Goal: Task Accomplishment & Management: Manage account settings

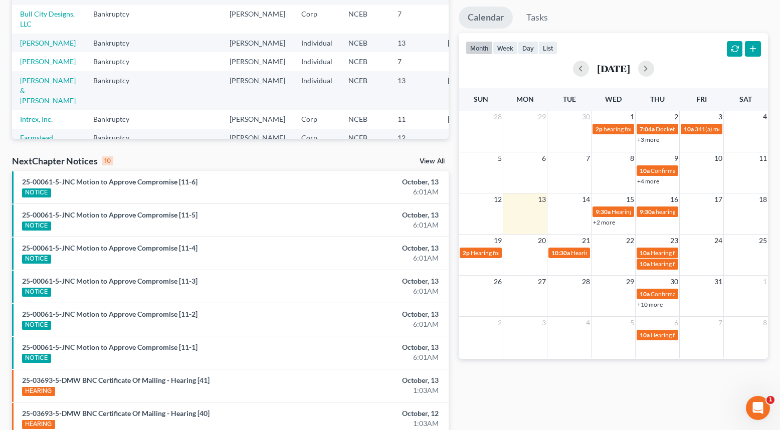
scroll to position [100, 0]
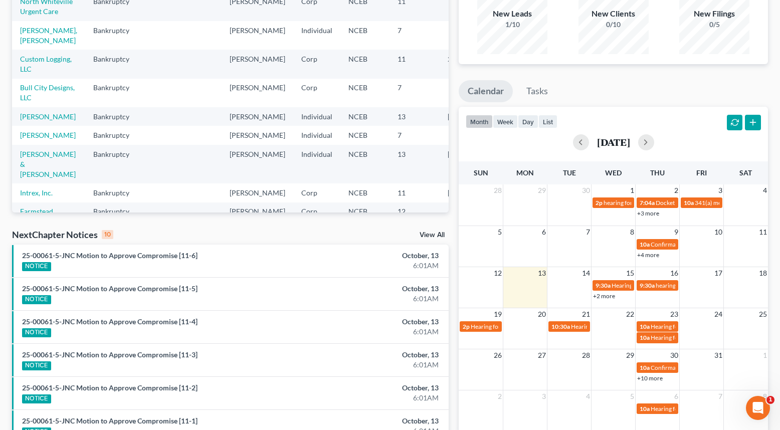
click at [440, 235] on link "View All" at bounding box center [432, 235] width 25 height 7
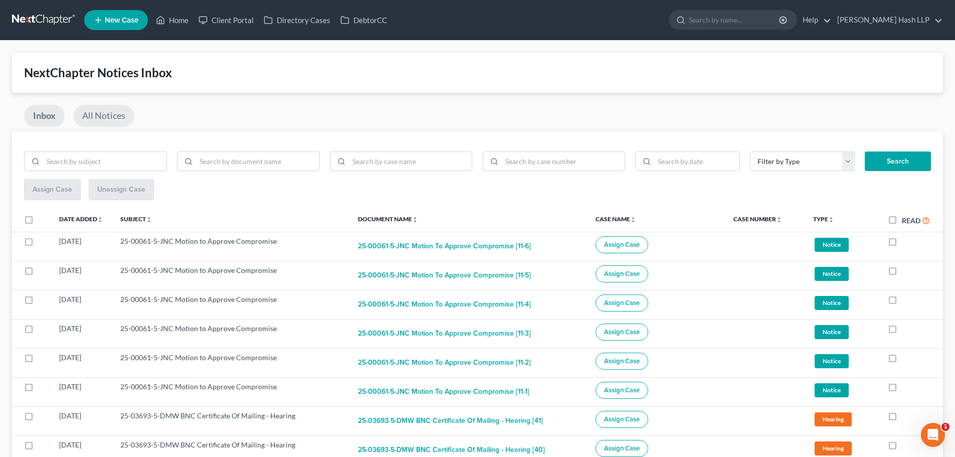
click at [102, 120] on link "All Notices" at bounding box center [103, 116] width 61 height 22
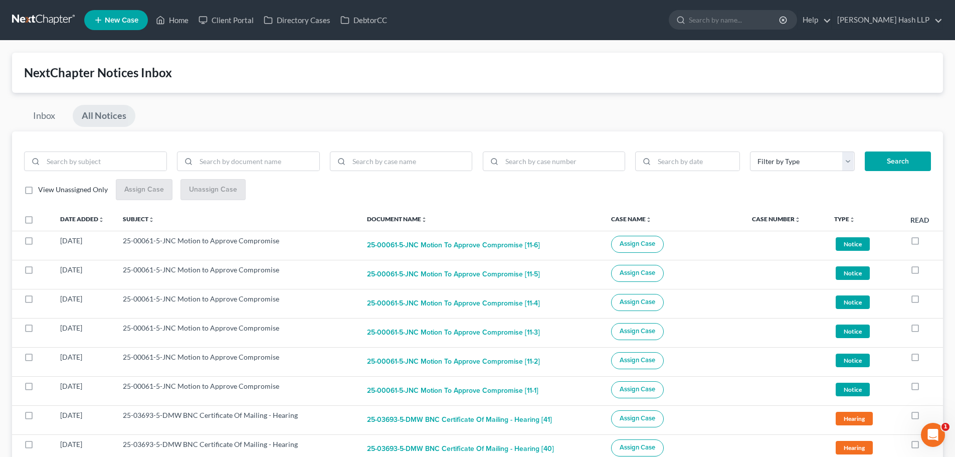
click at [38, 192] on label "View Unassigned Only" at bounding box center [73, 190] width 70 height 10
click at [42, 191] on input "View Unassigned Only" at bounding box center [45, 188] width 7 height 7
checkbox input "true"
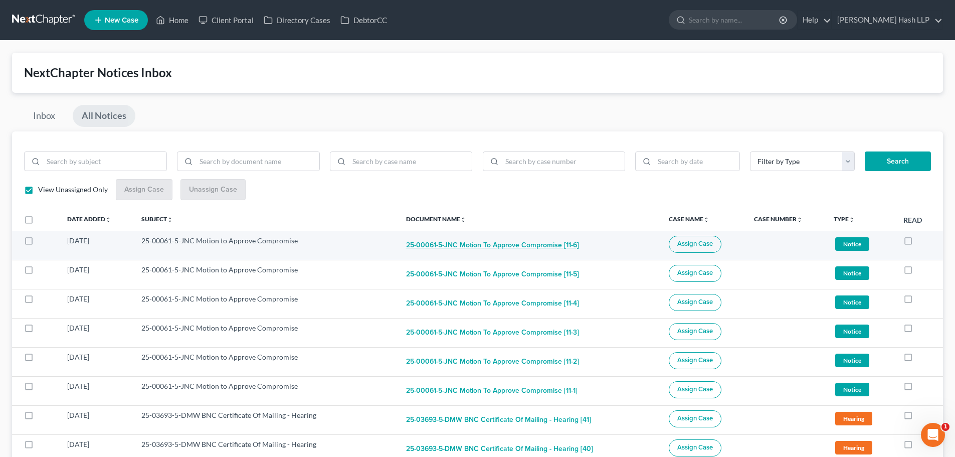
click at [493, 249] on button "25-00061-5-JNC Motion to Approve Compromise [11-6]" at bounding box center [492, 246] width 173 height 20
checkbox input "true"
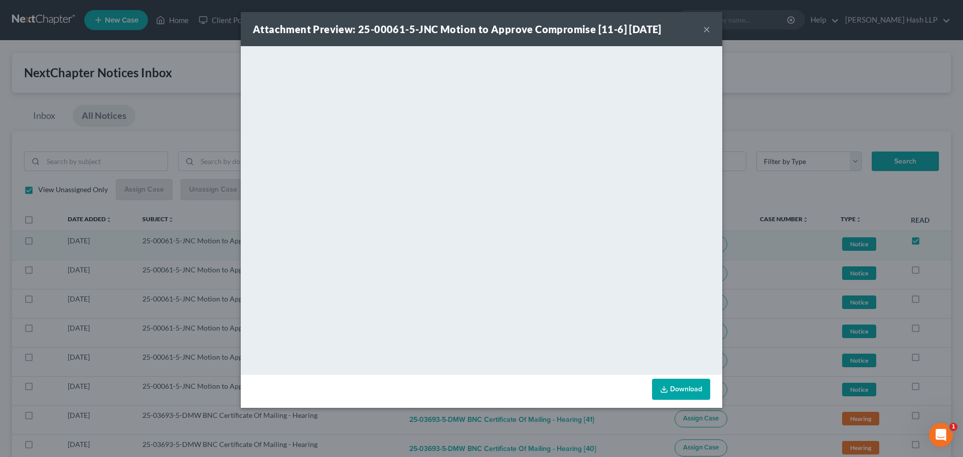
drag, startPoint x: 708, startPoint y: 31, endPoint x: 689, endPoint y: 38, distance: 20.3
click at [707, 31] on button "×" at bounding box center [706, 29] width 7 height 12
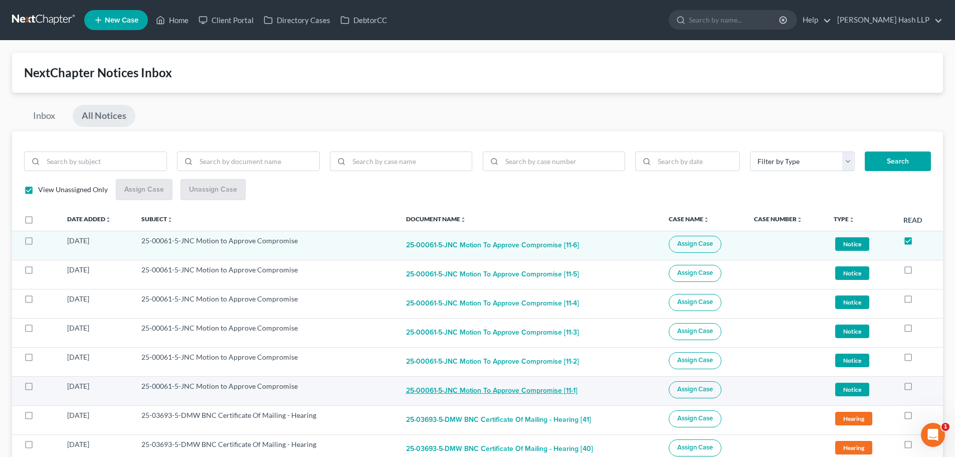
click at [468, 389] on button "25-00061-5-JNC Motion to Approve Compromise [11-1]" at bounding box center [492, 391] width 172 height 20
checkbox input "true"
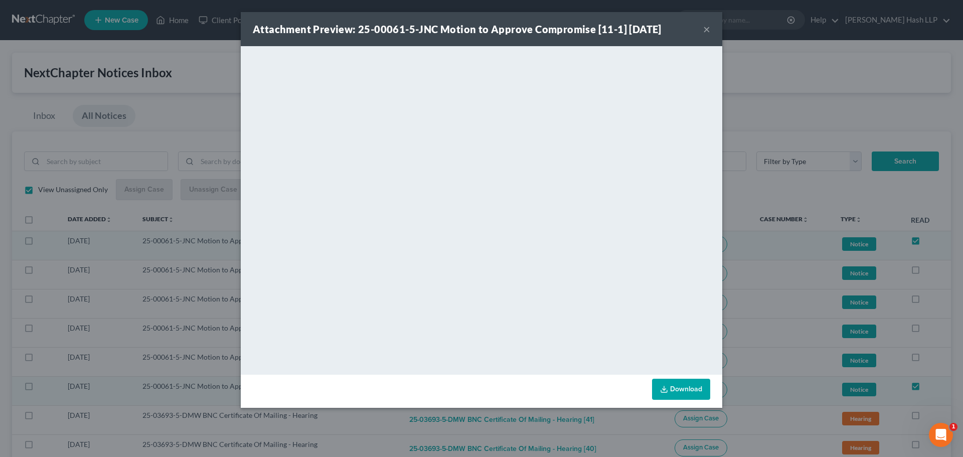
click at [706, 27] on button "×" at bounding box center [706, 29] width 7 height 12
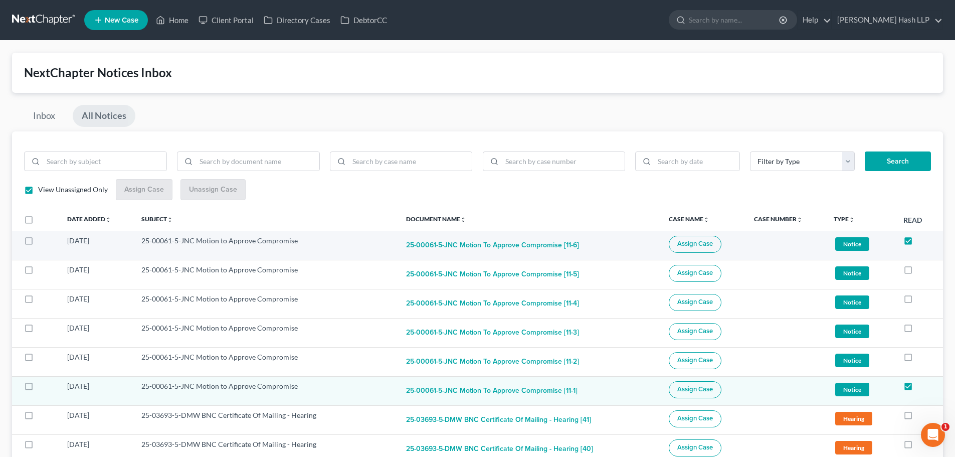
click at [38, 243] on label at bounding box center [38, 243] width 0 height 0
click at [42, 242] on input "checkbox" at bounding box center [45, 239] width 7 height 7
checkbox input "true"
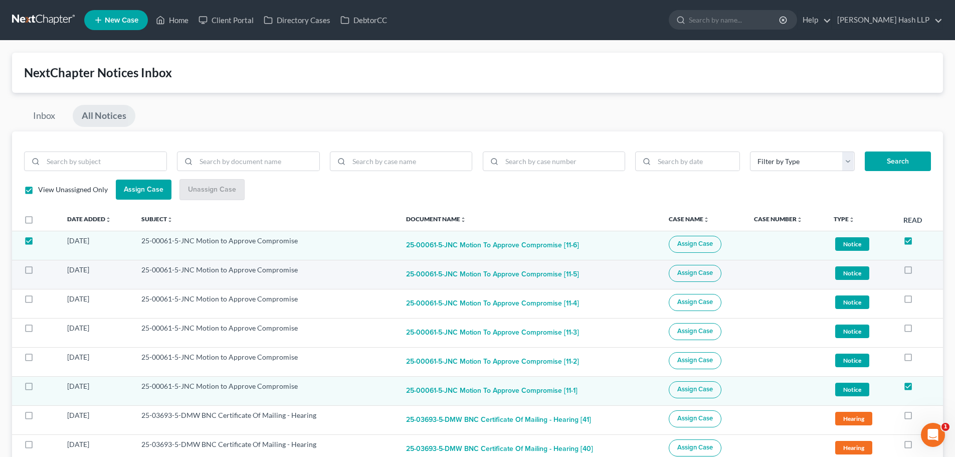
click at [38, 272] on label at bounding box center [38, 272] width 0 height 0
click at [42, 269] on input "checkbox" at bounding box center [45, 268] width 7 height 7
checkbox input "true"
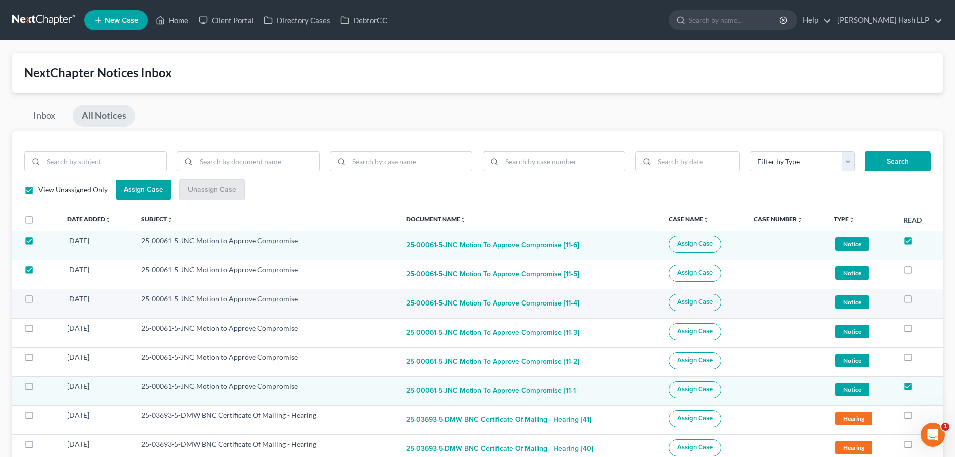
click at [38, 301] on label at bounding box center [38, 301] width 0 height 0
click at [42, 299] on input "checkbox" at bounding box center [45, 297] width 7 height 7
checkbox input "true"
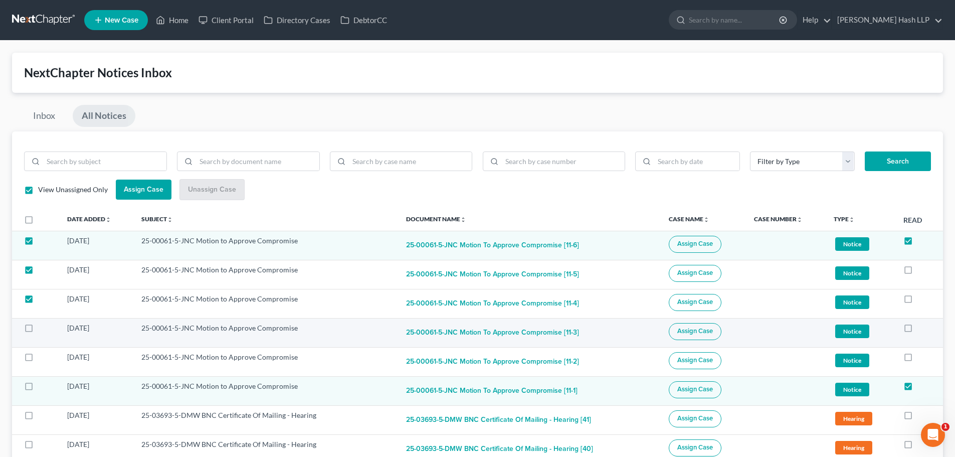
click at [38, 330] on label at bounding box center [38, 330] width 0 height 0
click at [42, 329] on input "checkbox" at bounding box center [45, 326] width 7 height 7
checkbox input "true"
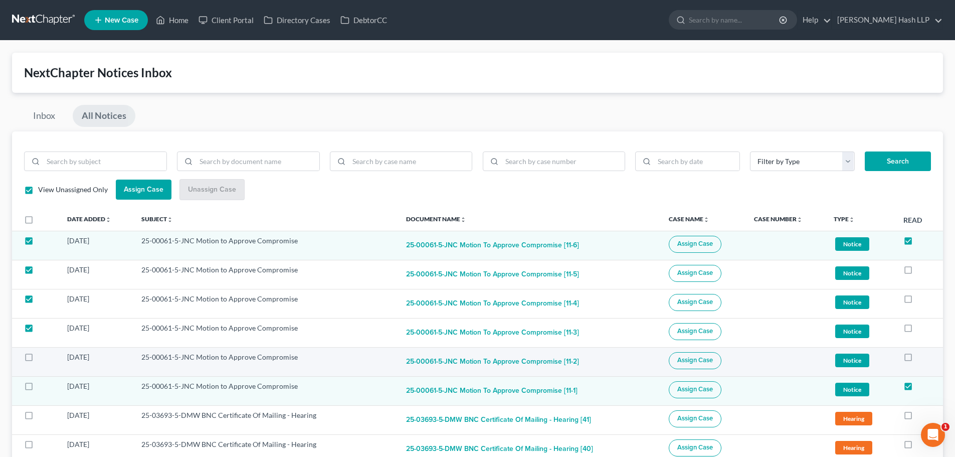
click at [38, 360] on label at bounding box center [38, 360] width 0 height 0
click at [42, 357] on input "checkbox" at bounding box center [45, 355] width 7 height 7
checkbox input "true"
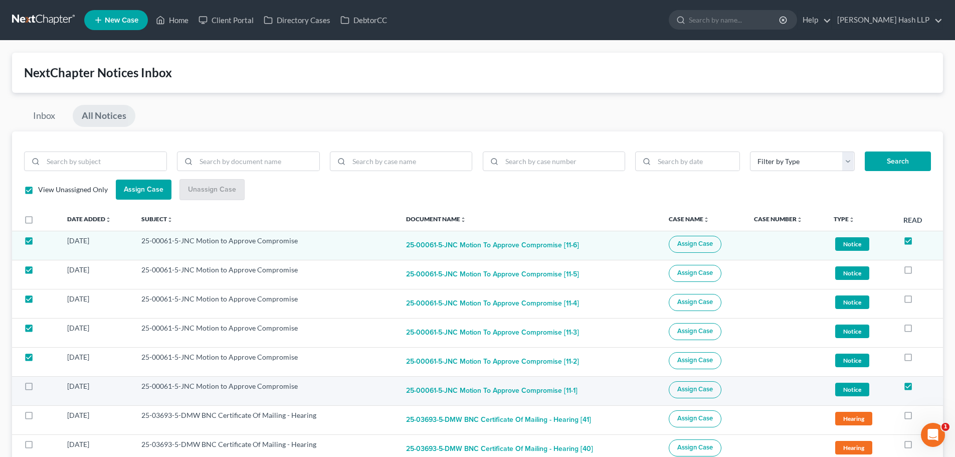
click at [38, 389] on label at bounding box center [38, 389] width 0 height 0
click at [42, 386] on input "checkbox" at bounding box center [45, 384] width 7 height 7
checkbox input "true"
click at [702, 245] on span "Assign Case" at bounding box center [695, 244] width 36 height 8
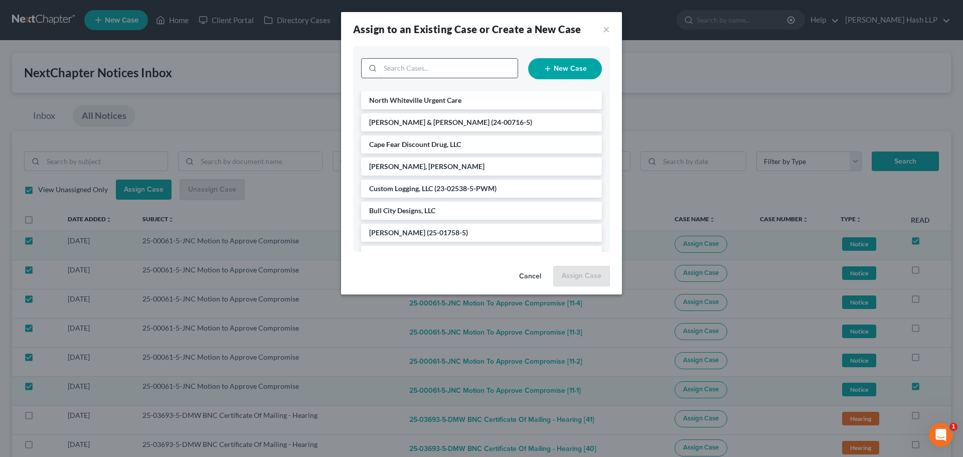
click at [433, 69] on input "search" at bounding box center [448, 68] width 137 height 19
type input "cove"
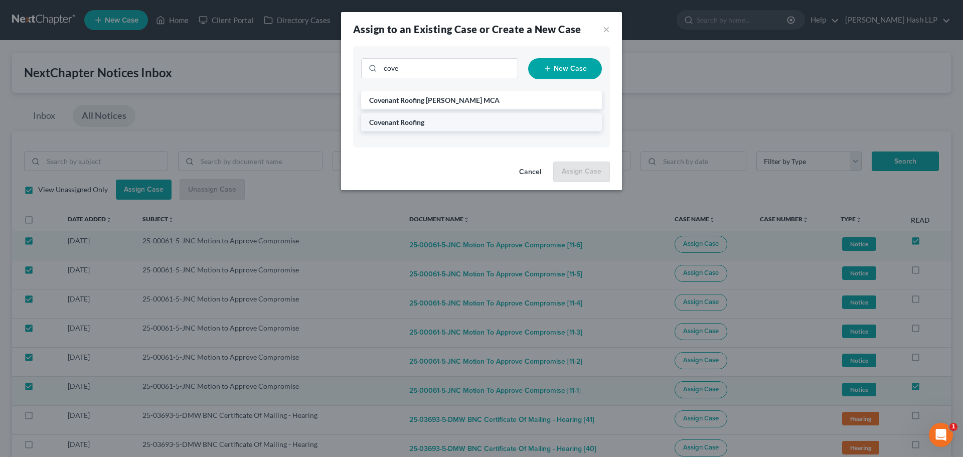
click at [427, 126] on li "Covenant Roofing" at bounding box center [481, 122] width 241 height 18
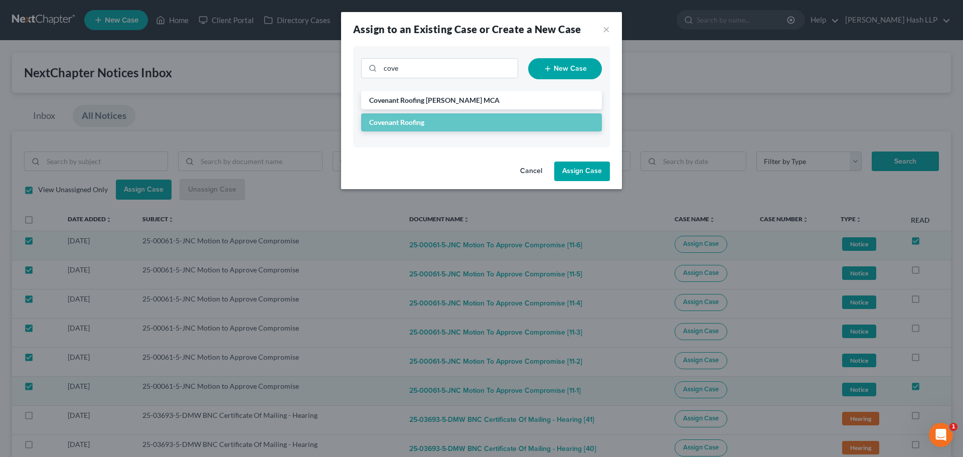
click at [593, 168] on button "Assign Case" at bounding box center [582, 171] width 56 height 20
checkbox input "false"
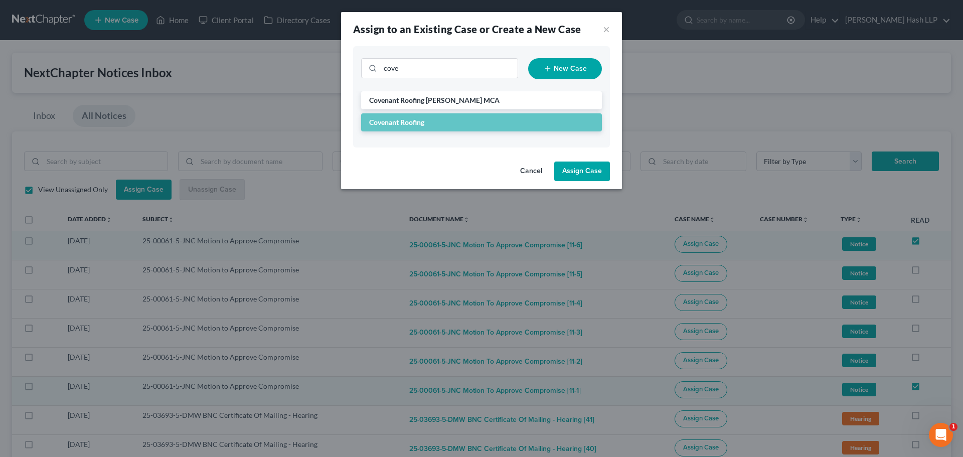
checkbox input "false"
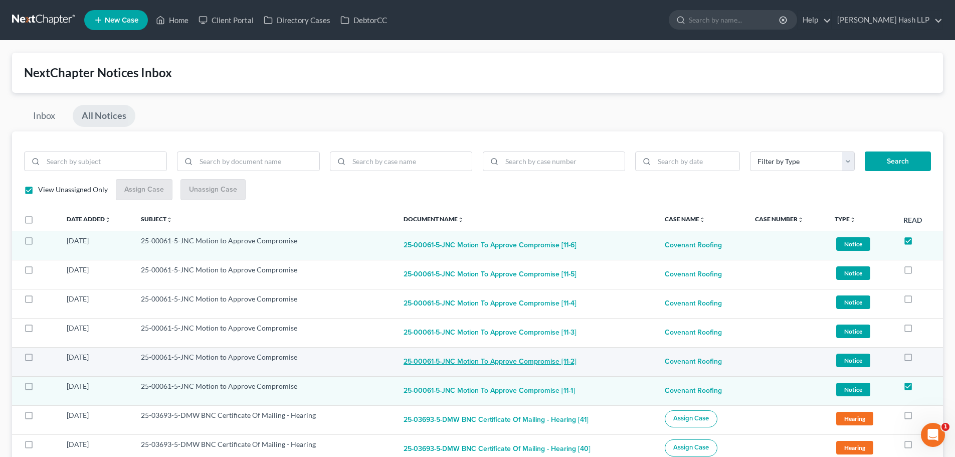
click at [478, 359] on button "25-00061-5-JNC Motion to Approve Compromise [11-2]" at bounding box center [490, 362] width 173 height 20
checkbox input "true"
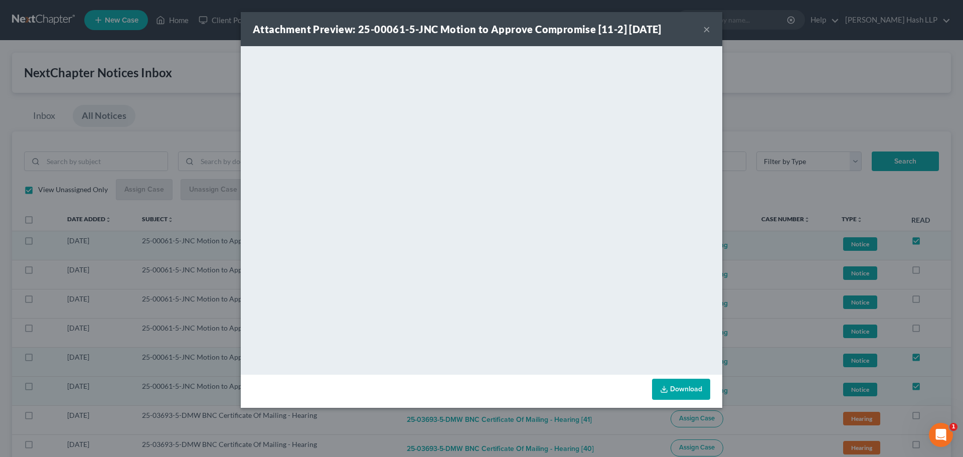
click at [707, 31] on button "×" at bounding box center [706, 29] width 7 height 12
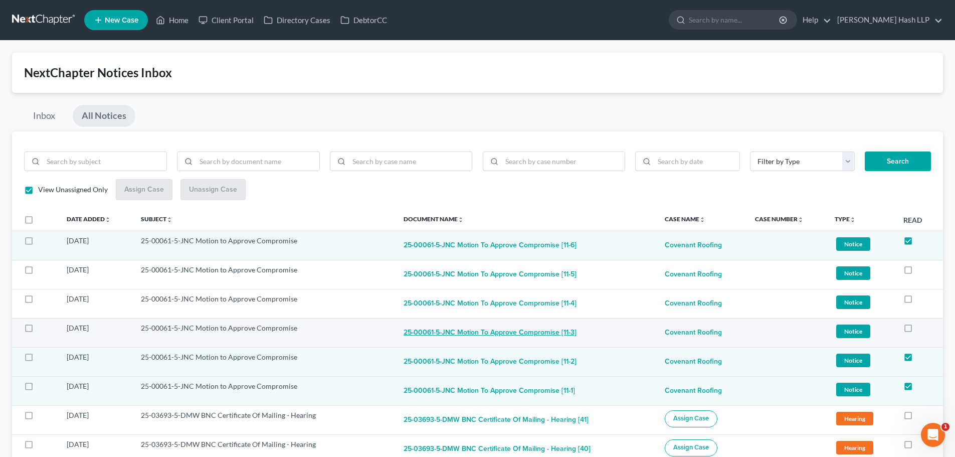
click at [464, 336] on button "25-00061-5-JNC Motion to Approve Compromise [11-3]" at bounding box center [490, 333] width 173 height 20
checkbox input "true"
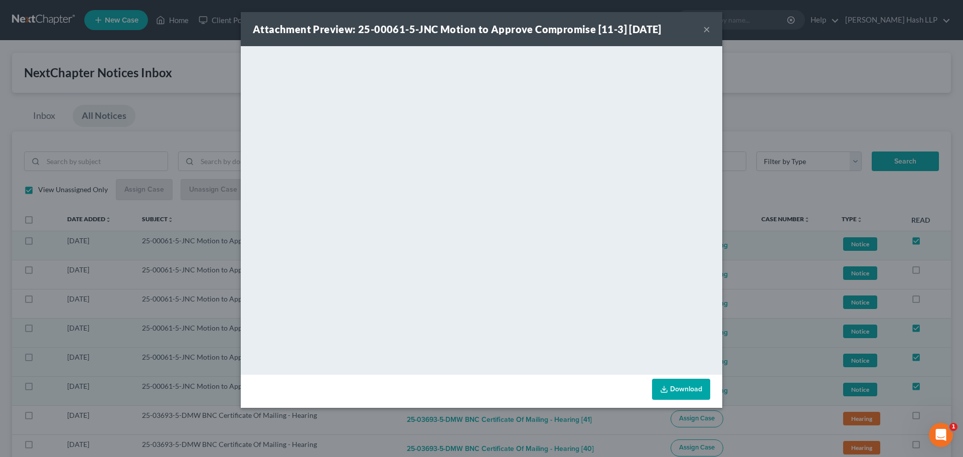
click at [706, 28] on button "×" at bounding box center [706, 29] width 7 height 12
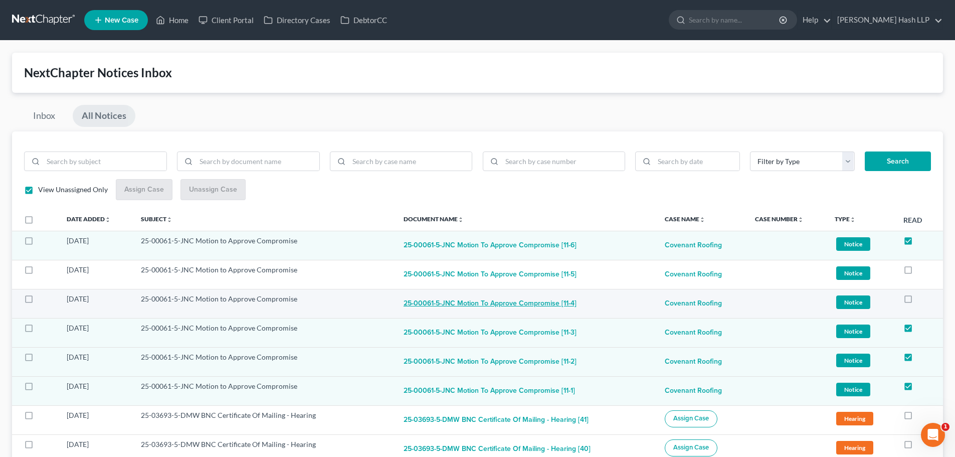
click at [453, 301] on button "25-00061-5-JNC Motion to Approve Compromise [11-4]" at bounding box center [490, 304] width 173 height 20
checkbox input "true"
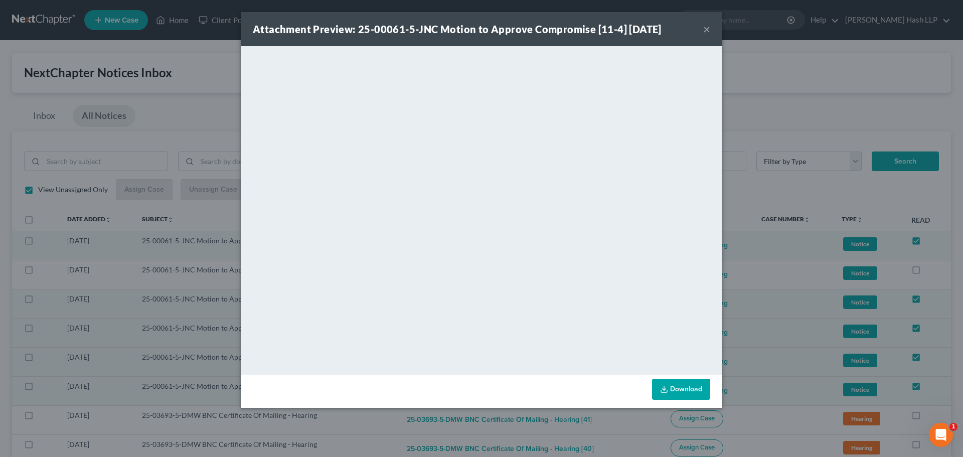
click at [708, 29] on button "×" at bounding box center [706, 29] width 7 height 12
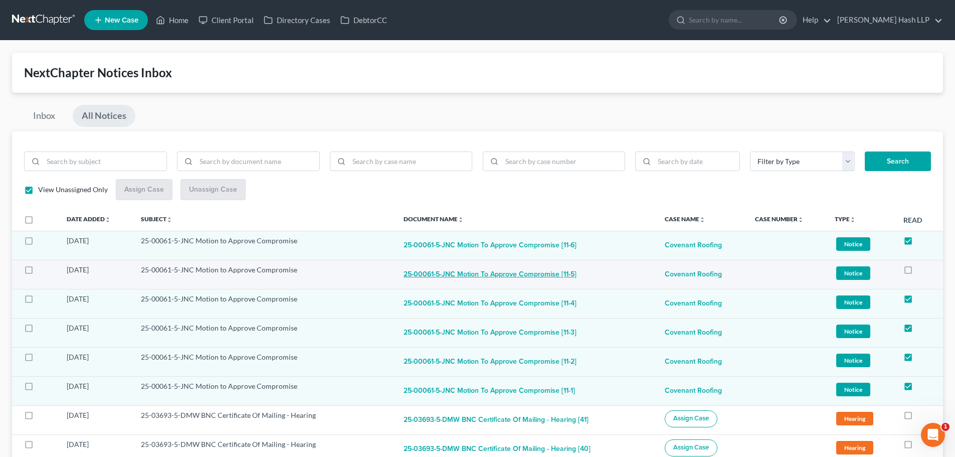
click at [480, 271] on button "25-00061-5-JNC Motion to Approve Compromise [11-5]" at bounding box center [490, 275] width 173 height 20
checkbox input "true"
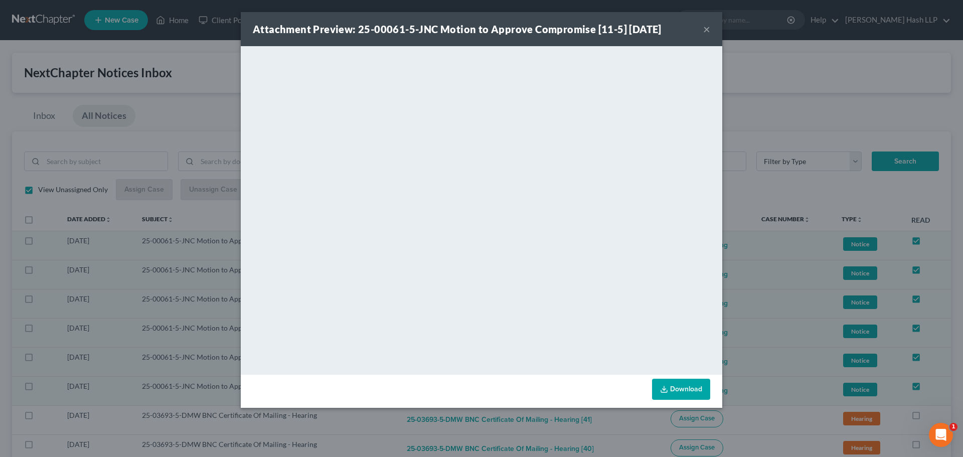
click at [707, 27] on button "×" at bounding box center [706, 29] width 7 height 12
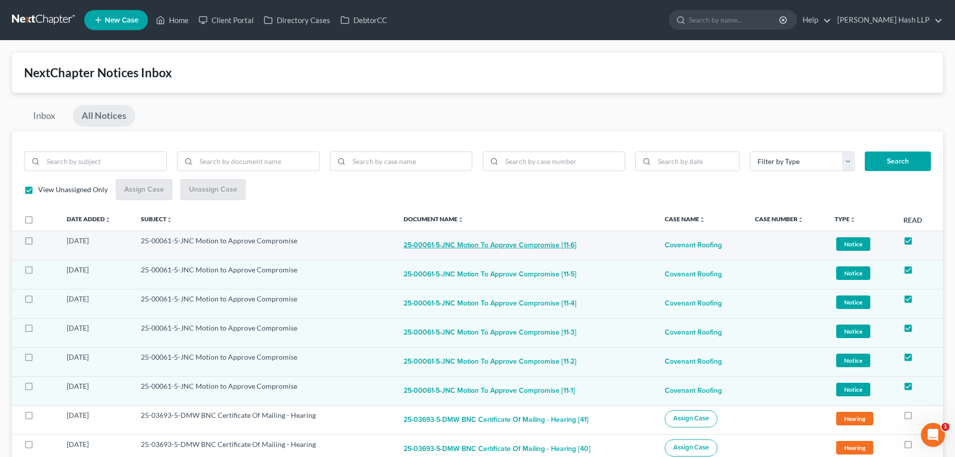
click at [493, 246] on button "25-00061-5-JNC Motion to Approve Compromise [11-6]" at bounding box center [490, 246] width 173 height 20
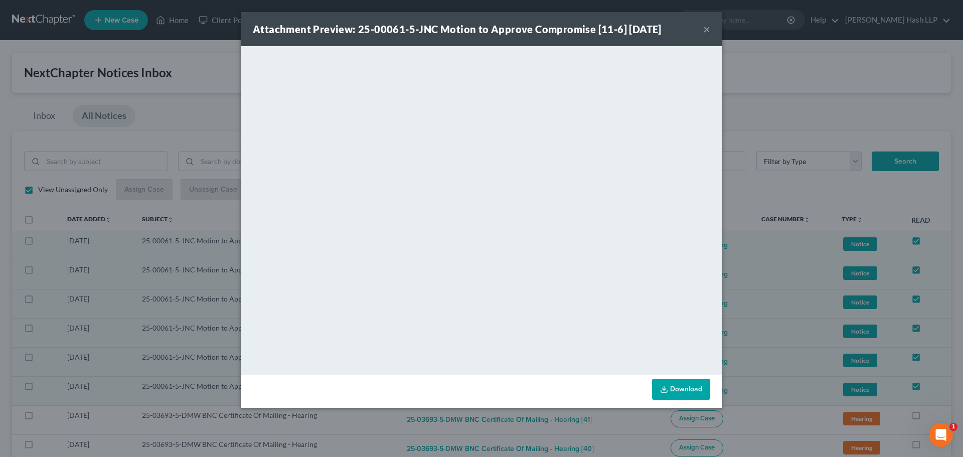
click at [708, 29] on button "×" at bounding box center [706, 29] width 7 height 12
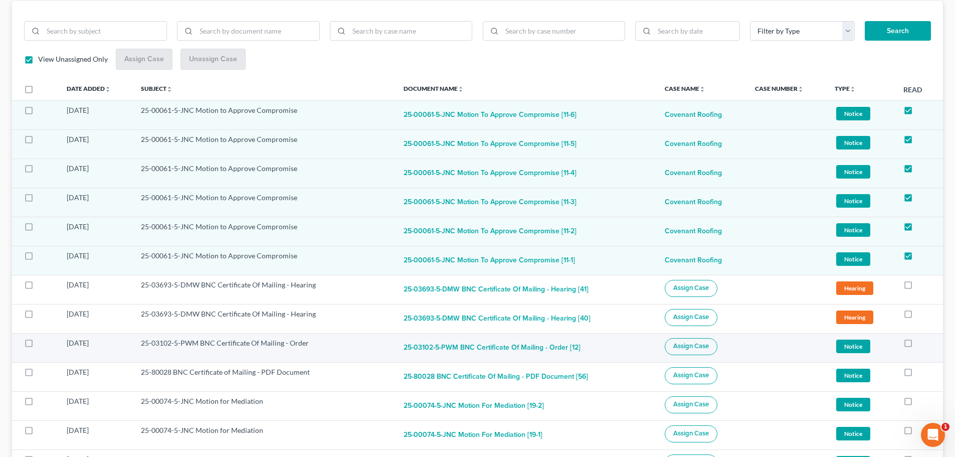
scroll to position [150, 0]
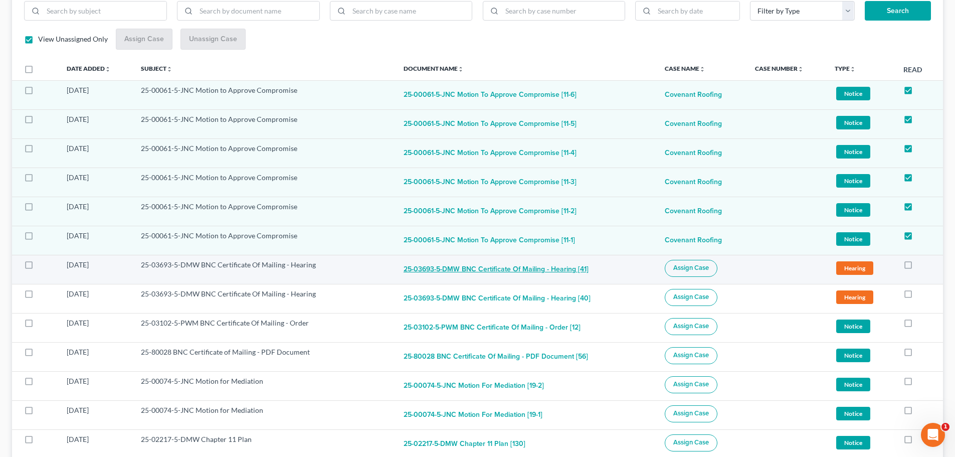
click at [432, 272] on button "25-03693-5-DMW BNC Certificate Of Mailing - Hearing [41]" at bounding box center [496, 270] width 185 height 20
checkbox input "true"
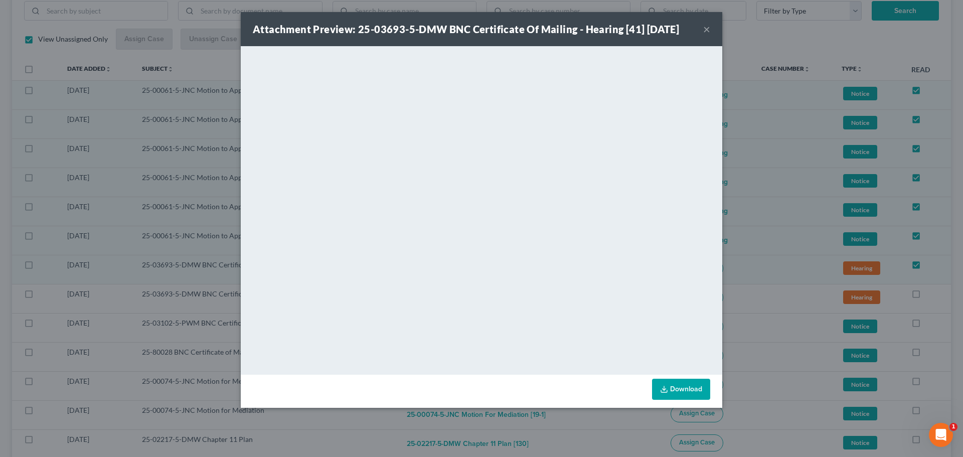
click at [706, 29] on button "×" at bounding box center [706, 29] width 7 height 12
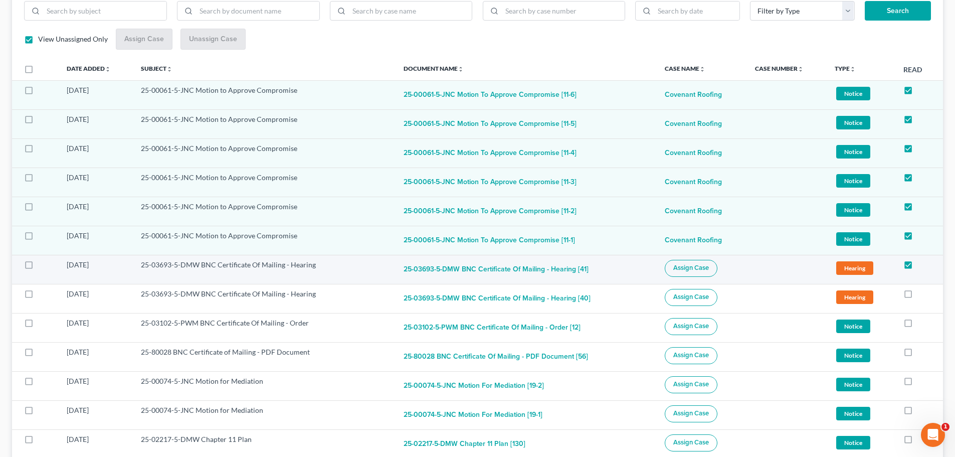
click at [38, 267] on label at bounding box center [38, 267] width 0 height 0
click at [42, 266] on input "checkbox" at bounding box center [45, 263] width 7 height 7
checkbox input "true"
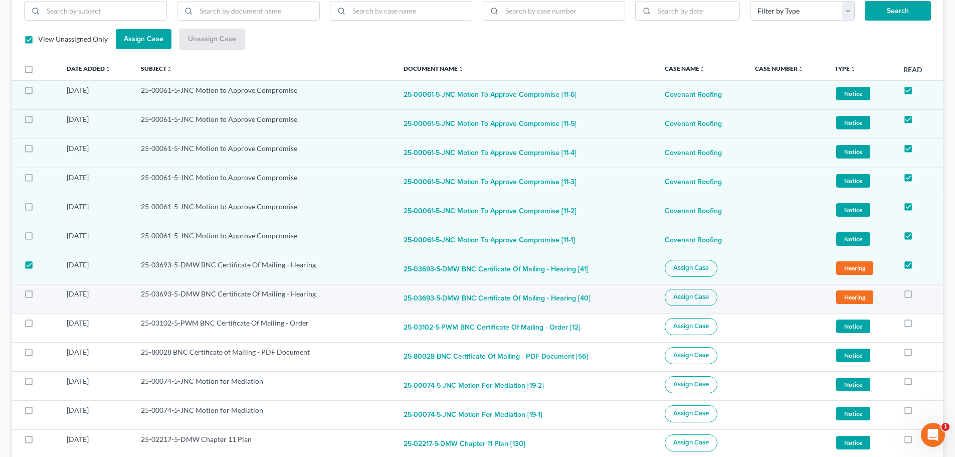
click at [38, 296] on label at bounding box center [38, 296] width 0 height 0
click at [42, 295] on input "checkbox" at bounding box center [45, 292] width 7 height 7
checkbox input "true"
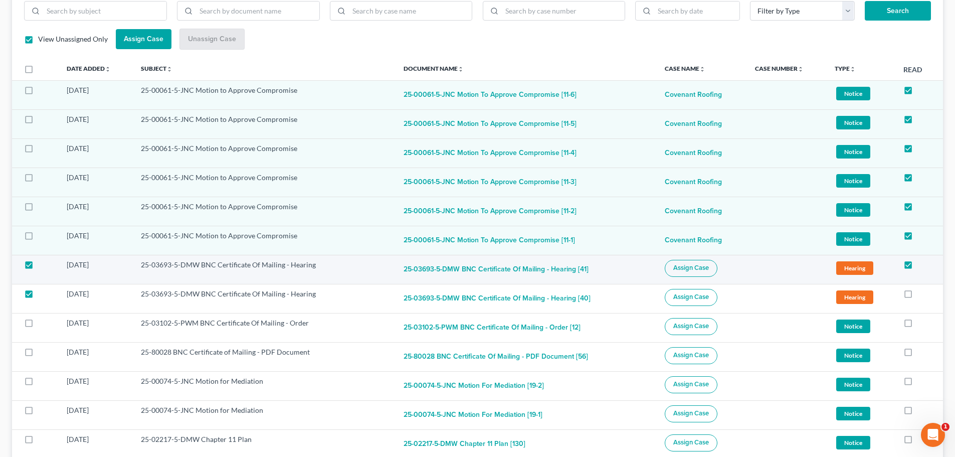
click at [673, 267] on span "Assign Case" at bounding box center [691, 268] width 36 height 8
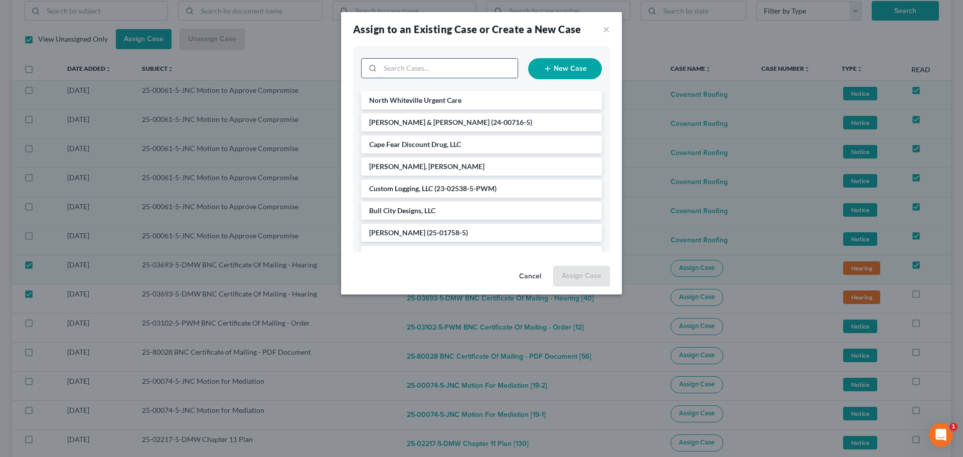
click at [445, 69] on input "search" at bounding box center [448, 68] width 137 height 19
type input "cape"
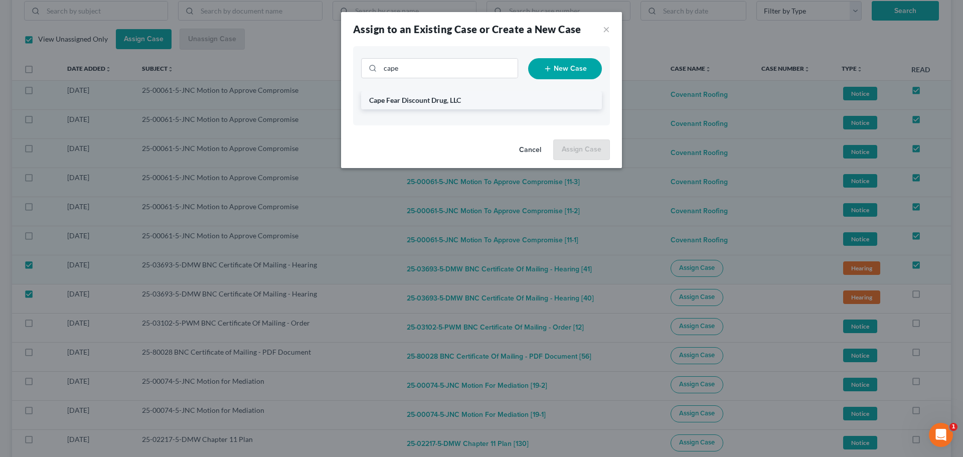
click at [436, 95] on li "Cape Fear Discount Drug, LLC" at bounding box center [481, 100] width 241 height 18
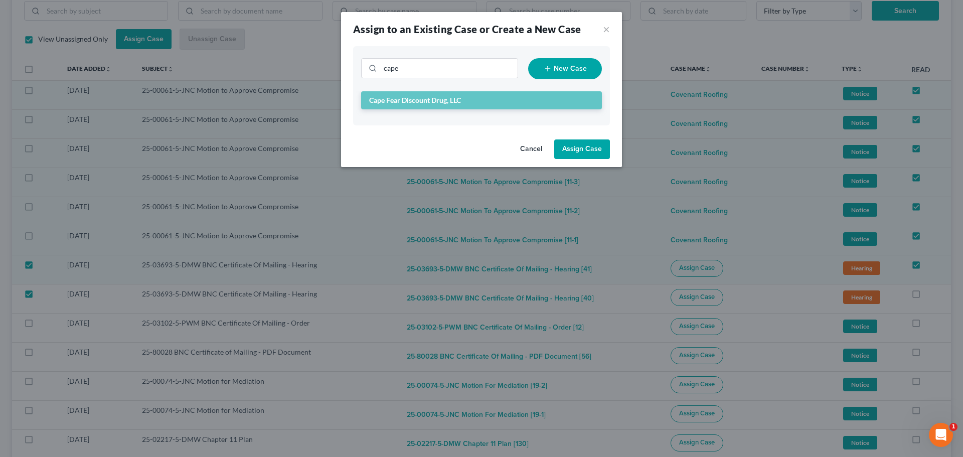
click at [575, 150] on button "Assign Case" at bounding box center [582, 149] width 56 height 20
checkbox input "false"
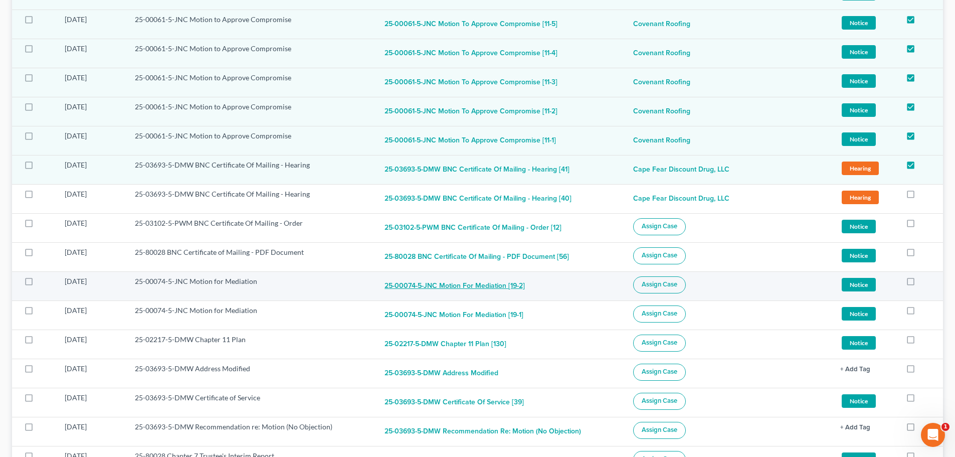
scroll to position [251, 0]
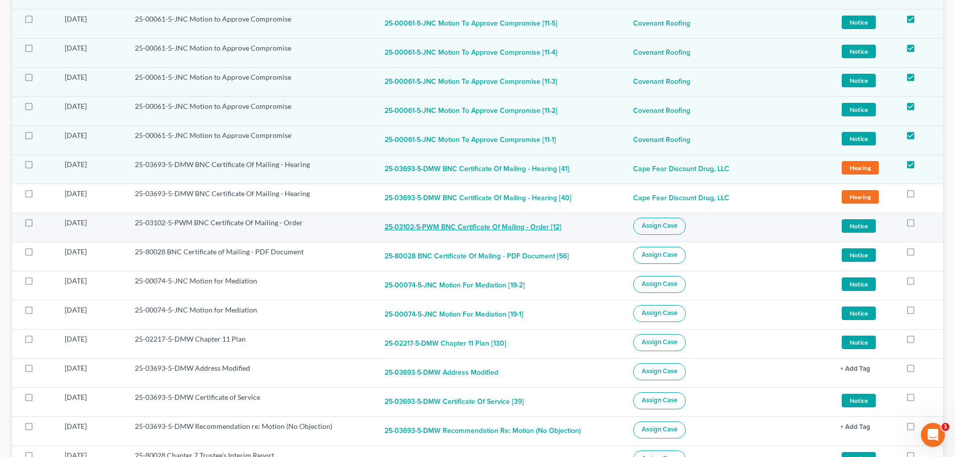
click at [441, 230] on button "25-03102-5-PWM BNC Certificate Of Mailing - Order [12]" at bounding box center [473, 228] width 177 height 20
checkbox input "true"
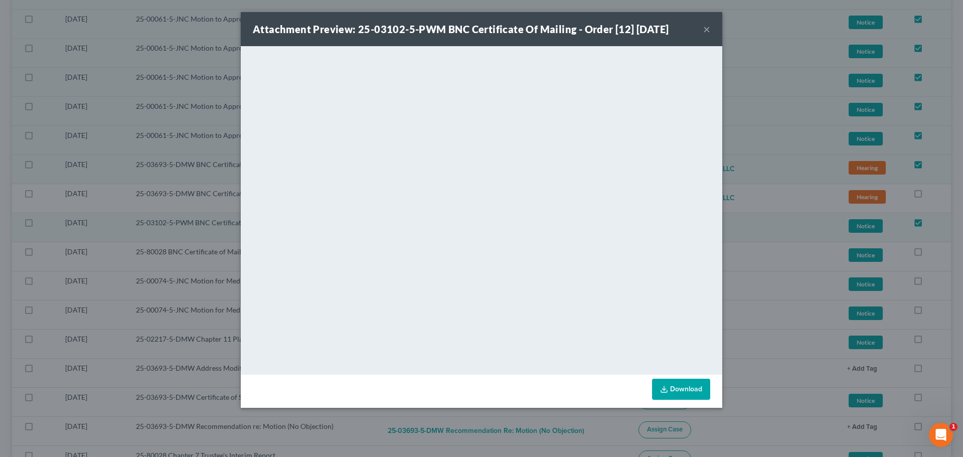
click at [710, 31] on button "×" at bounding box center [706, 29] width 7 height 12
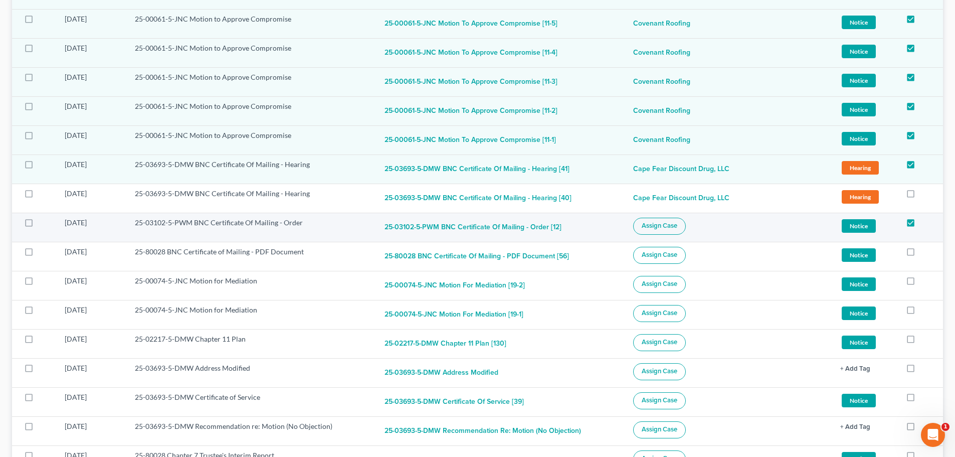
click at [653, 227] on span "Assign Case" at bounding box center [660, 226] width 36 height 8
checkbox input "true"
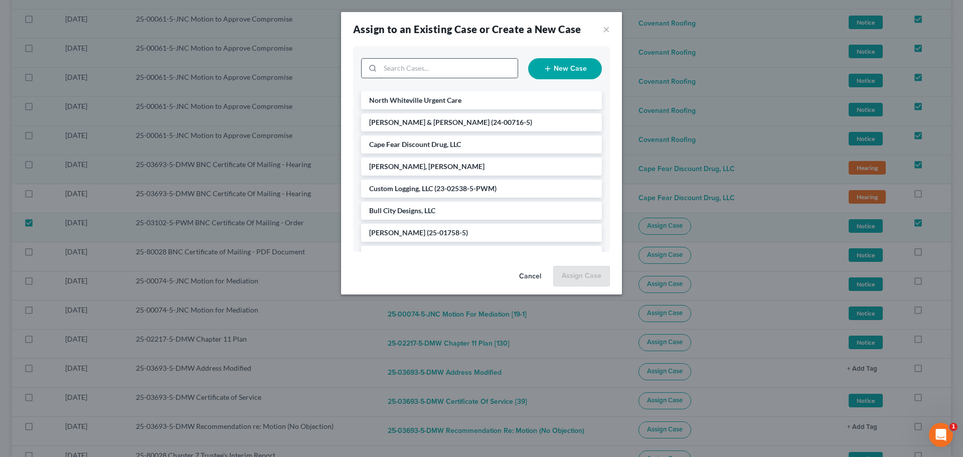
click at [431, 71] on input "search" at bounding box center [448, 68] width 137 height 19
type input "bull ci"
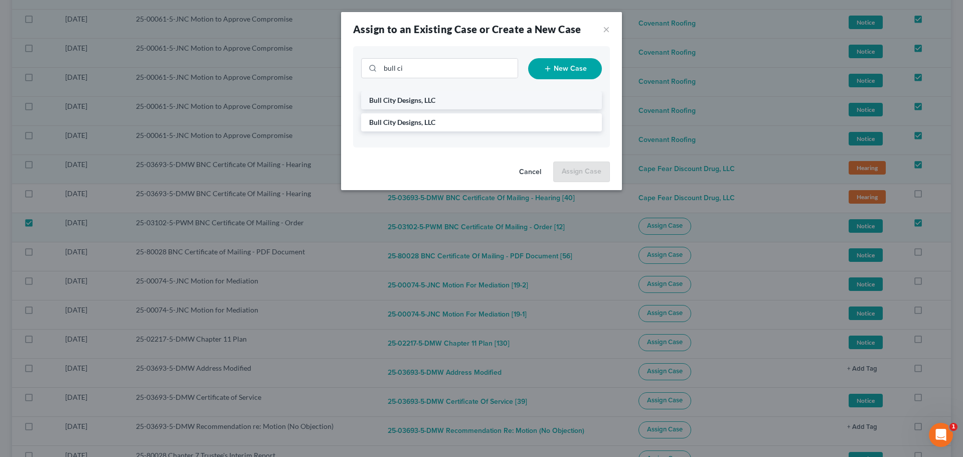
click at [412, 103] on span "Bull City Designs, LLC" at bounding box center [402, 100] width 66 height 9
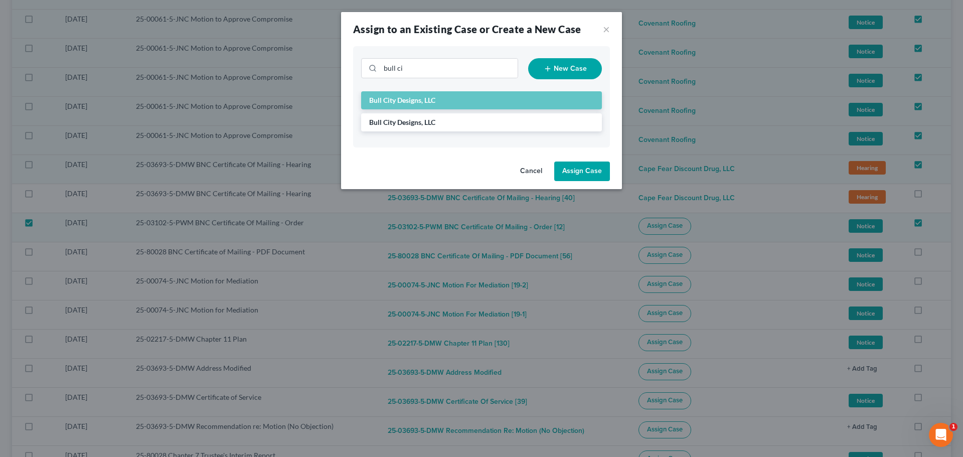
click at [578, 166] on button "Assign Case" at bounding box center [582, 171] width 56 height 20
checkbox input "false"
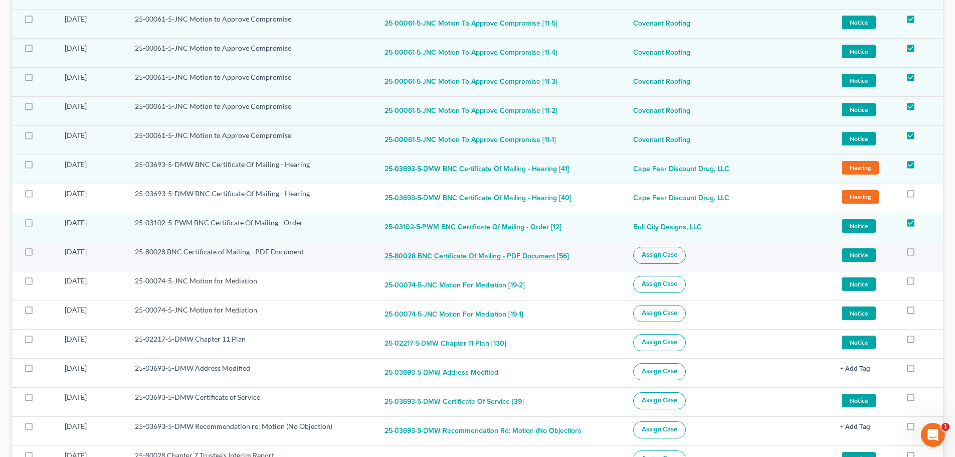
click at [455, 261] on button "25-80028 BNC Certificate of Mailing - PDF Document [56]" at bounding box center [477, 257] width 185 height 20
checkbox input "true"
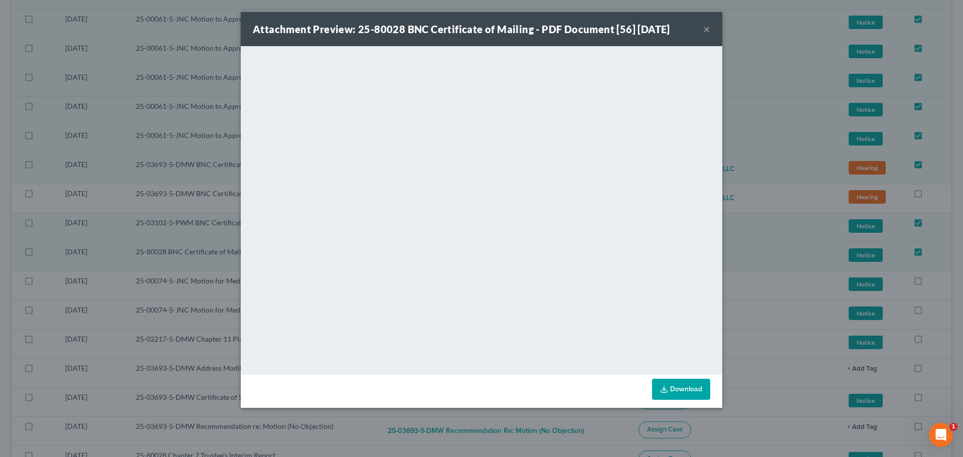
click at [708, 29] on button "×" at bounding box center [706, 29] width 7 height 12
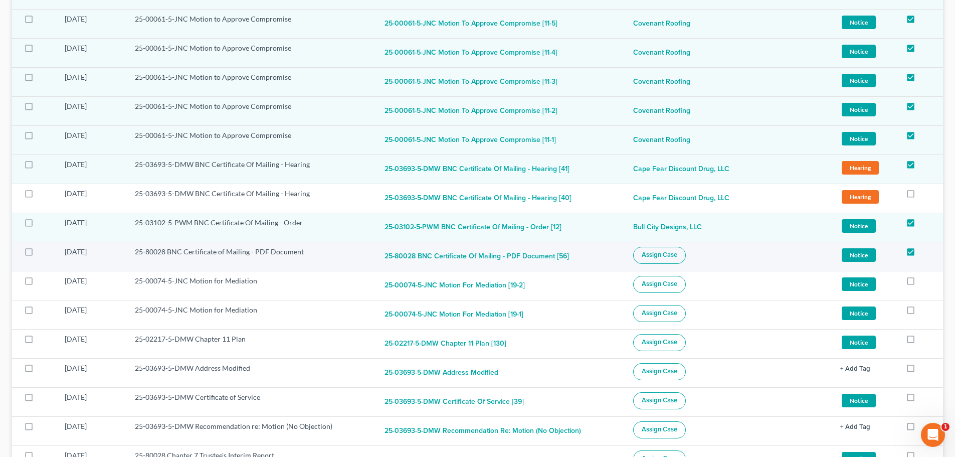
click at [662, 253] on span "Assign Case" at bounding box center [660, 255] width 36 height 8
checkbox input "true"
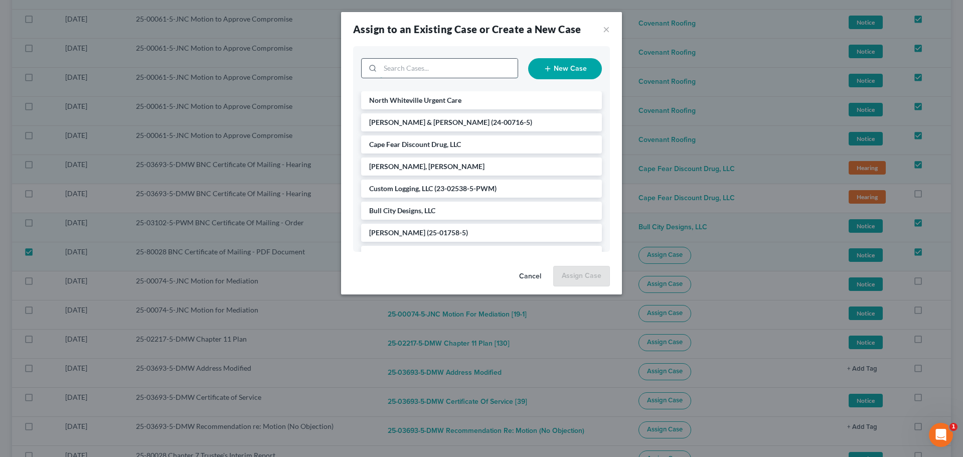
click at [445, 69] on input "search" at bounding box center [448, 68] width 137 height 19
type input "bio"
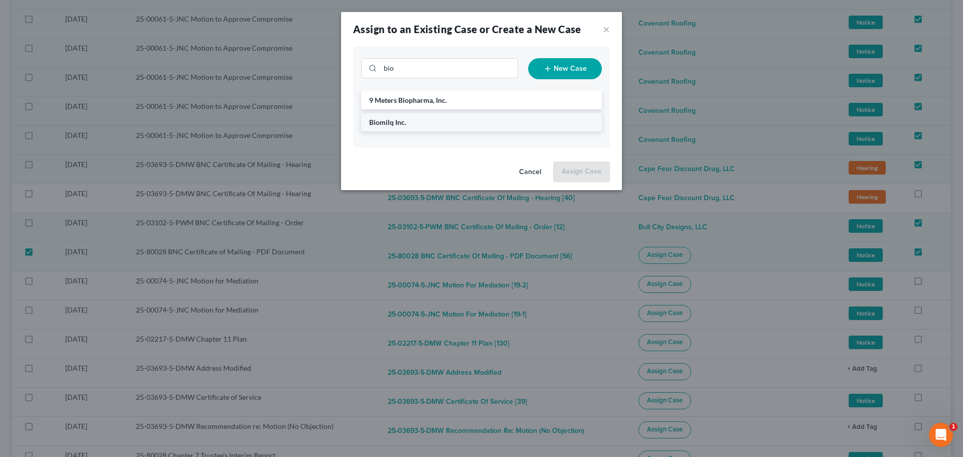
click at [411, 127] on li "Biomilq Inc." at bounding box center [481, 122] width 241 height 18
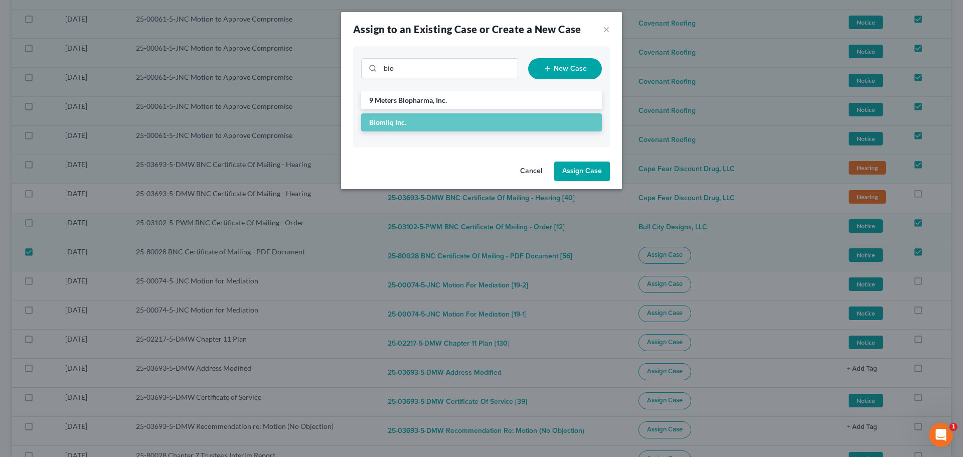
click at [588, 174] on button "Assign Case" at bounding box center [582, 171] width 56 height 20
checkbox input "false"
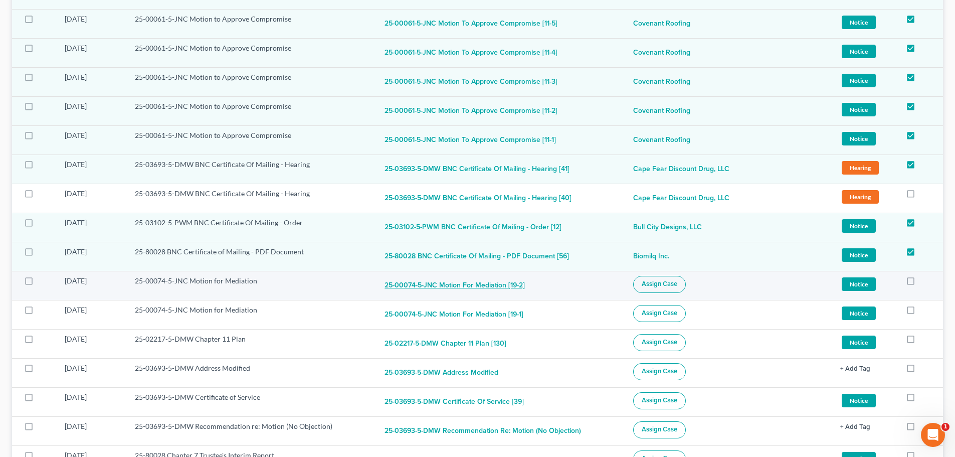
click at [454, 290] on button "25-00074-5-JNC Motion for Mediation [19-2]" at bounding box center [455, 286] width 140 height 20
checkbox input "true"
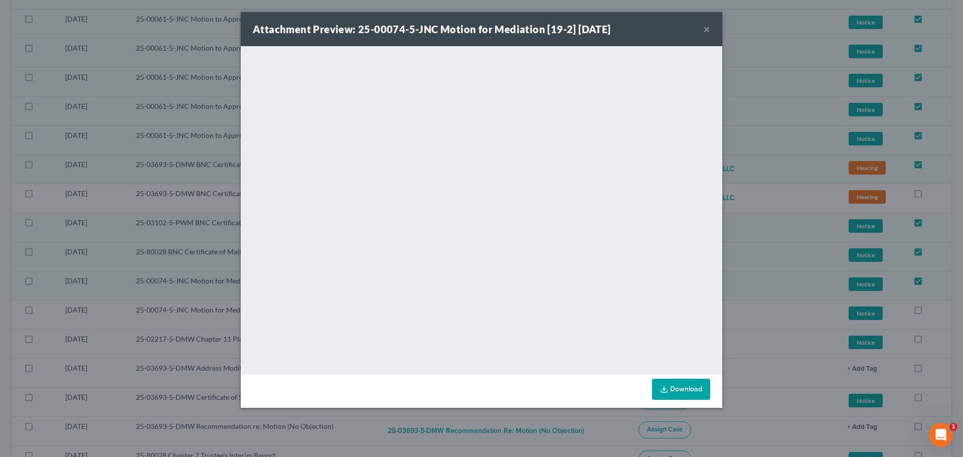
click at [709, 28] on button "×" at bounding box center [706, 29] width 7 height 12
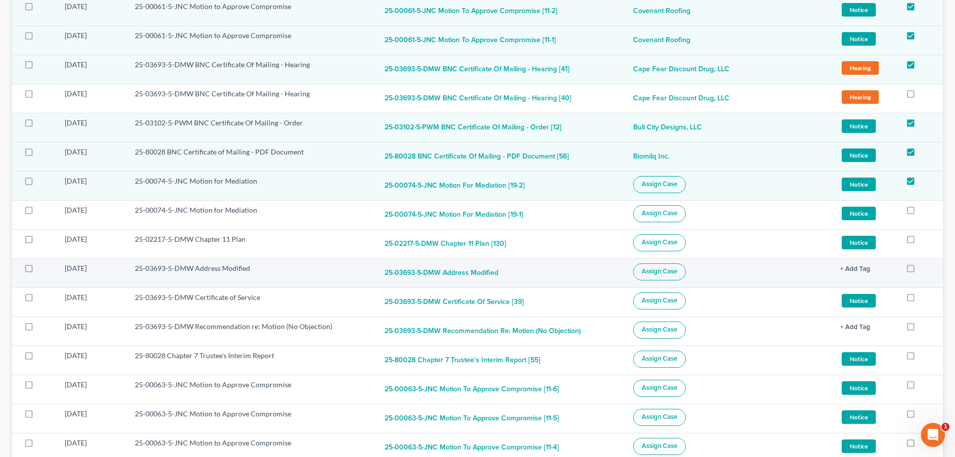
scroll to position [351, 0]
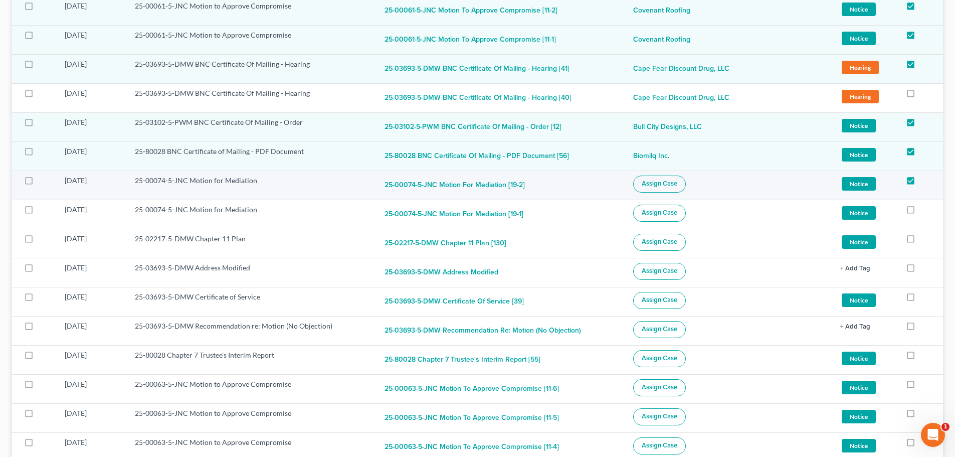
click at [38, 183] on label at bounding box center [38, 183] width 0 height 0
click at [42, 180] on input "checkbox" at bounding box center [45, 179] width 7 height 7
checkbox input "true"
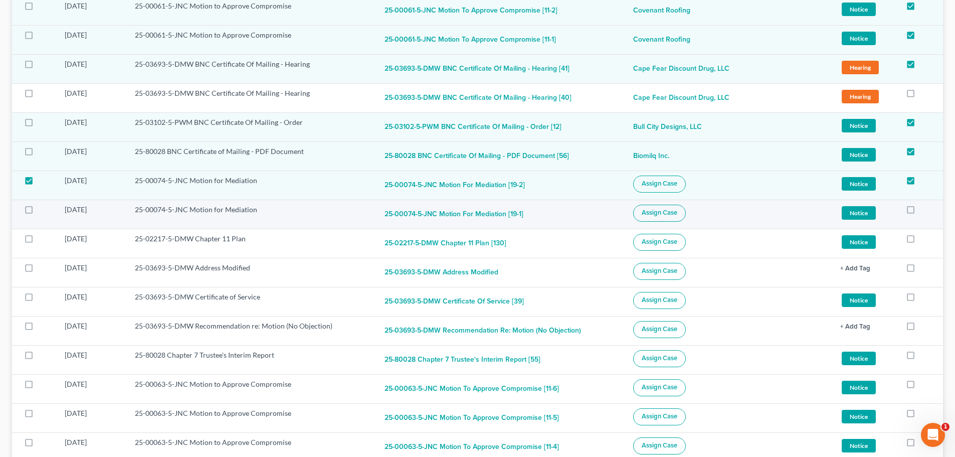
click at [38, 212] on label at bounding box center [38, 212] width 0 height 0
click at [42, 211] on input "checkbox" at bounding box center [45, 208] width 7 height 7
checkbox input "true"
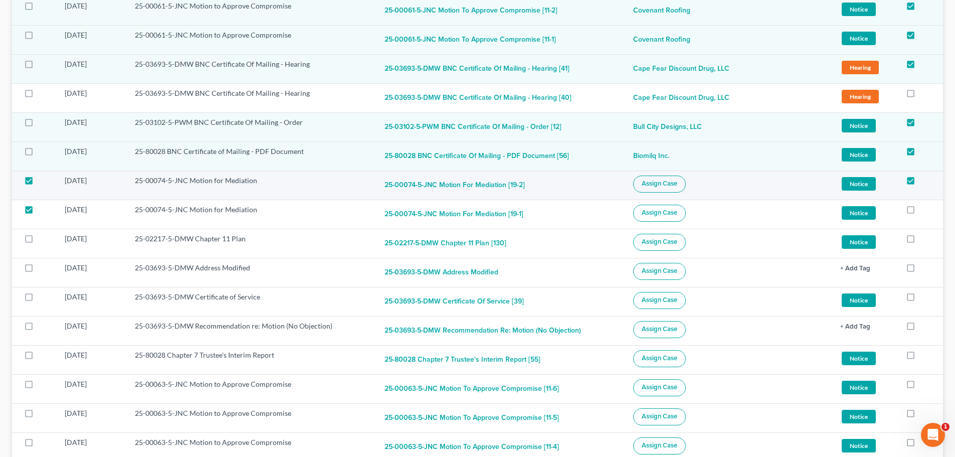
click at [645, 184] on span "Assign Case" at bounding box center [660, 184] width 36 height 8
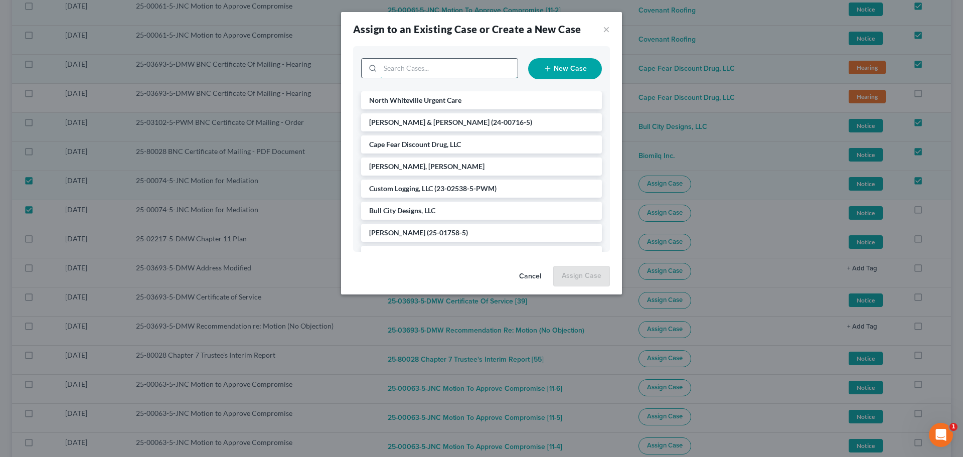
click at [465, 71] on input "search" at bounding box center [448, 68] width 137 height 19
type input "coven"
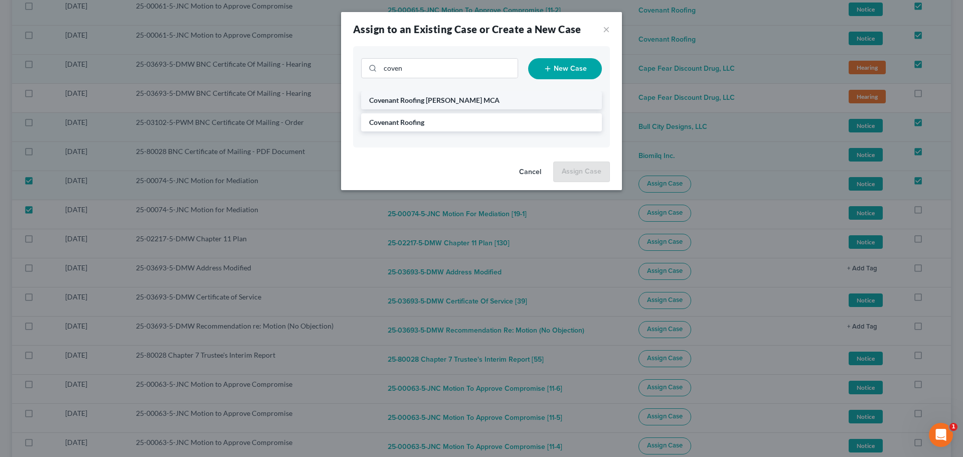
click at [439, 103] on span "Covenant Roofing [PERSON_NAME] MCA" at bounding box center [434, 100] width 130 height 9
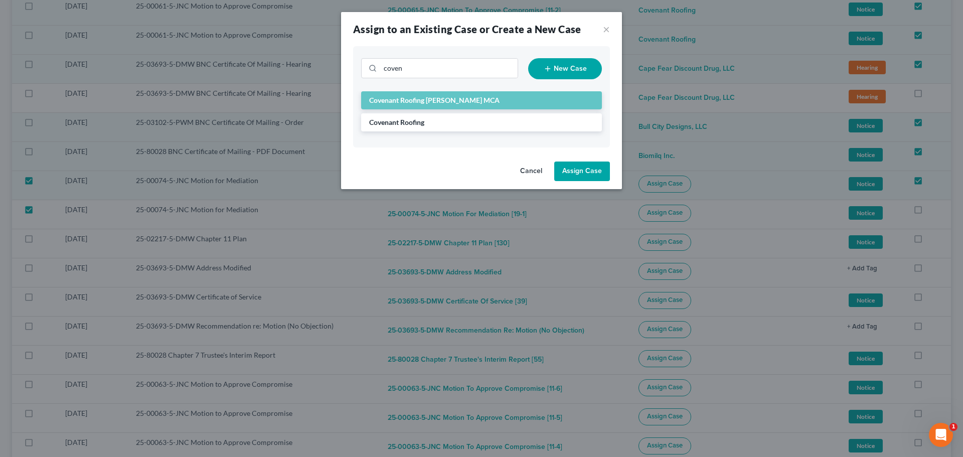
click at [580, 172] on button "Assign Case" at bounding box center [582, 171] width 56 height 20
checkbox input "false"
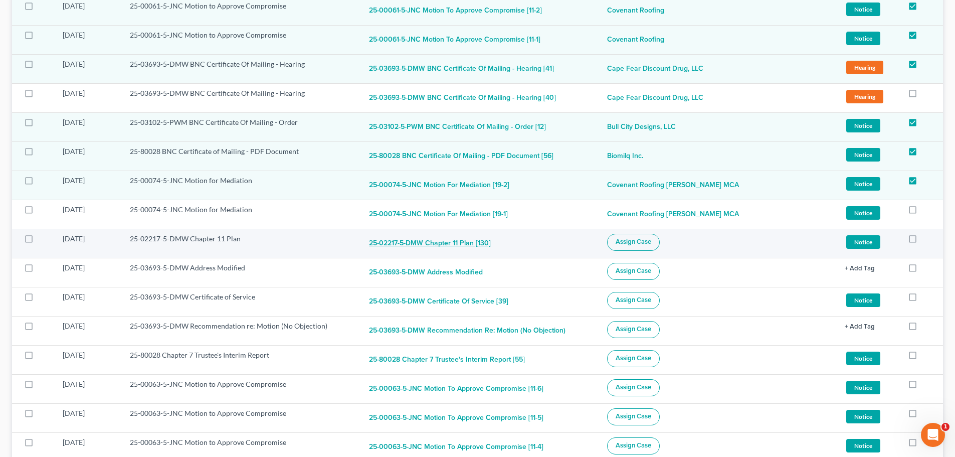
click at [445, 246] on button "25-02217-5-DMW Chapter 11 Plan [130]" at bounding box center [430, 244] width 122 height 20
checkbox input "true"
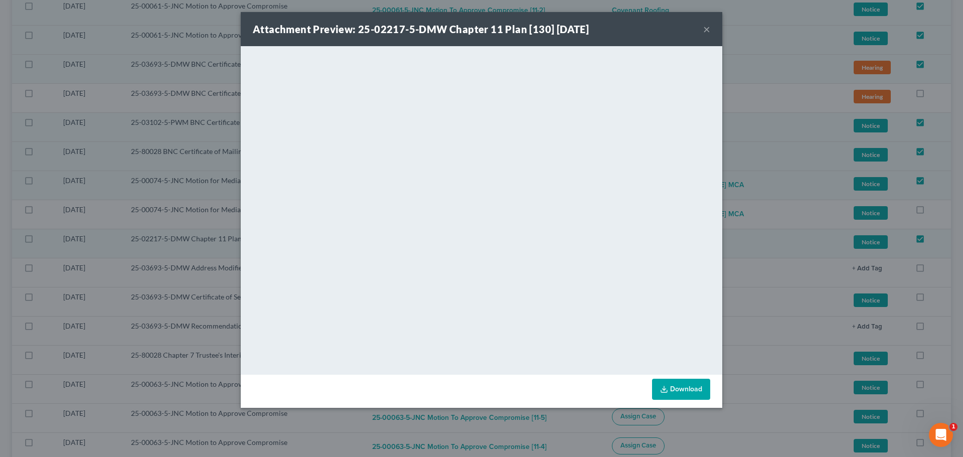
click at [708, 34] on button "×" at bounding box center [706, 29] width 7 height 12
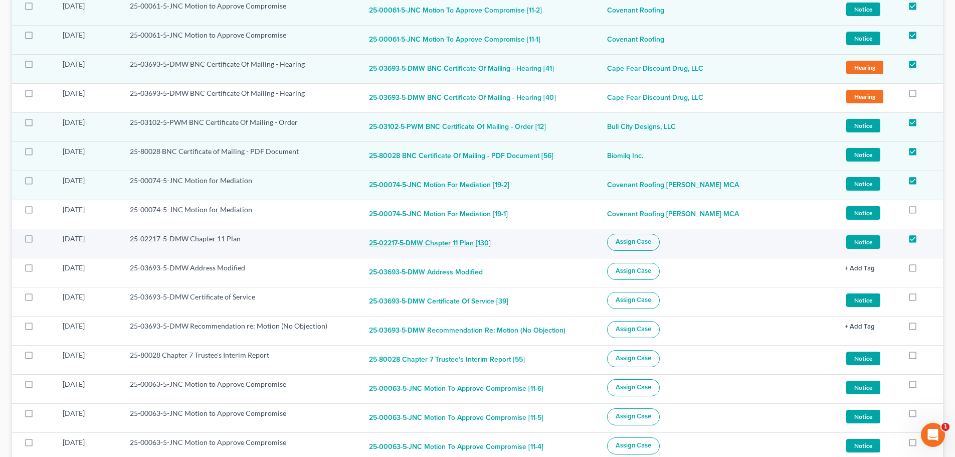
click at [422, 245] on button "25-02217-5-DMW Chapter 11 Plan [130]" at bounding box center [430, 244] width 122 height 20
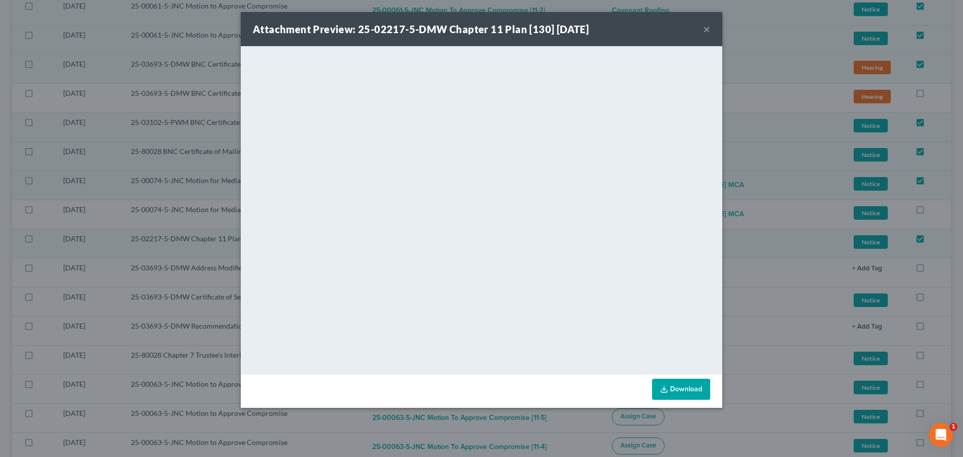
click at [709, 28] on button "×" at bounding box center [706, 29] width 7 height 12
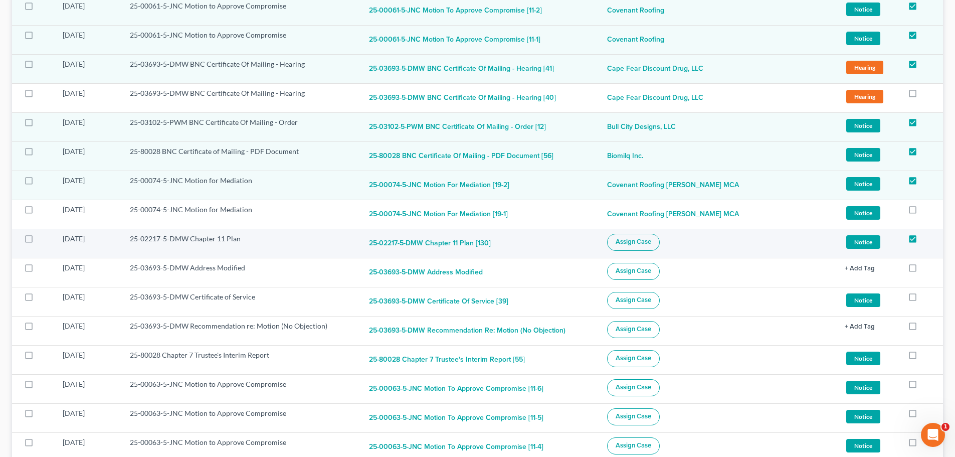
click at [651, 246] on span "Assign Case" at bounding box center [634, 242] width 36 height 8
checkbox input "true"
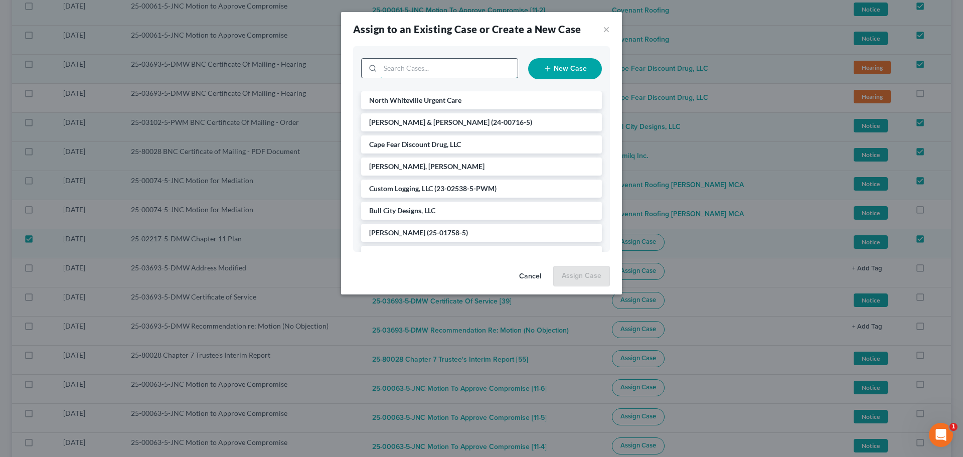
click at [480, 66] on input "search" at bounding box center [448, 68] width 137 height 19
type input "north"
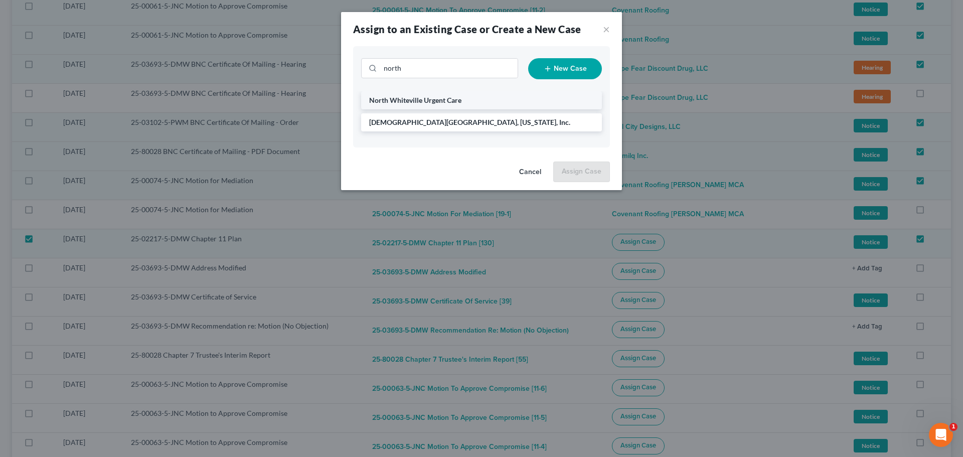
click at [449, 103] on span "North Whiteville Urgent Care" at bounding box center [415, 100] width 92 height 9
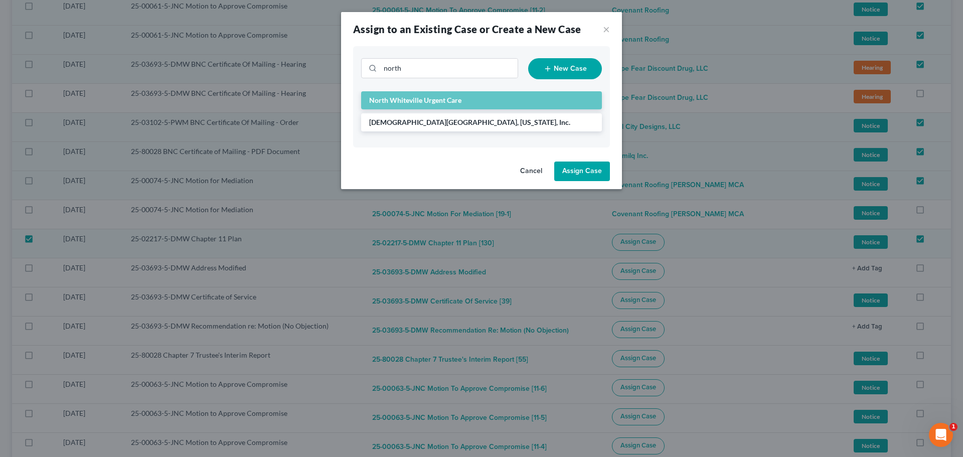
click at [592, 167] on button "Assign Case" at bounding box center [582, 171] width 56 height 20
checkbox input "false"
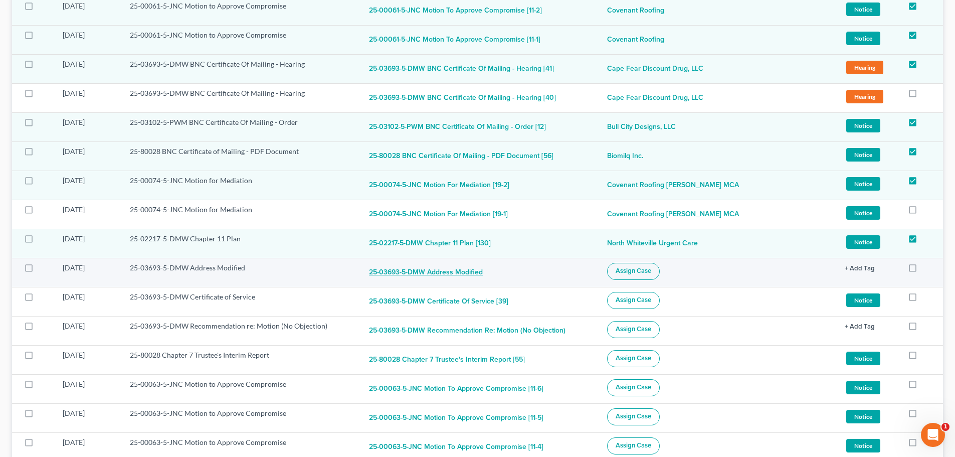
click at [462, 273] on button "25-03693-5-DMW Address Modified" at bounding box center [426, 273] width 114 height 20
checkbox input "true"
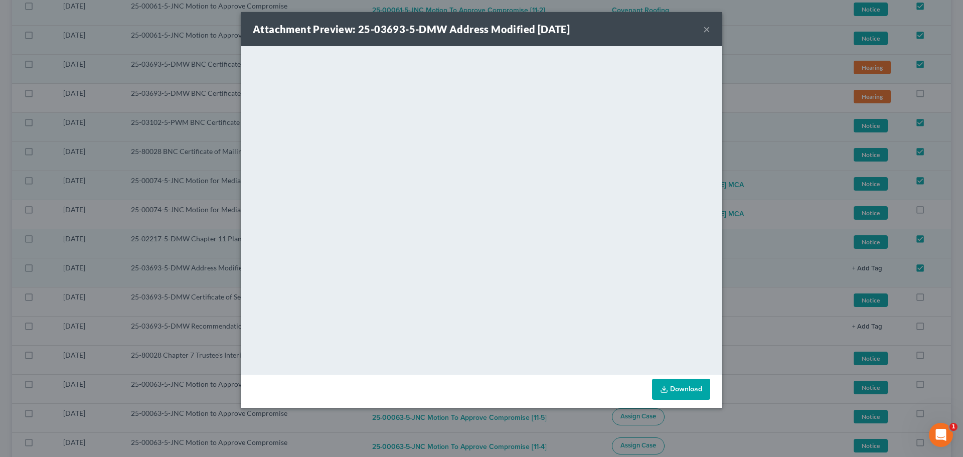
click at [707, 24] on button "×" at bounding box center [706, 29] width 7 height 12
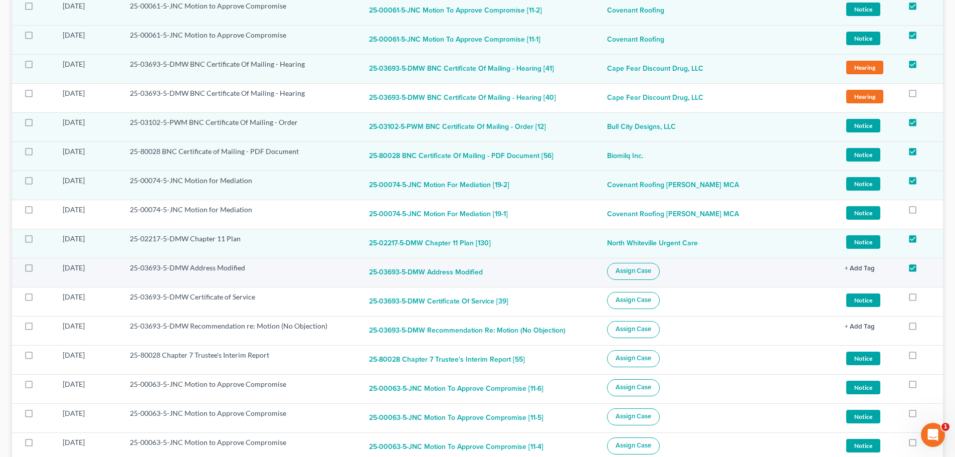
click at [38, 270] on label at bounding box center [38, 270] width 0 height 0
click at [42, 267] on input "checkbox" at bounding box center [45, 266] width 7 height 7
checkbox input "true"
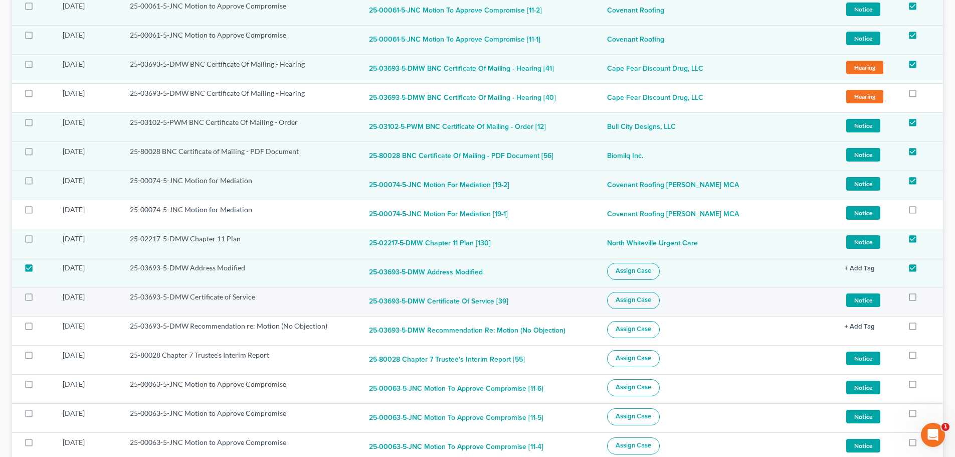
click at [38, 299] on label at bounding box center [38, 299] width 0 height 0
click at [42, 298] on input "checkbox" at bounding box center [45, 295] width 7 height 7
checkbox input "true"
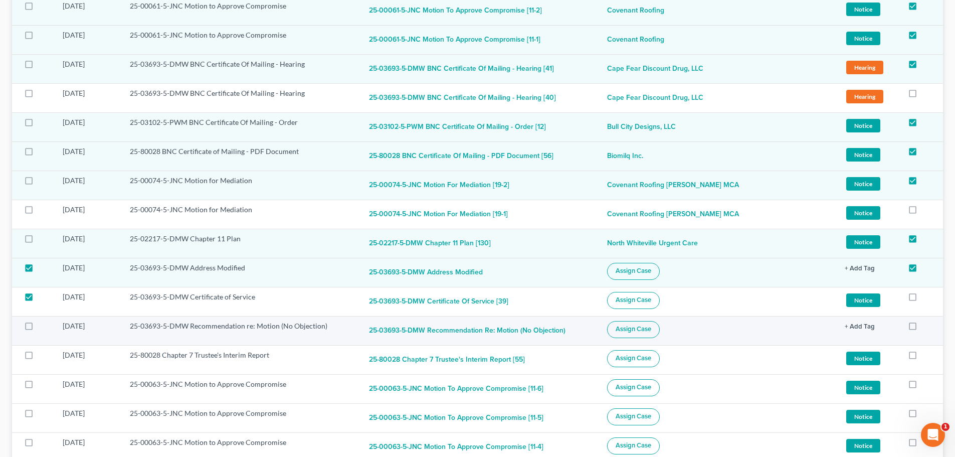
click at [38, 328] on label at bounding box center [38, 328] width 0 height 0
click at [42, 325] on input "checkbox" at bounding box center [45, 324] width 7 height 7
checkbox input "true"
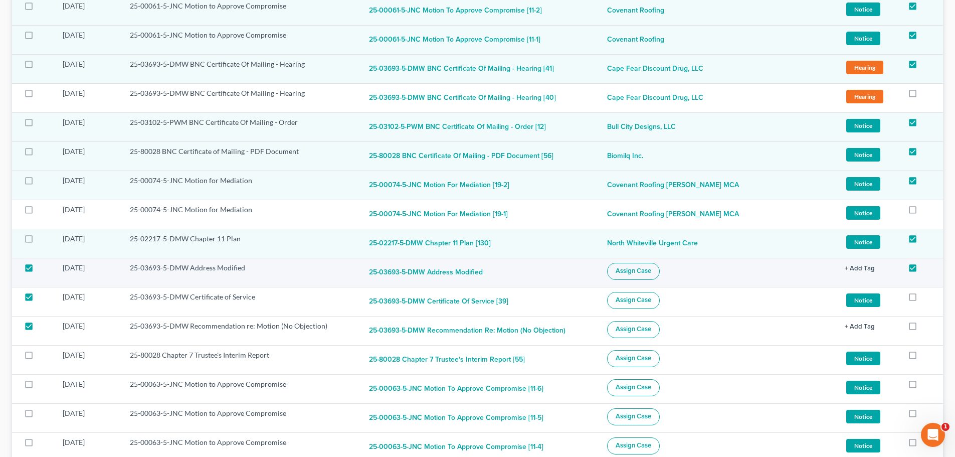
click at [651, 275] on span "Assign Case" at bounding box center [634, 271] width 36 height 8
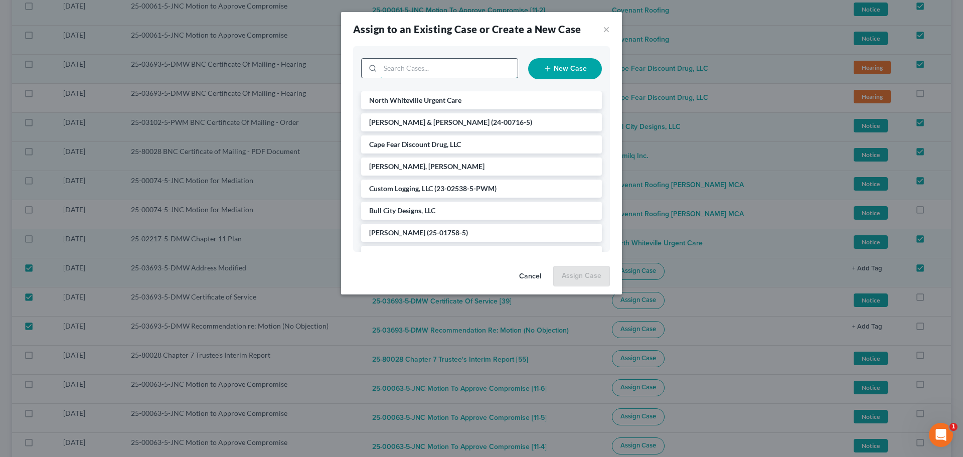
click at [449, 67] on input "search" at bounding box center [448, 68] width 137 height 19
type input "cape"
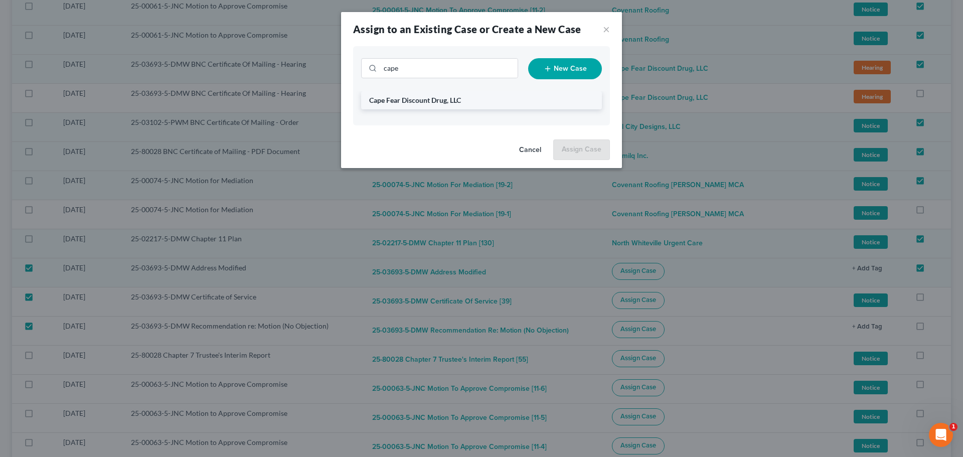
click at [437, 99] on span "Cape Fear Discount Drug, LLC" at bounding box center [415, 100] width 92 height 9
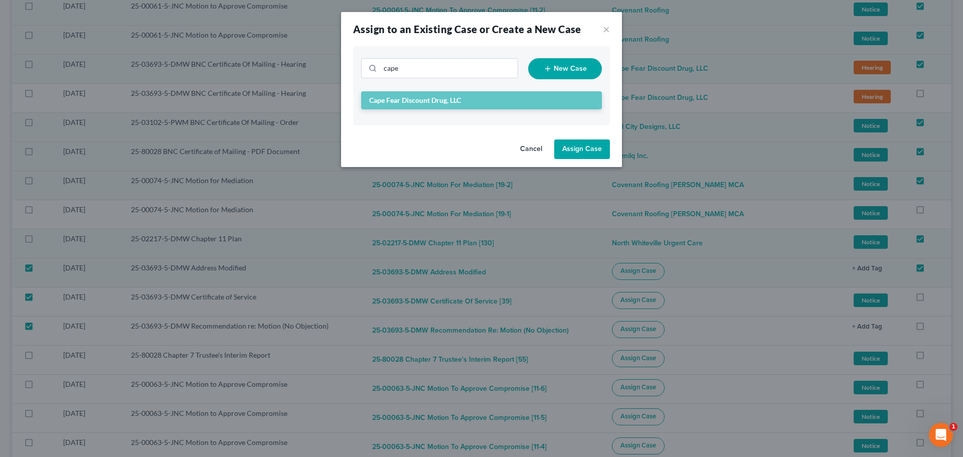
click at [579, 152] on button "Assign Case" at bounding box center [582, 149] width 56 height 20
checkbox input "false"
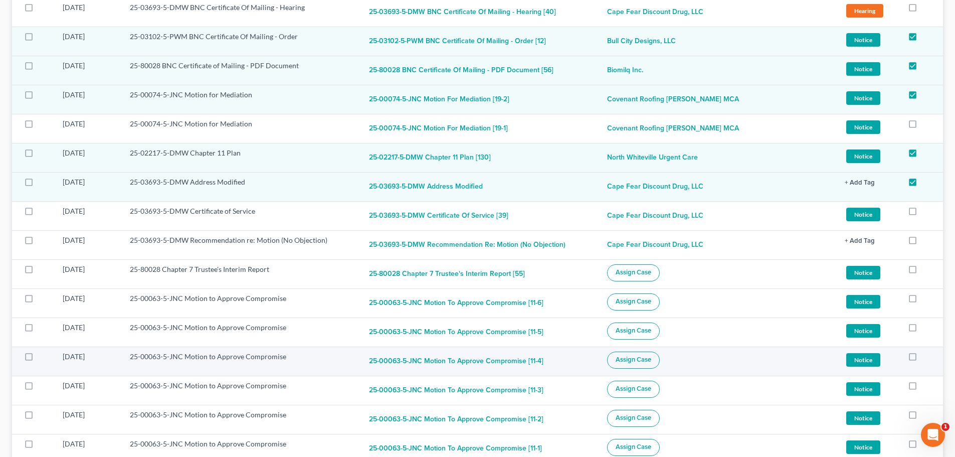
scroll to position [451, 0]
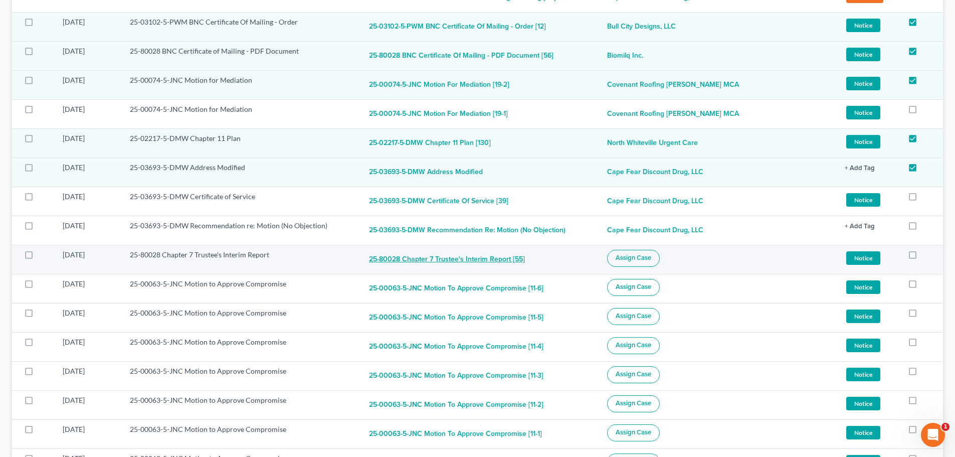
click at [458, 257] on button "25-80028 Chapter 7 Trustee's Interim Report [55]" at bounding box center [447, 260] width 156 height 20
checkbox input "true"
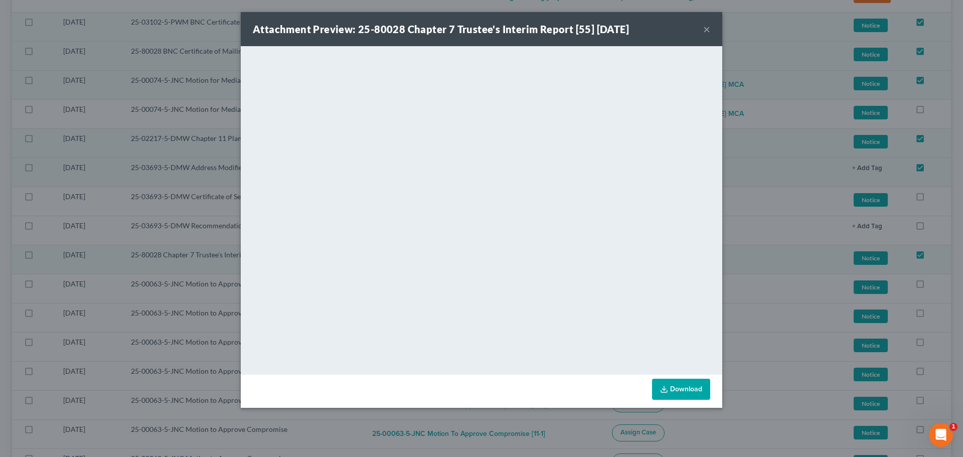
click at [710, 27] on button "×" at bounding box center [706, 29] width 7 height 12
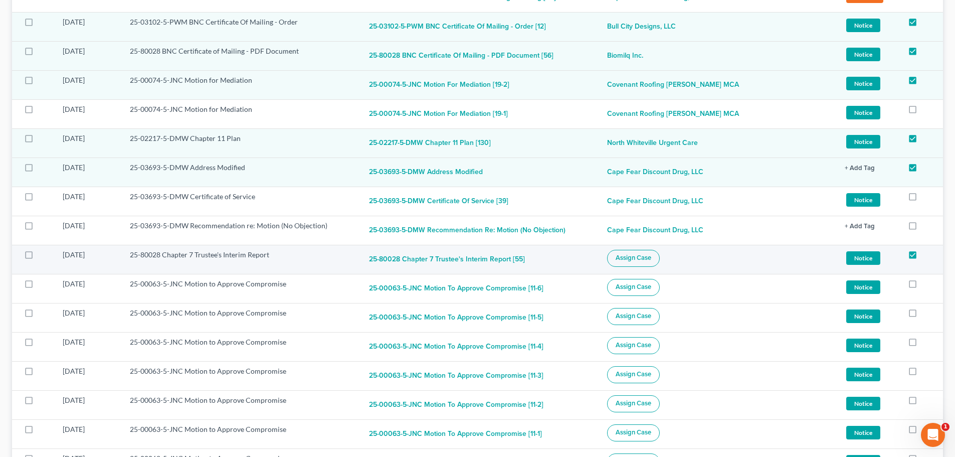
click at [639, 259] on span "Assign Case" at bounding box center [634, 258] width 36 height 8
checkbox input "true"
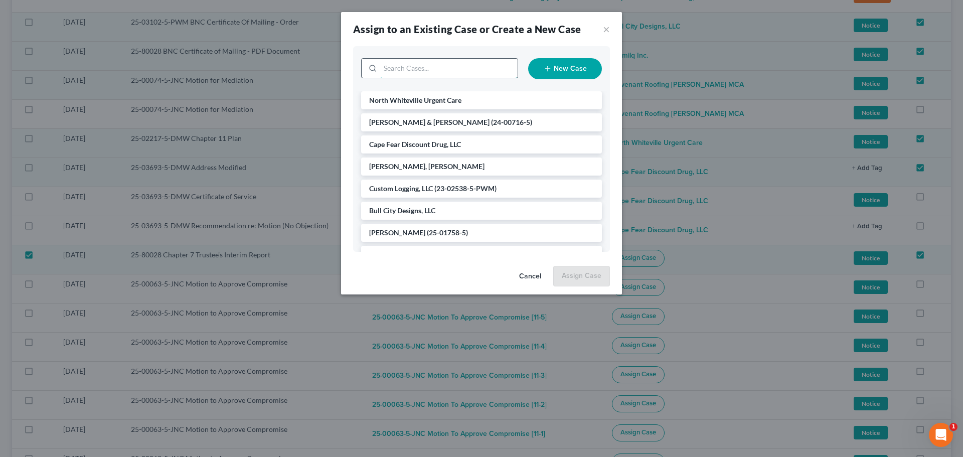
click at [455, 72] on input "search" at bounding box center [448, 68] width 137 height 19
type input "bio"
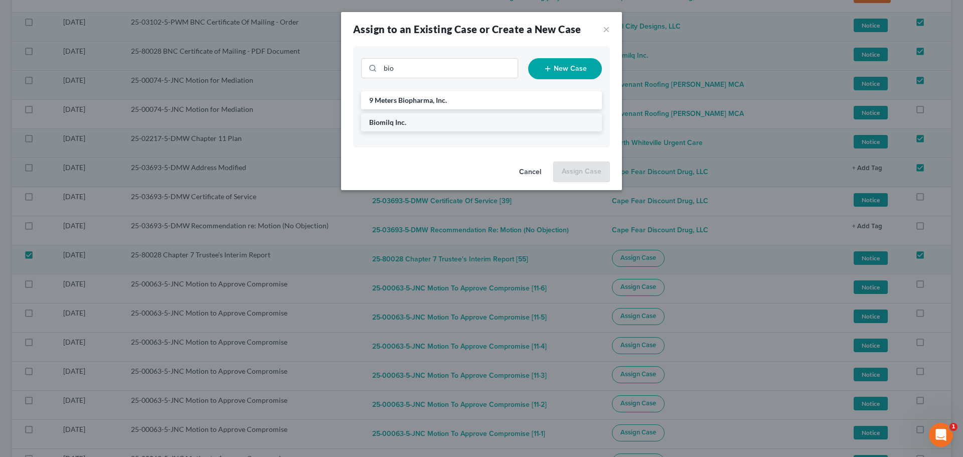
click at [419, 119] on li "Biomilq Inc." at bounding box center [481, 122] width 241 height 18
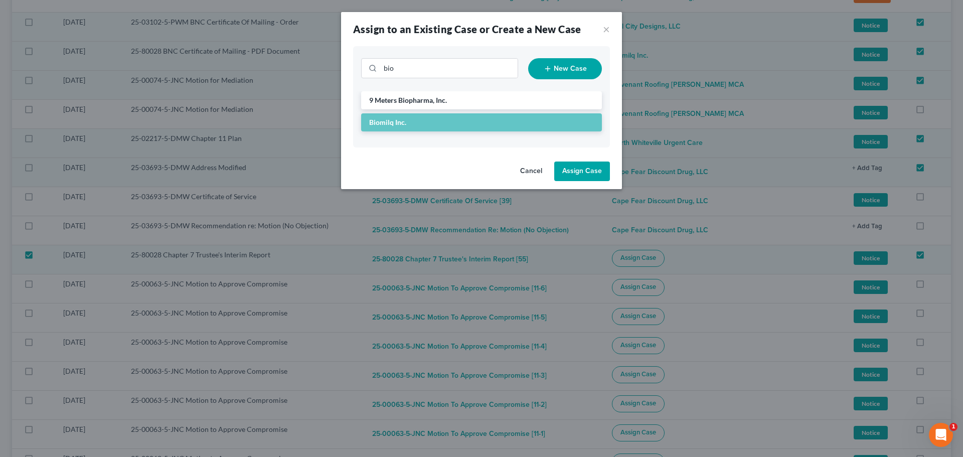
click at [582, 172] on button "Assign Case" at bounding box center [582, 171] width 56 height 20
checkbox input "false"
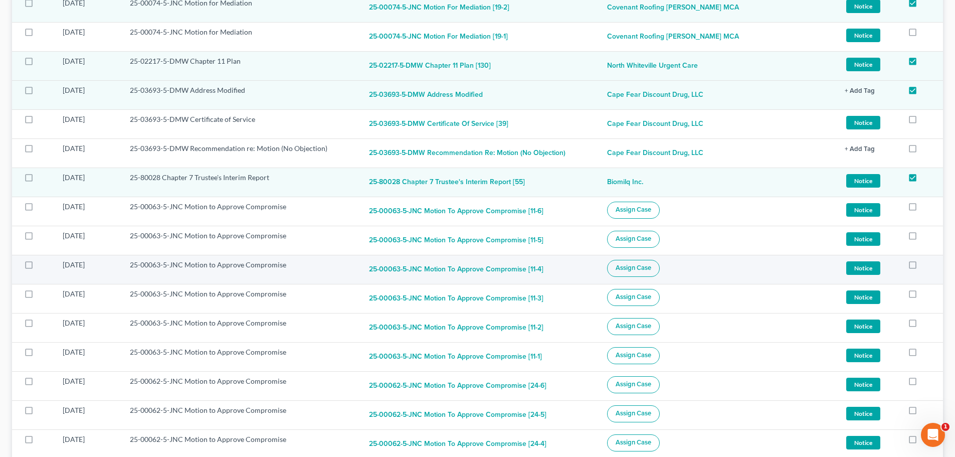
scroll to position [552, 0]
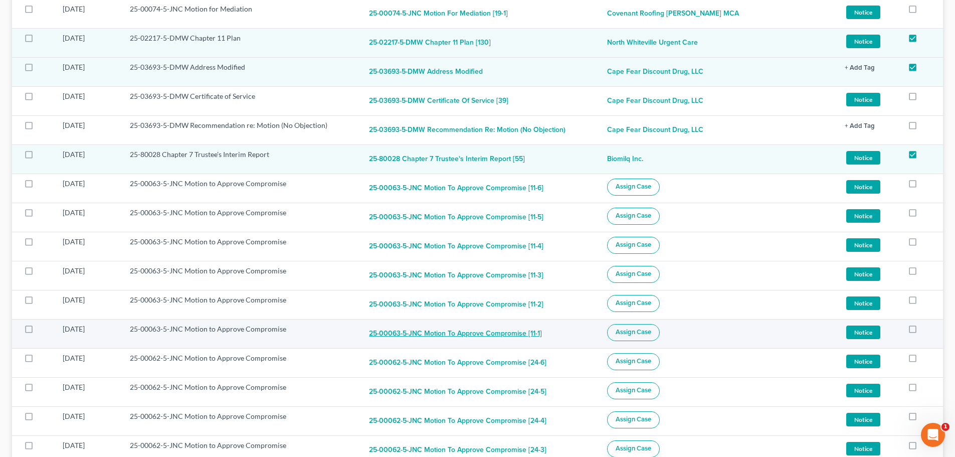
click at [426, 333] on button "25-00063-5-JNC Motion to Approve Compromise [11-1]" at bounding box center [455, 334] width 173 height 20
checkbox input "true"
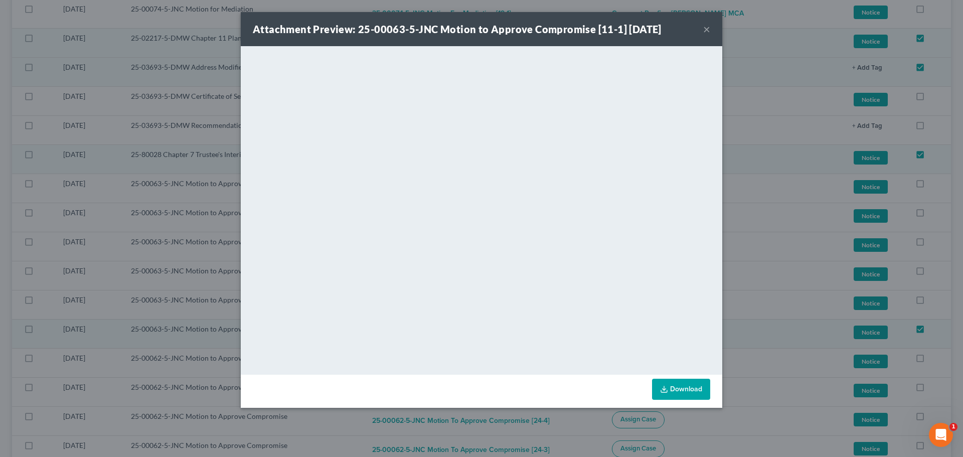
click at [705, 29] on button "×" at bounding box center [706, 29] width 7 height 12
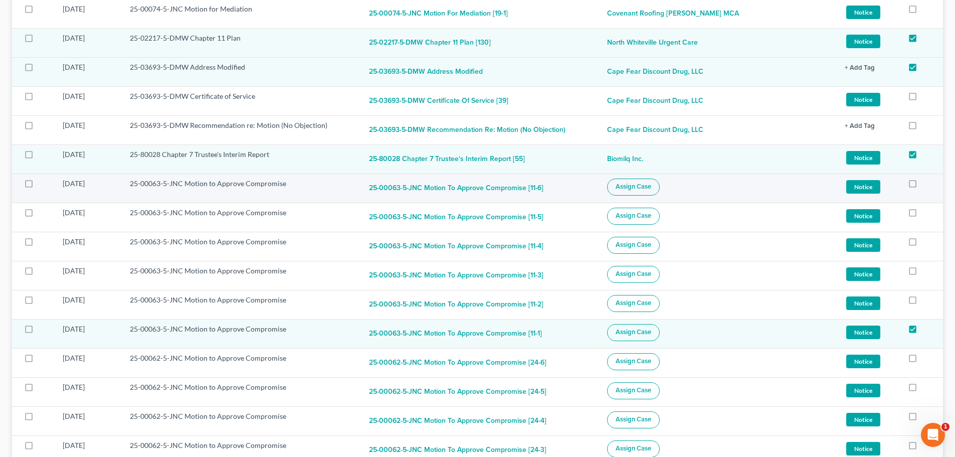
drag, startPoint x: 27, startPoint y: 183, endPoint x: 27, endPoint y: 199, distance: 16.1
click at [38, 186] on label at bounding box center [38, 186] width 0 height 0
click at [42, 183] on input "checkbox" at bounding box center [45, 182] width 7 height 7
checkbox input "true"
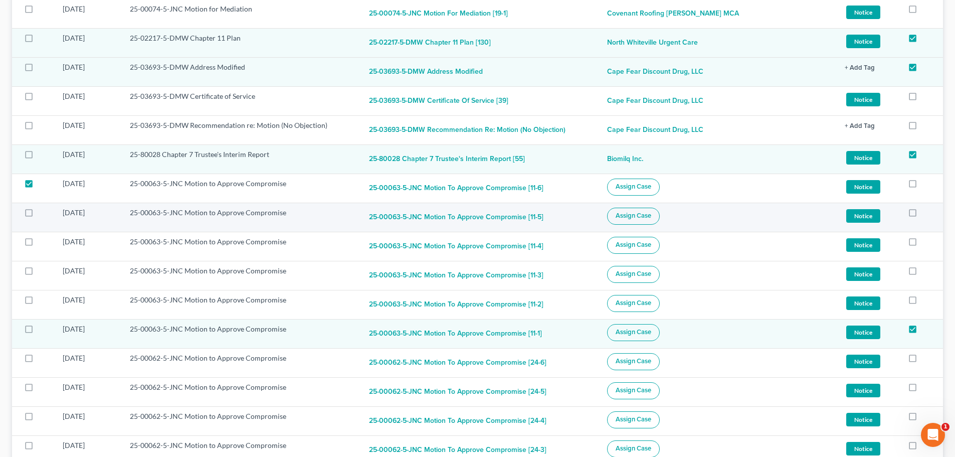
click at [38, 215] on label at bounding box center [38, 215] width 0 height 0
click at [42, 213] on input "checkbox" at bounding box center [45, 211] width 7 height 7
checkbox input "true"
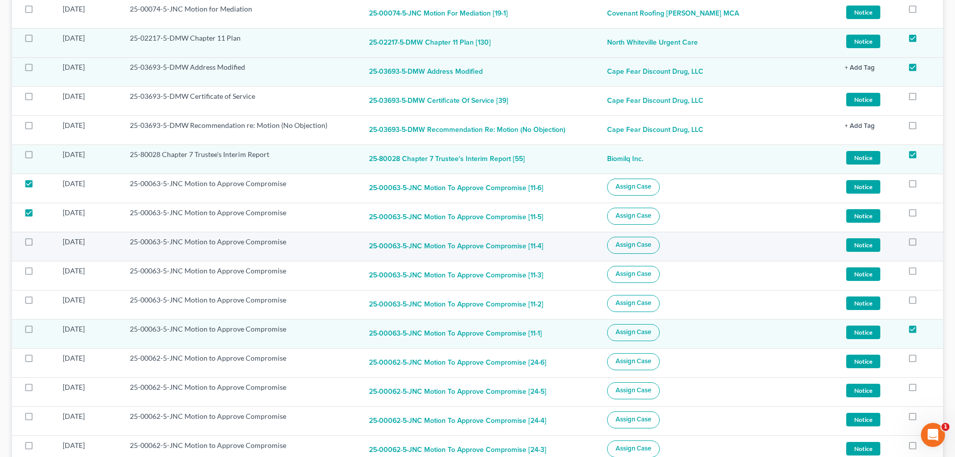
click at [38, 244] on label at bounding box center [38, 244] width 0 height 0
click at [42, 241] on input "checkbox" at bounding box center [45, 240] width 7 height 7
checkbox input "true"
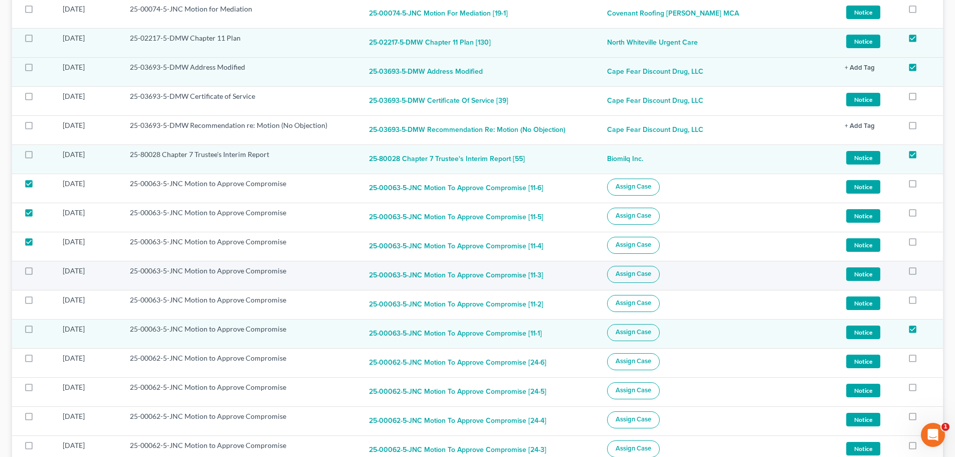
click at [38, 273] on label at bounding box center [38, 273] width 0 height 0
click at [42, 267] on input "checkbox" at bounding box center [45, 269] width 7 height 7
checkbox input "true"
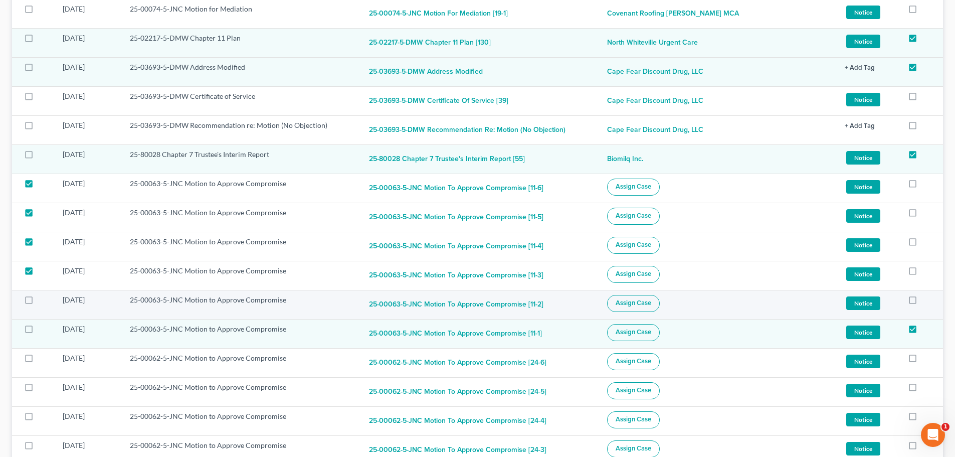
click at [38, 302] on label at bounding box center [38, 302] width 0 height 0
click at [42, 300] on input "checkbox" at bounding box center [45, 298] width 7 height 7
checkbox input "true"
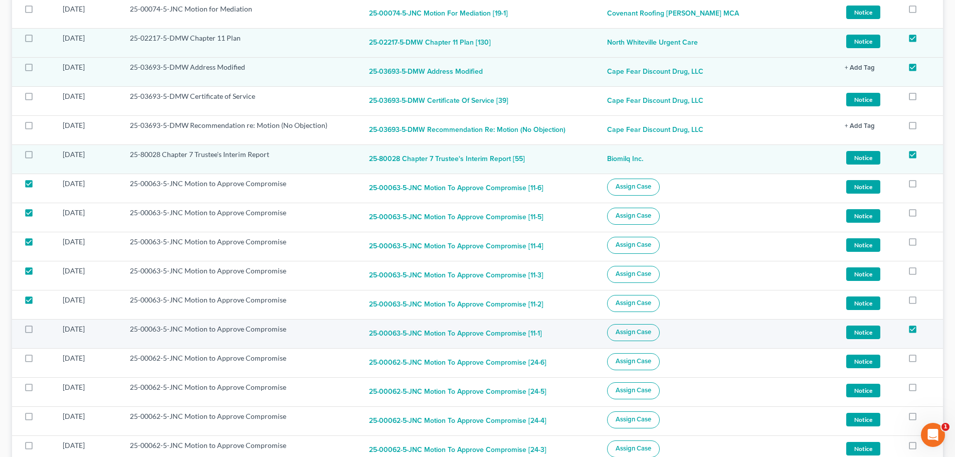
click at [38, 331] on label at bounding box center [38, 331] width 0 height 0
click at [42, 329] on input "checkbox" at bounding box center [45, 327] width 7 height 7
checkbox input "true"
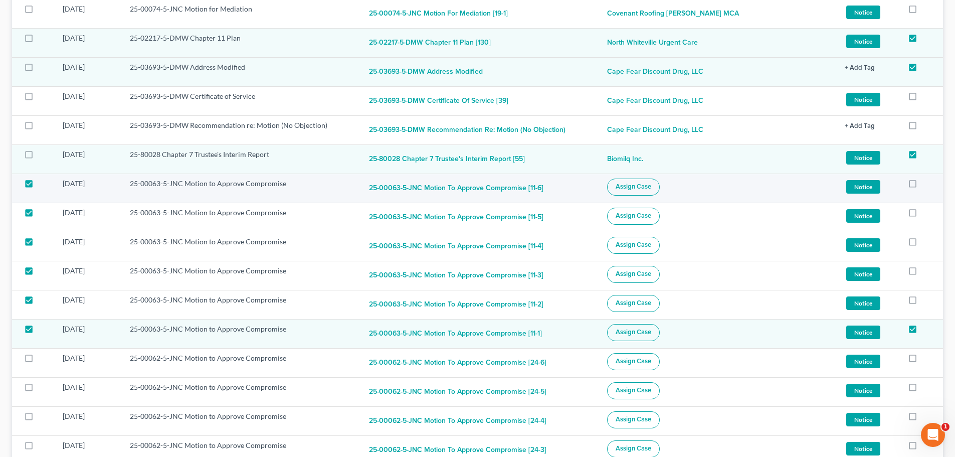
click at [651, 189] on span "Assign Case" at bounding box center [634, 187] width 36 height 8
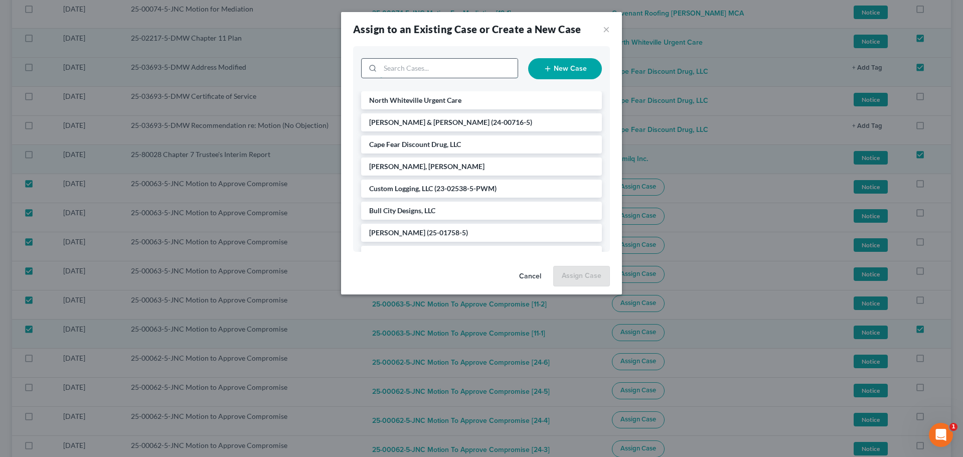
click at [463, 69] on input "search" at bounding box center [448, 68] width 137 height 19
type input "cov"
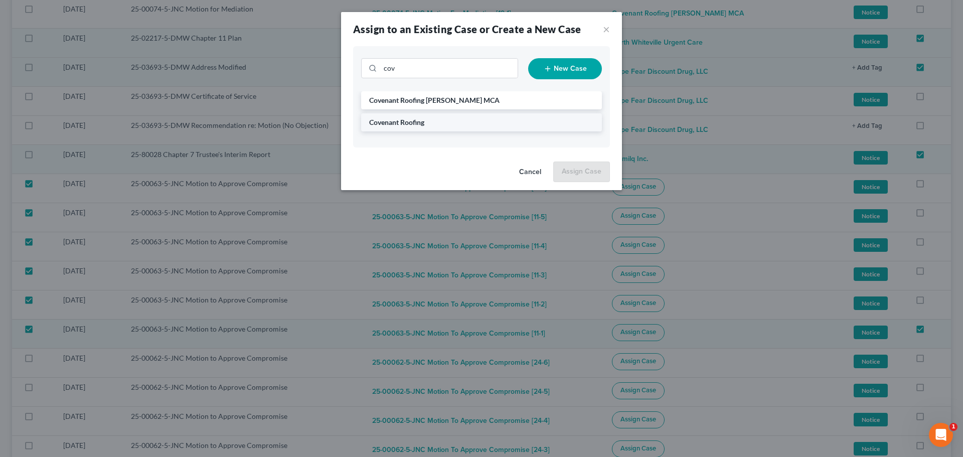
click at [413, 122] on span "Covenant Roofing" at bounding box center [396, 122] width 55 height 9
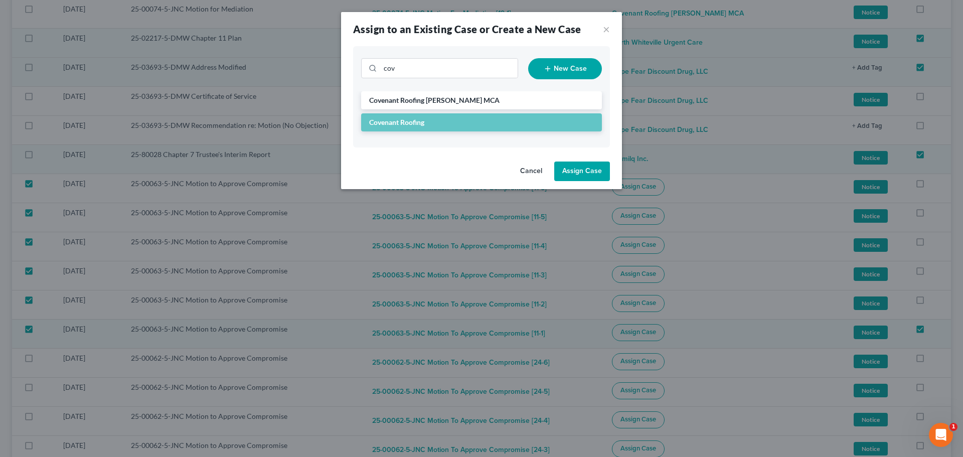
click at [590, 172] on button "Assign Case" at bounding box center [582, 171] width 56 height 20
checkbox input "false"
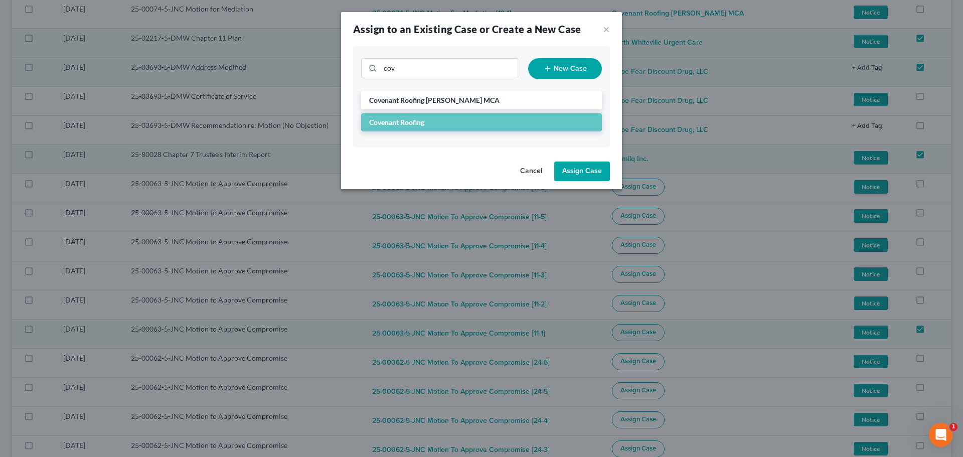
checkbox input "false"
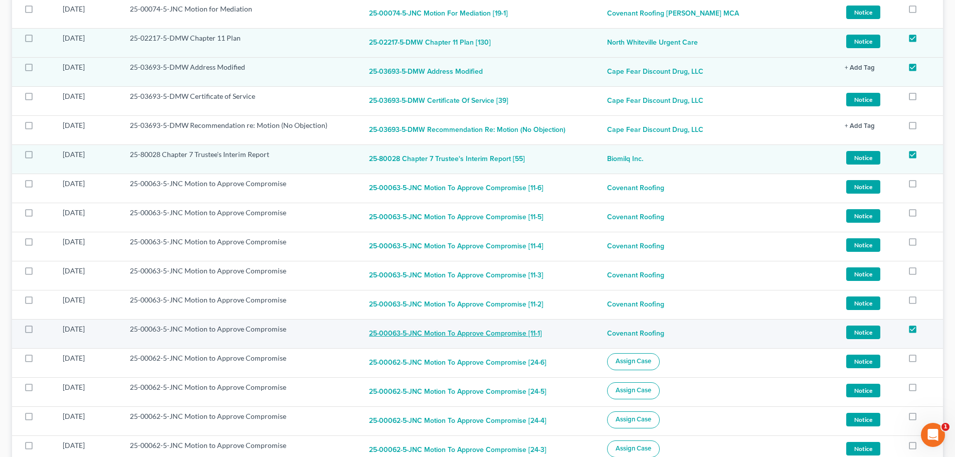
click at [415, 334] on button "25-00063-5-JNC Motion to Approve Compromise [11-1]" at bounding box center [455, 334] width 173 height 20
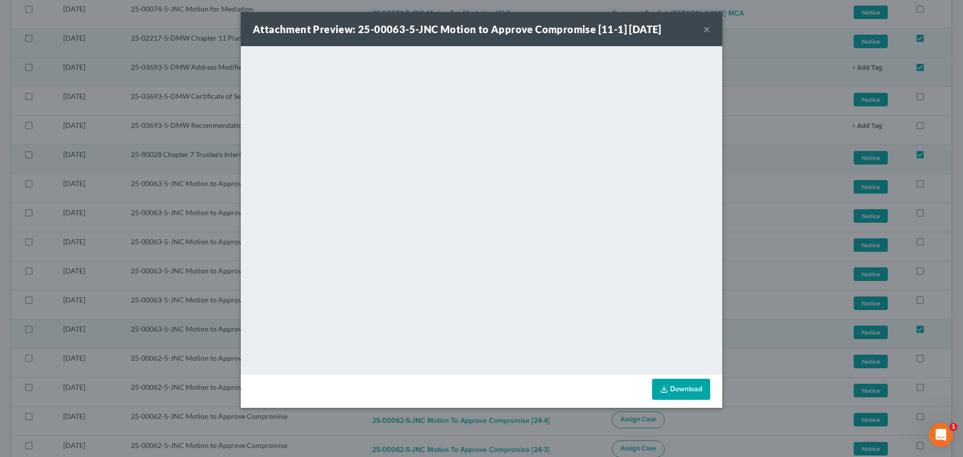
click at [706, 31] on button "×" at bounding box center [706, 29] width 7 height 12
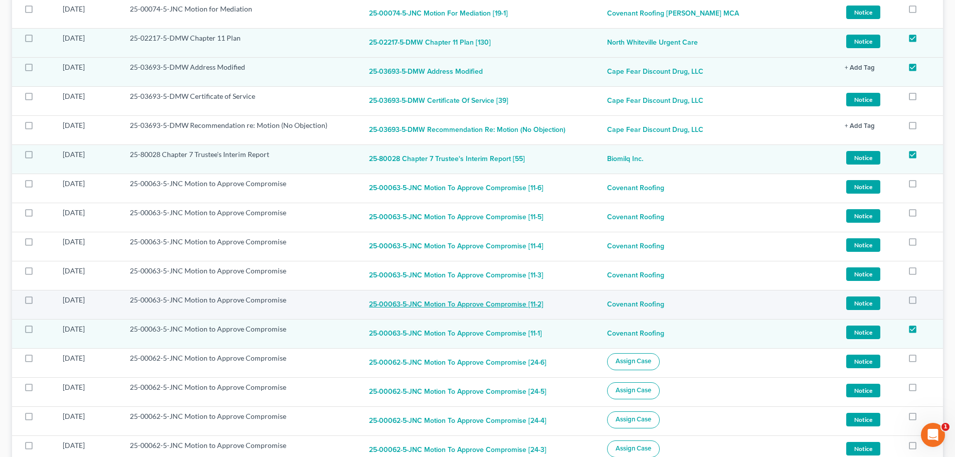
click at [499, 309] on button "25-00063-5-JNC Motion to Approve Compromise [11-2]" at bounding box center [456, 305] width 175 height 20
checkbox input "true"
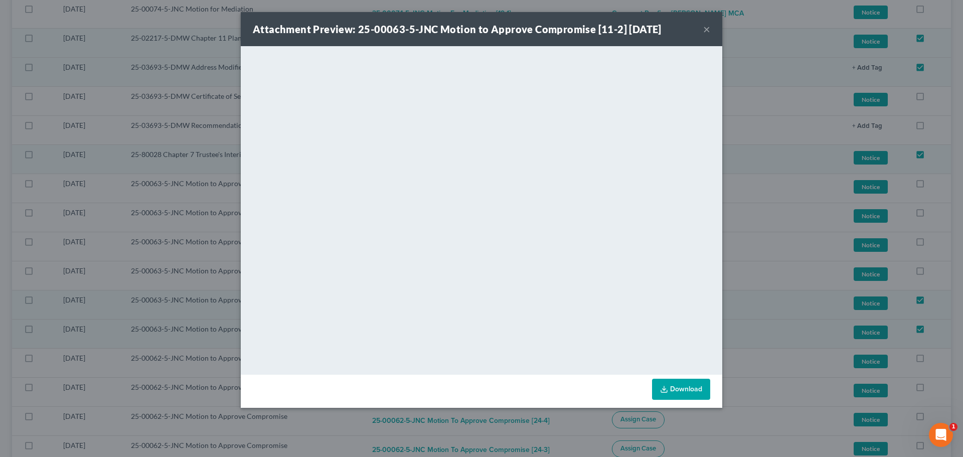
click at [708, 31] on button "×" at bounding box center [706, 29] width 7 height 12
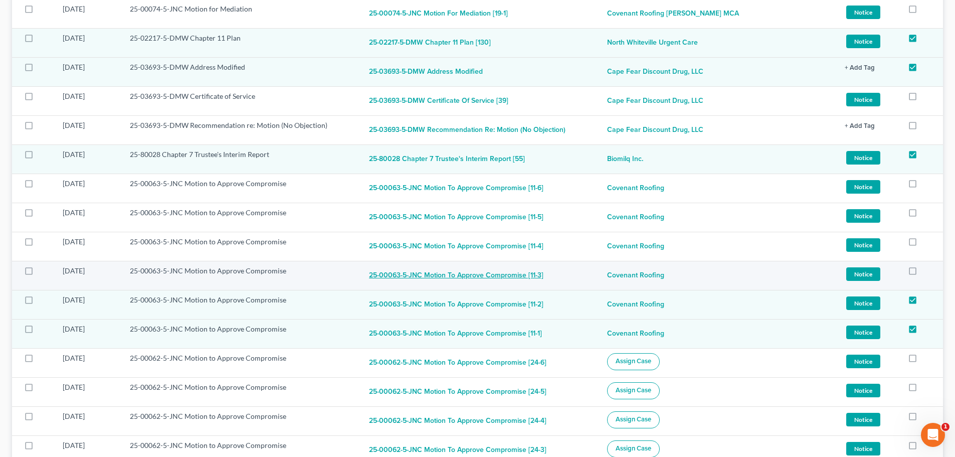
click at [503, 272] on button "25-00063-5-JNC Motion to Approve Compromise [11-3]" at bounding box center [456, 276] width 175 height 20
checkbox input "true"
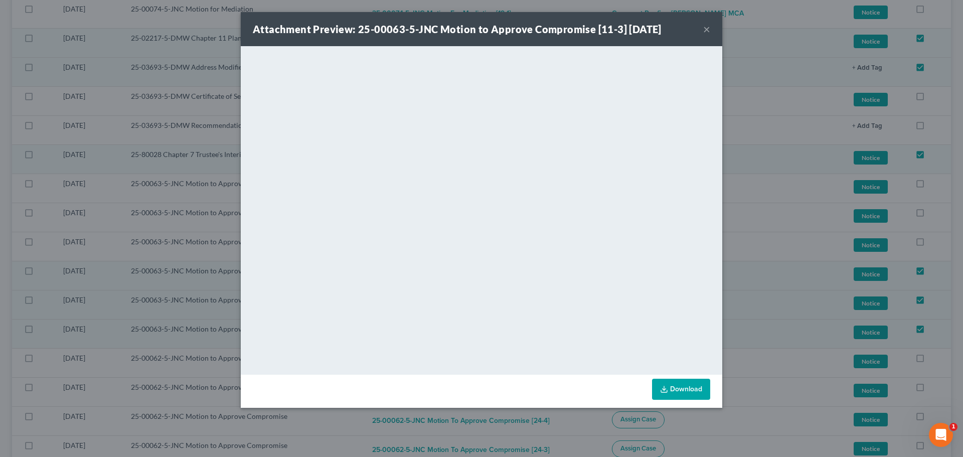
click at [705, 29] on button "×" at bounding box center [706, 29] width 7 height 12
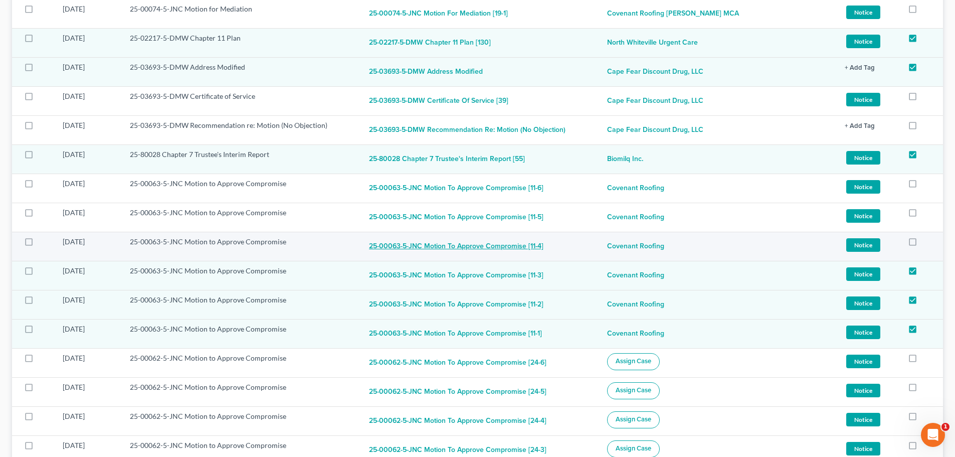
click at [485, 247] on button "25-00063-5-JNC Motion to Approve Compromise [11-4]" at bounding box center [456, 247] width 175 height 20
checkbox input "true"
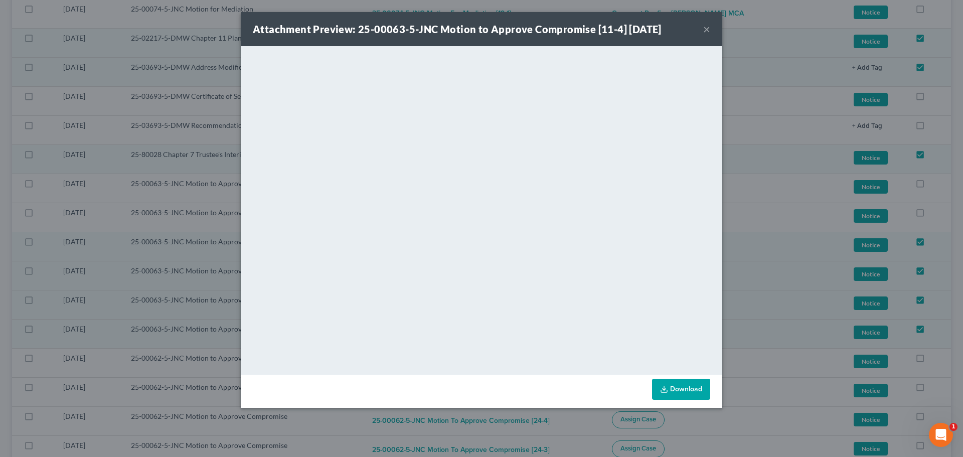
click at [706, 31] on button "×" at bounding box center [706, 29] width 7 height 12
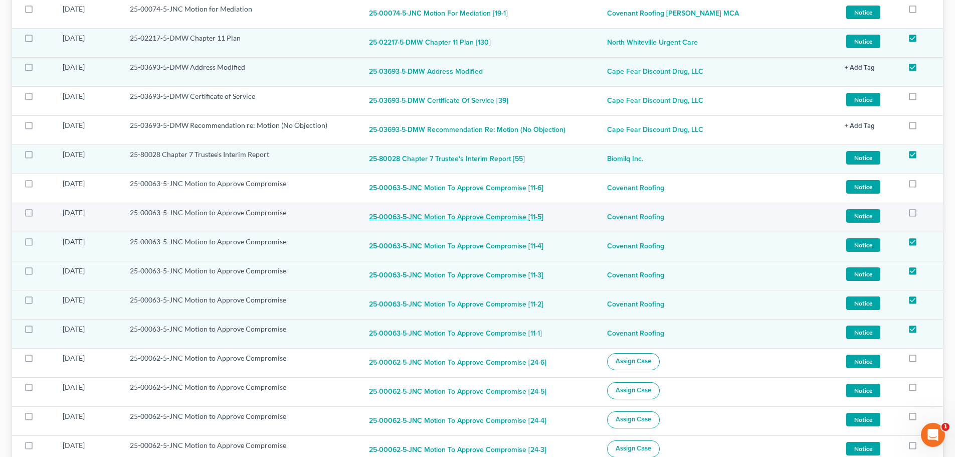
click at [519, 220] on button "25-00063-5-JNC Motion to Approve Compromise [11-5]" at bounding box center [456, 218] width 175 height 20
checkbox input "true"
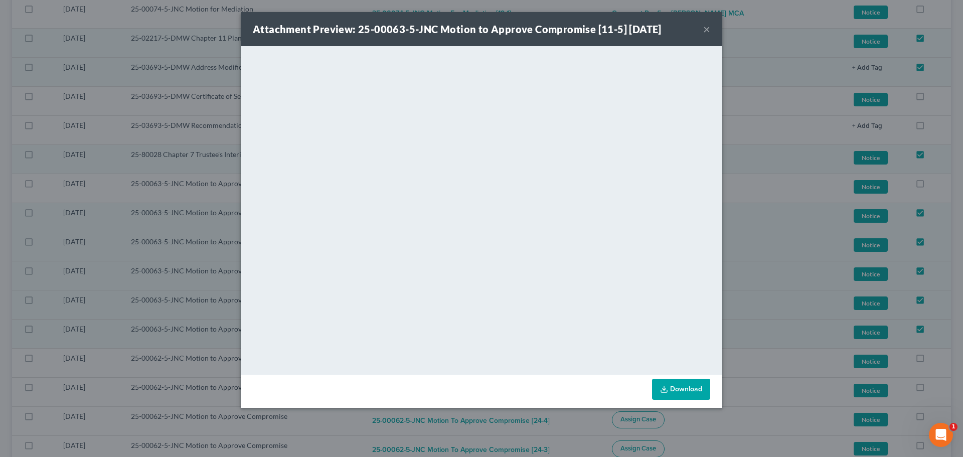
click at [708, 31] on button "×" at bounding box center [706, 29] width 7 height 12
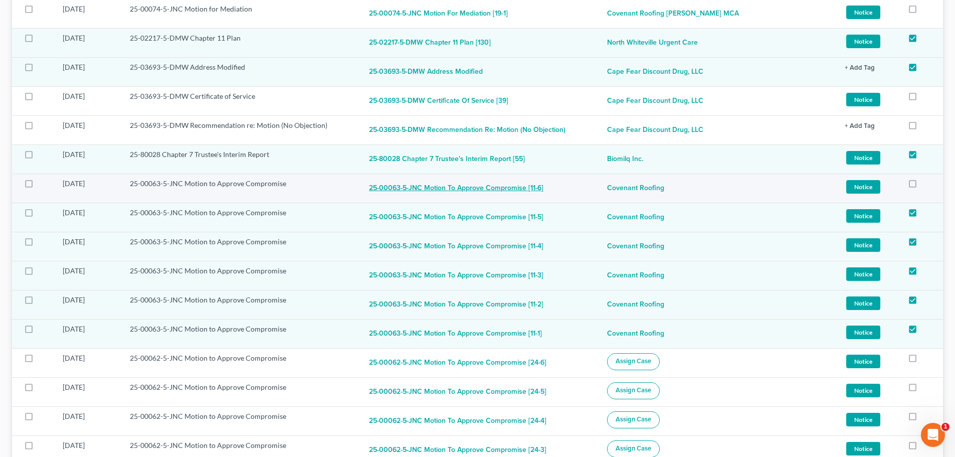
click at [504, 182] on button "25-00063-5-JNC Motion to Approve Compromise [11-6]" at bounding box center [456, 189] width 175 height 20
checkbox input "true"
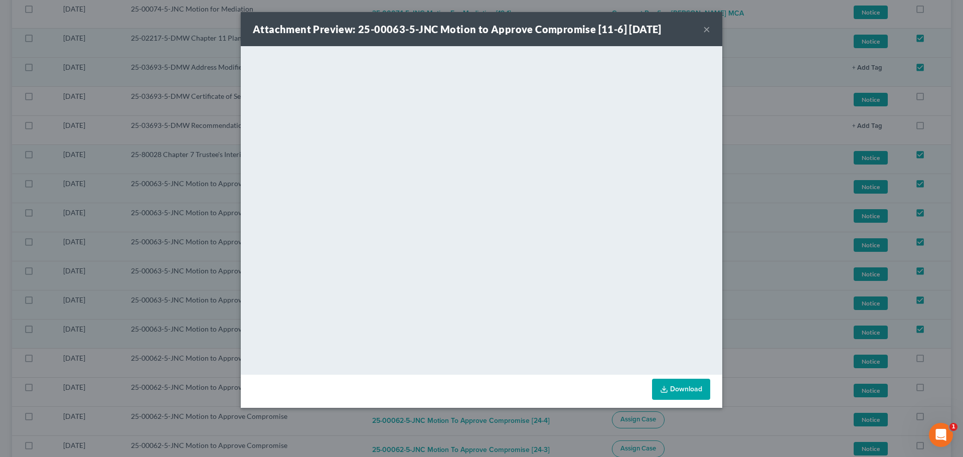
click at [705, 30] on button "×" at bounding box center [706, 29] width 7 height 12
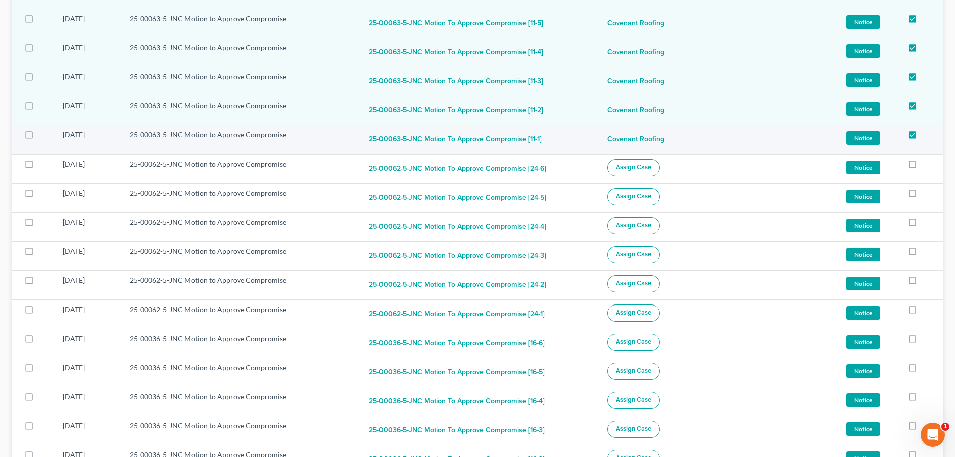
scroll to position [752, 0]
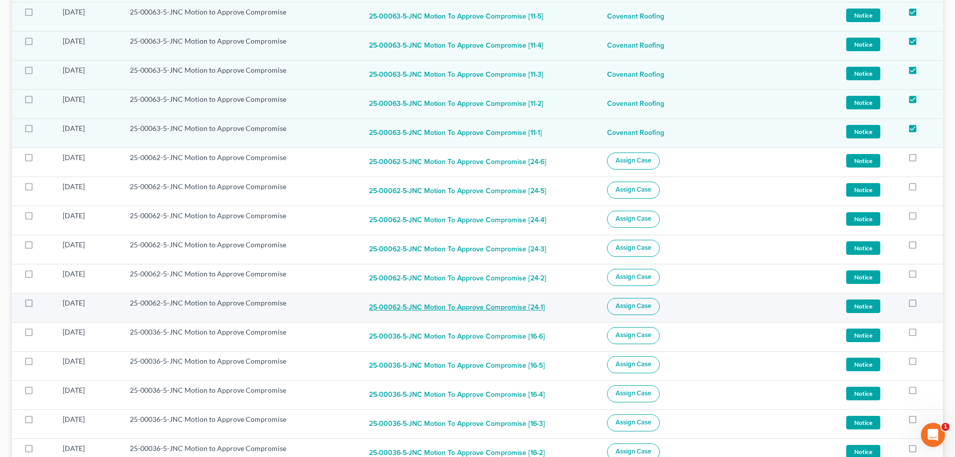
click at [436, 308] on button "25-00062-5-JNC Motion to Approve Compromise [24-1]" at bounding box center [457, 308] width 176 height 20
checkbox input "true"
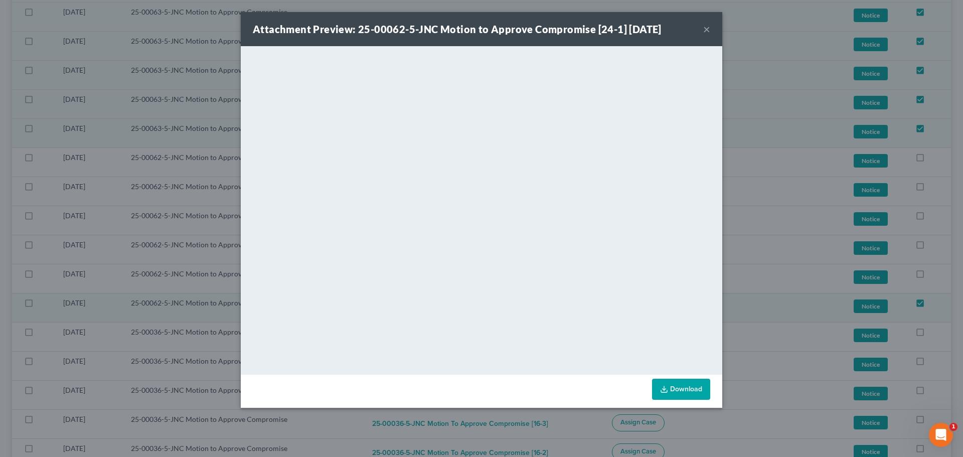
drag, startPoint x: 707, startPoint y: 30, endPoint x: 680, endPoint y: 55, distance: 36.5
click at [707, 30] on button "×" at bounding box center [706, 29] width 7 height 12
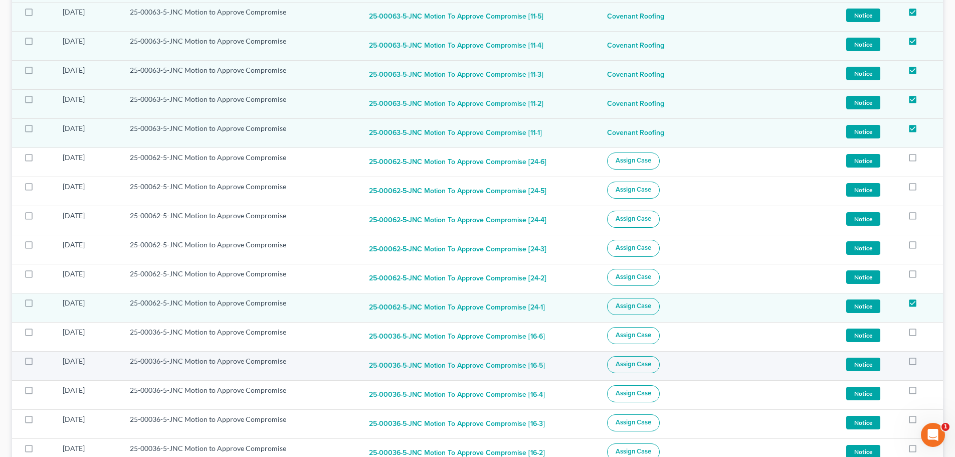
scroll to position [802, 0]
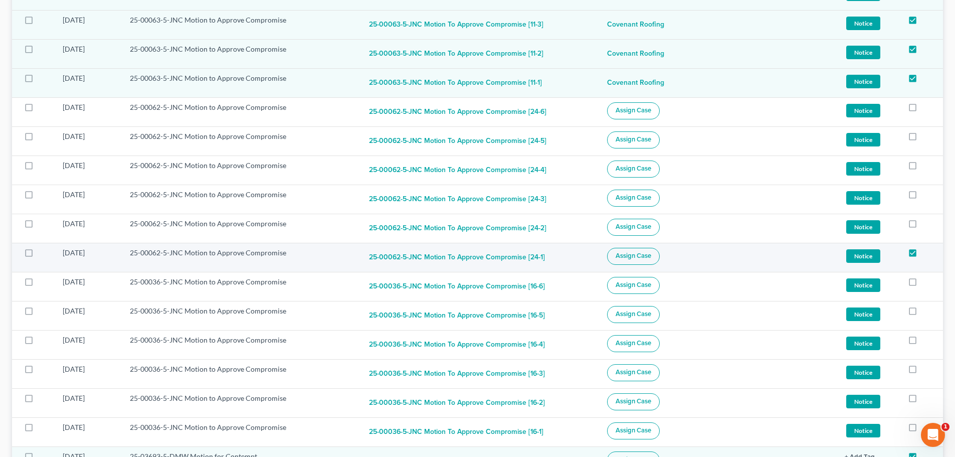
click at [38, 255] on label at bounding box center [38, 255] width 0 height 0
click at [42, 254] on input "checkbox" at bounding box center [45, 251] width 7 height 7
checkbox input "true"
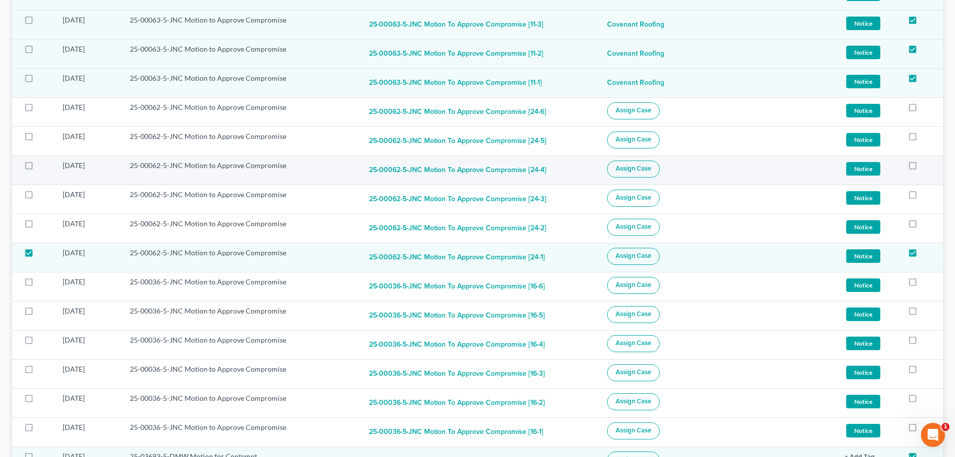
drag, startPoint x: 29, startPoint y: 227, endPoint x: 15, endPoint y: 181, distance: 47.7
click at [38, 226] on label at bounding box center [38, 226] width 0 height 0
click at [42, 225] on input "checkbox" at bounding box center [45, 222] width 7 height 7
checkbox input "true"
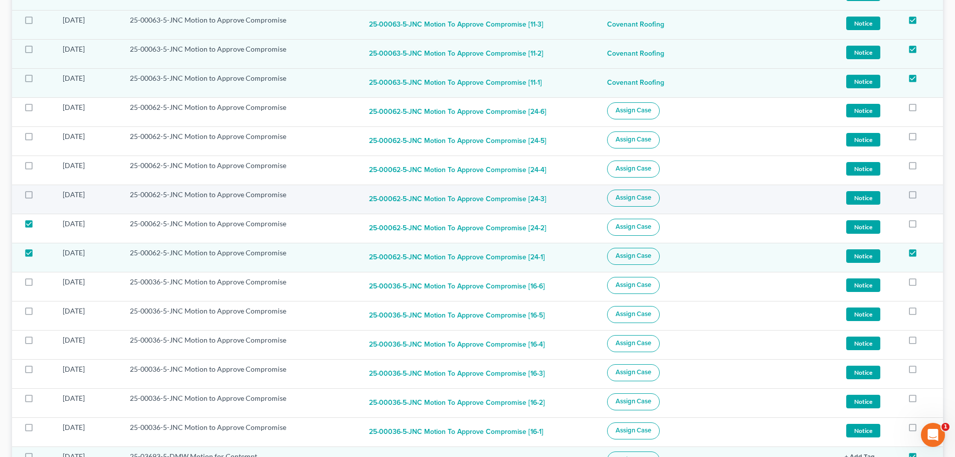
click at [38, 197] on label at bounding box center [38, 197] width 0 height 0
click at [42, 191] on input "checkbox" at bounding box center [45, 193] width 7 height 7
checkbox input "true"
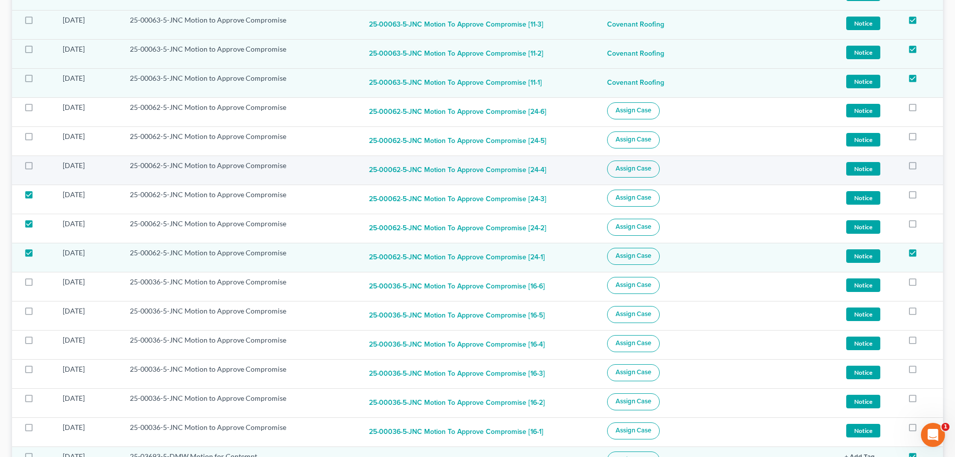
click at [38, 168] on label at bounding box center [38, 168] width 0 height 0
click at [42, 167] on input "checkbox" at bounding box center [45, 163] width 7 height 7
checkbox input "true"
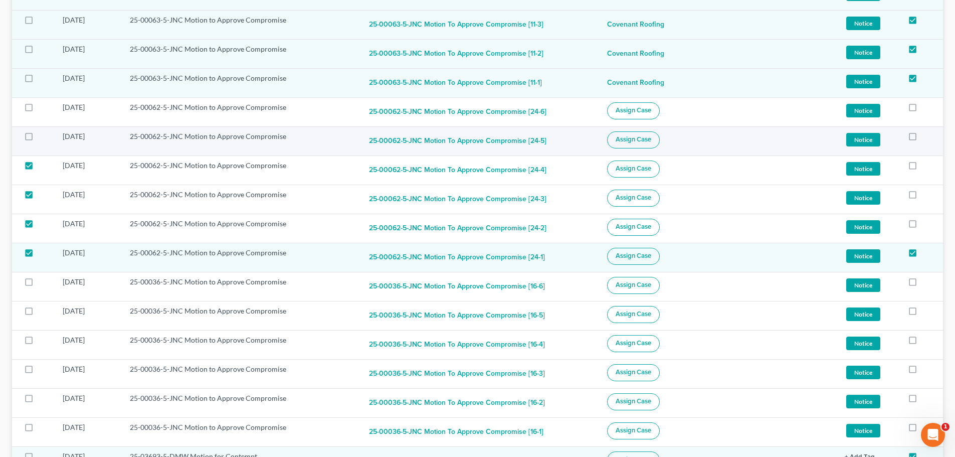
click at [38, 139] on label at bounding box center [38, 139] width 0 height 0
click at [42, 138] on input "checkbox" at bounding box center [45, 134] width 7 height 7
checkbox input "true"
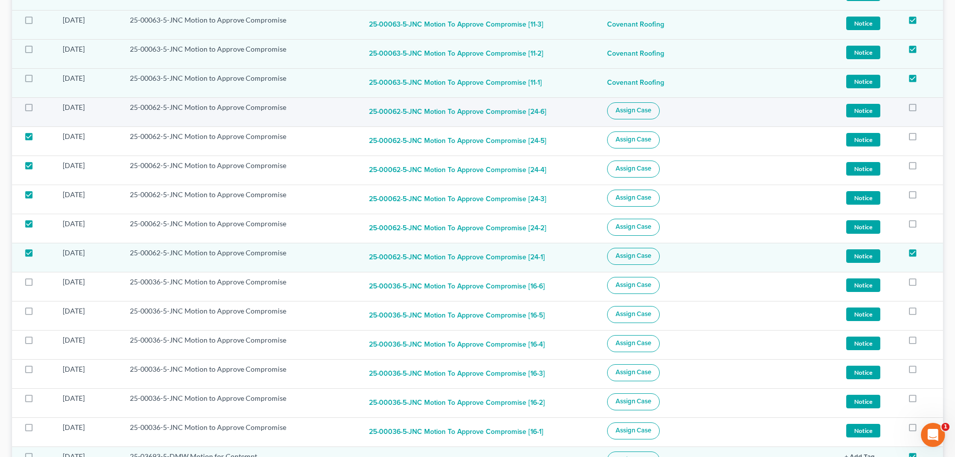
click at [38, 110] on label at bounding box center [38, 110] width 0 height 0
click at [42, 109] on input "checkbox" at bounding box center [45, 105] width 7 height 7
checkbox input "true"
click at [645, 109] on span "Assign Case" at bounding box center [634, 110] width 36 height 8
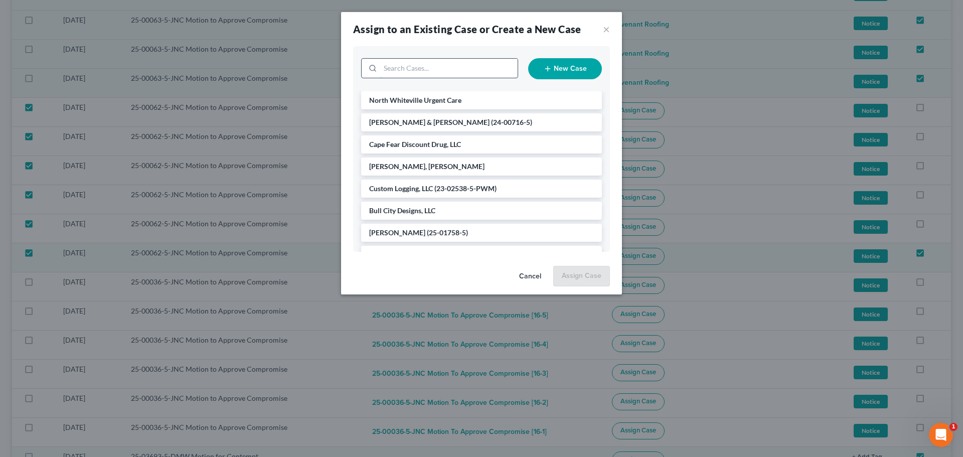
click at [443, 68] on input "search" at bounding box center [448, 68] width 137 height 19
type input "coven"
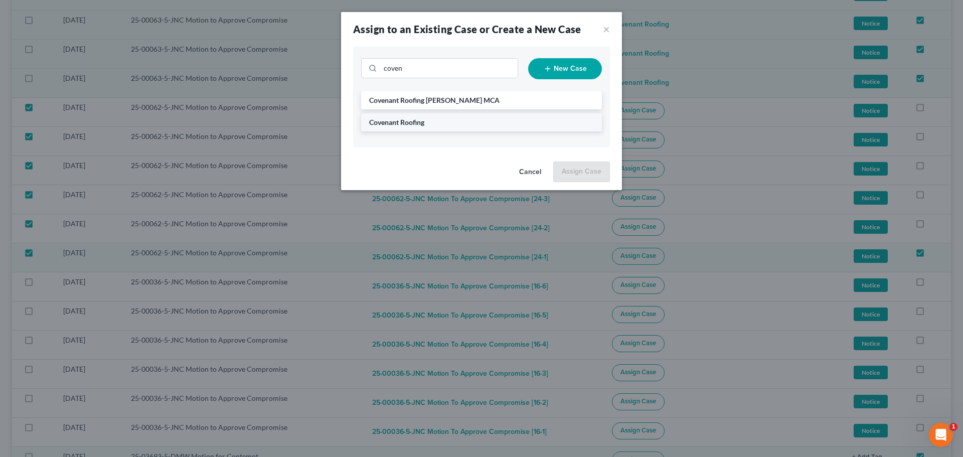
click at [424, 119] on span "Covenant Roofing" at bounding box center [396, 122] width 55 height 9
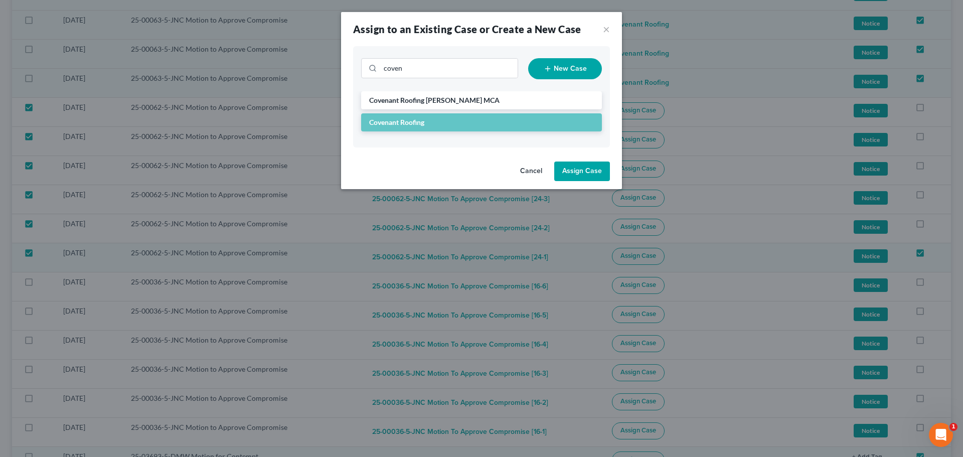
click at [579, 173] on button "Assign Case" at bounding box center [582, 171] width 56 height 20
checkbox input "false"
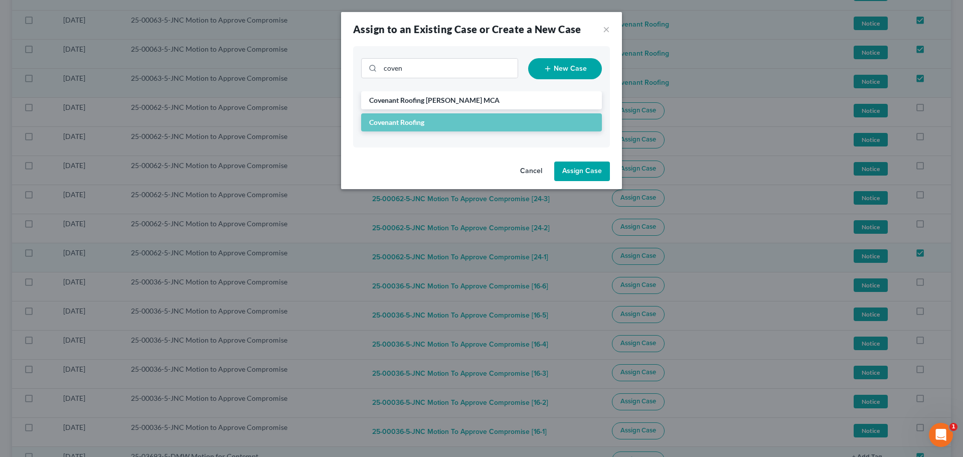
checkbox input "false"
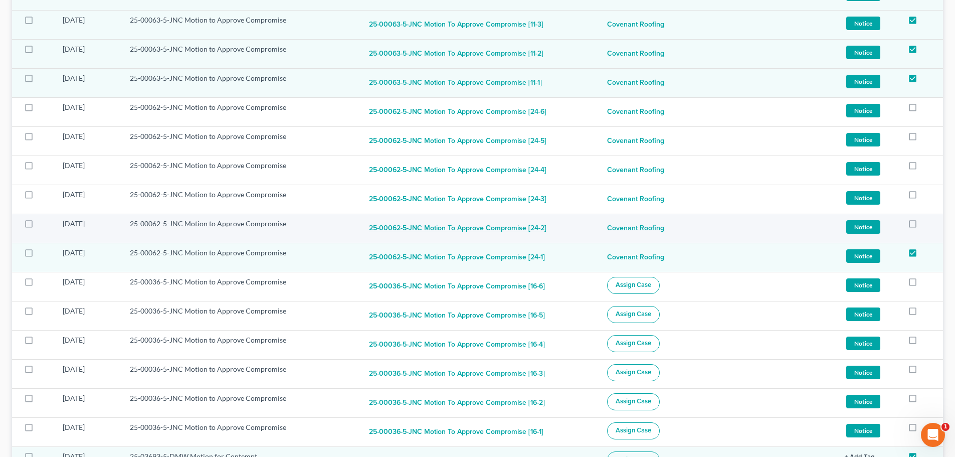
click at [528, 231] on button "25-00062-5-JNC Motion to Approve Compromise [24-2]" at bounding box center [458, 229] width 178 height 20
checkbox input "true"
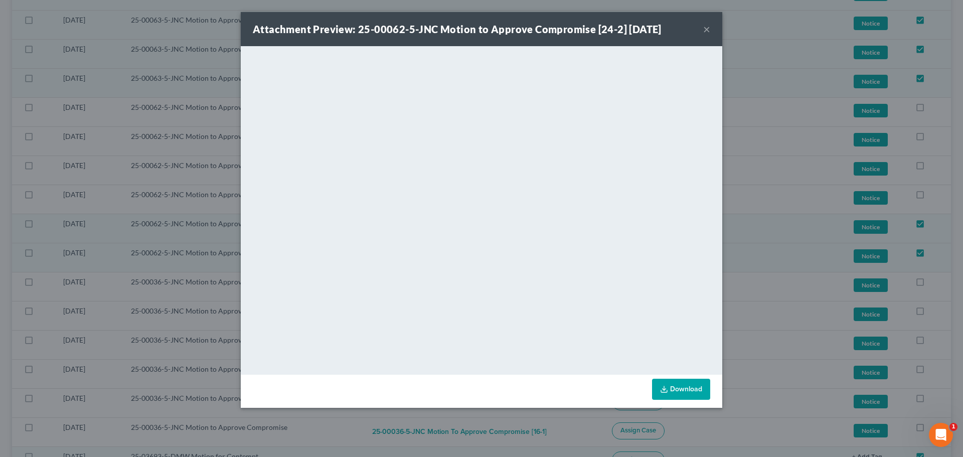
click at [705, 30] on button "×" at bounding box center [706, 29] width 7 height 12
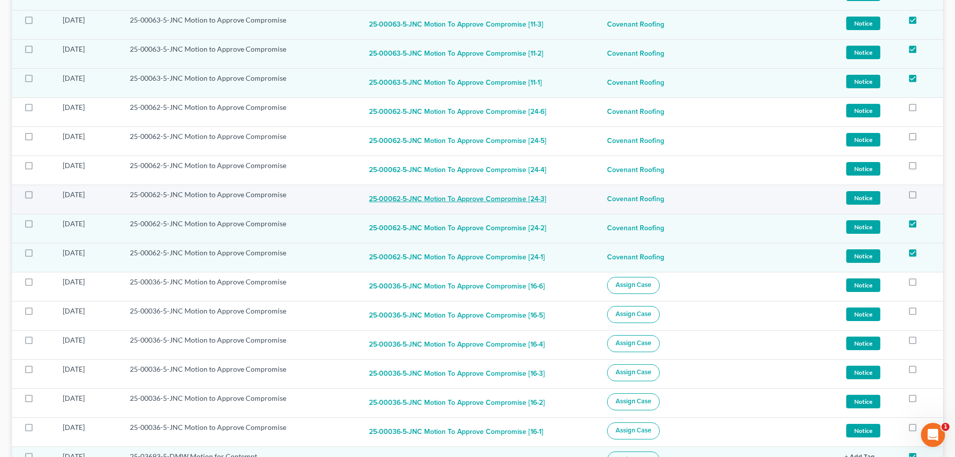
click at [488, 200] on button "25-00062-5-JNC Motion to Approve Compromise [24-3]" at bounding box center [458, 200] width 178 height 20
checkbox input "true"
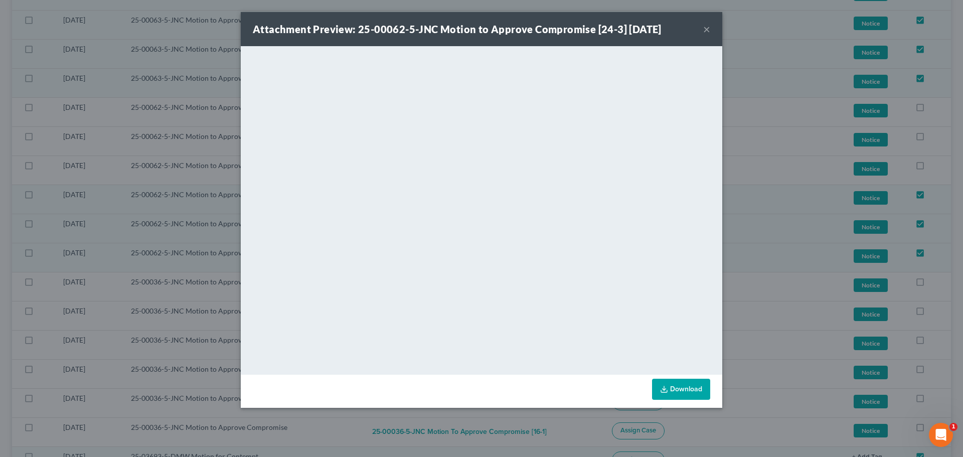
click at [706, 28] on button "×" at bounding box center [706, 29] width 7 height 12
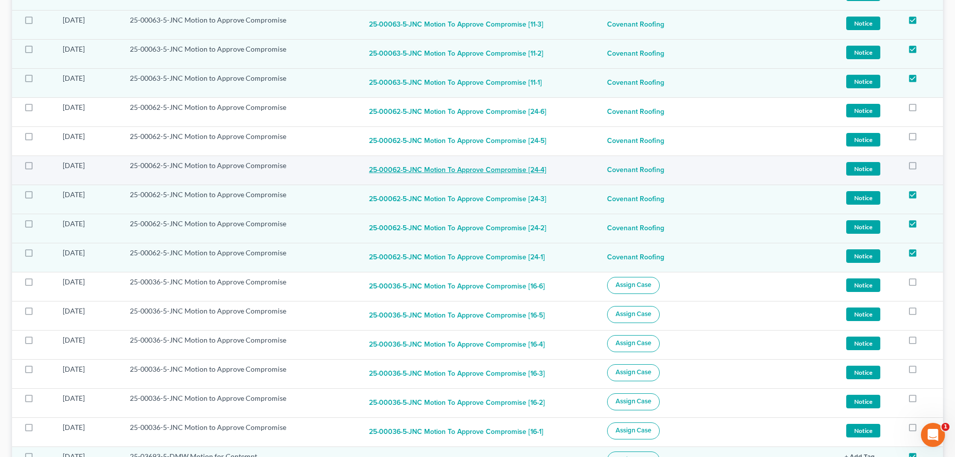
click at [505, 170] on button "25-00062-5-JNC Motion to Approve Compromise [24-4]" at bounding box center [458, 170] width 178 height 20
checkbox input "true"
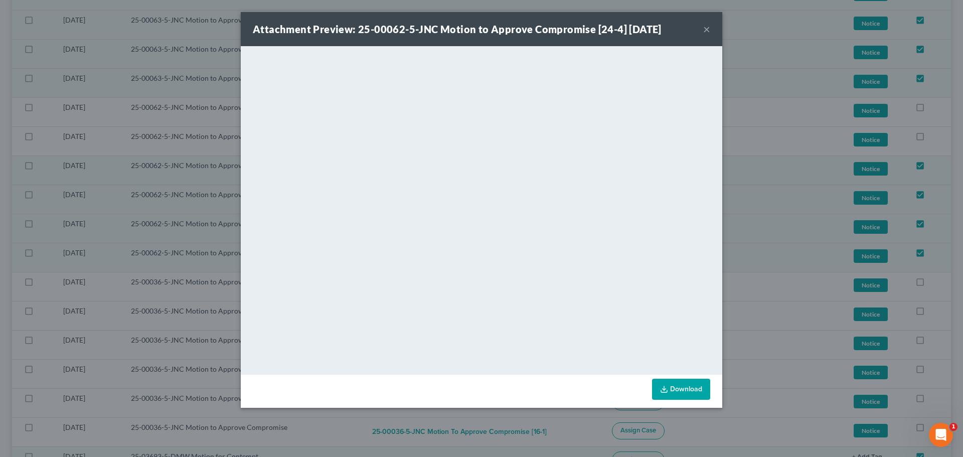
click at [709, 29] on button "×" at bounding box center [706, 29] width 7 height 12
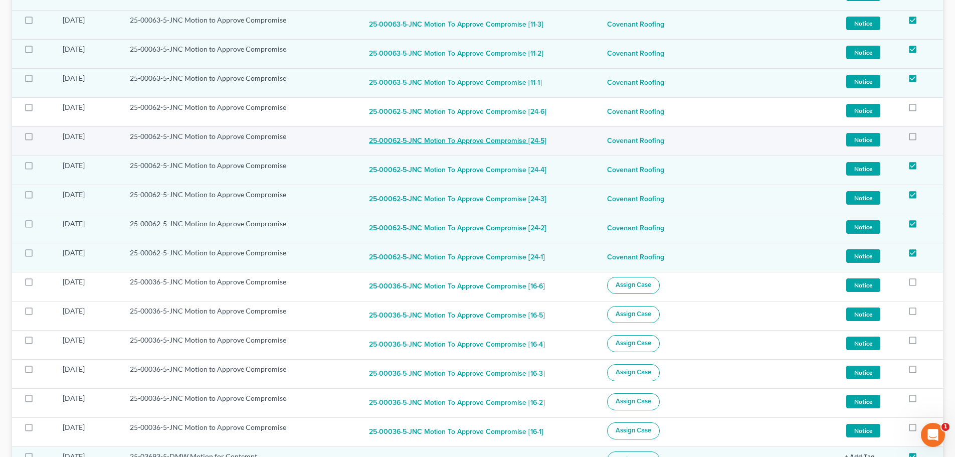
click at [526, 143] on button "25-00062-5-JNC Motion to Approve Compromise [24-5]" at bounding box center [458, 141] width 178 height 20
checkbox input "true"
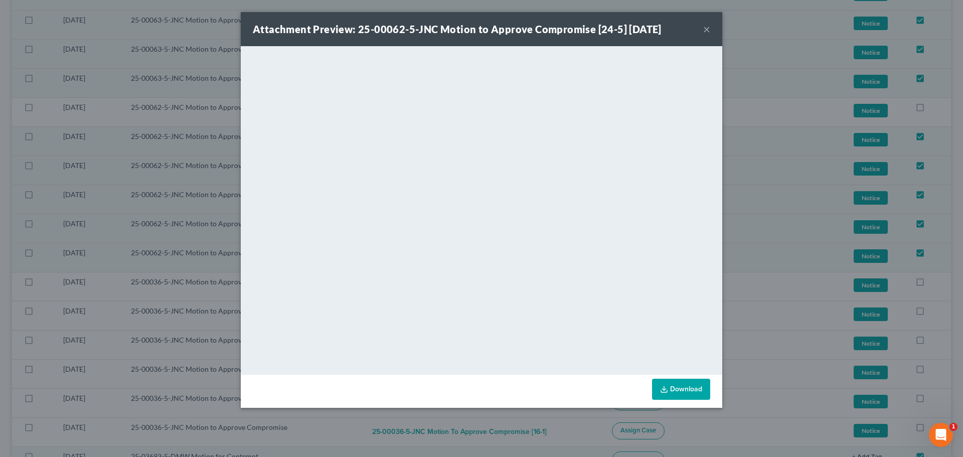
click at [708, 29] on button "×" at bounding box center [706, 29] width 7 height 12
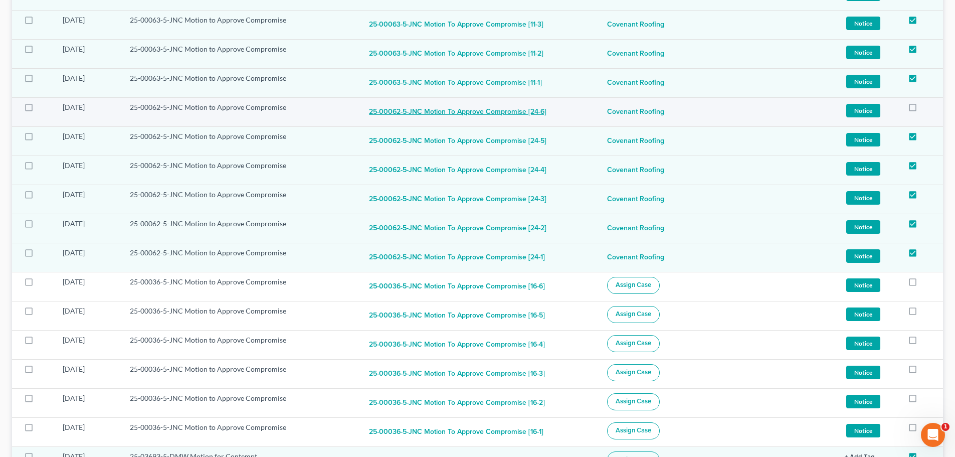
click at [506, 109] on button "25-00062-5-JNC Motion to Approve Compromise [24-6]" at bounding box center [458, 112] width 178 height 20
checkbox input "true"
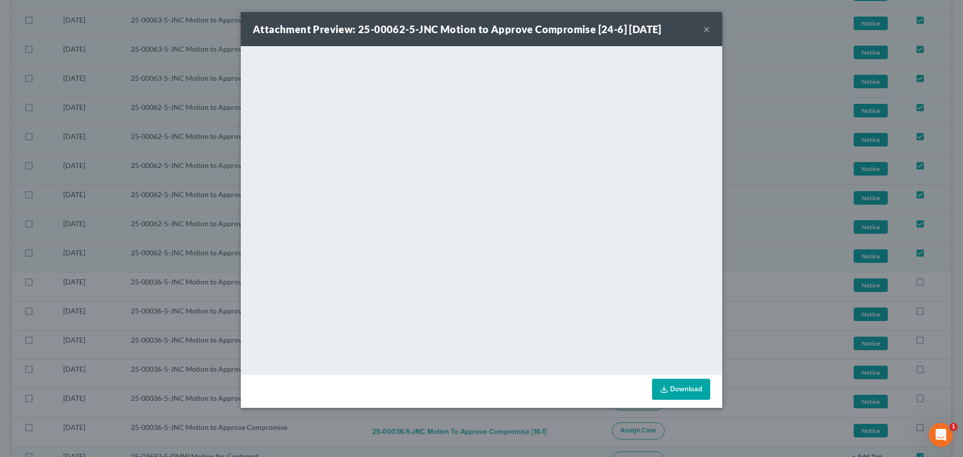
click at [708, 31] on button "×" at bounding box center [706, 29] width 7 height 12
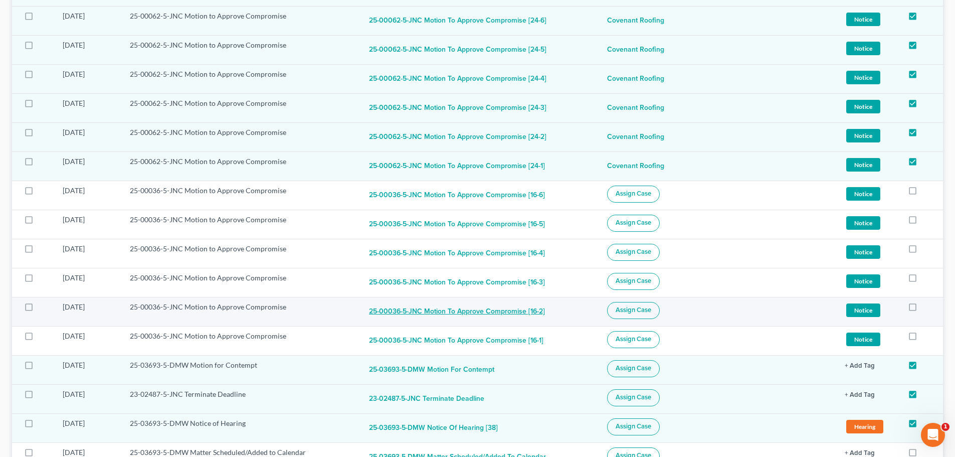
scroll to position [903, 0]
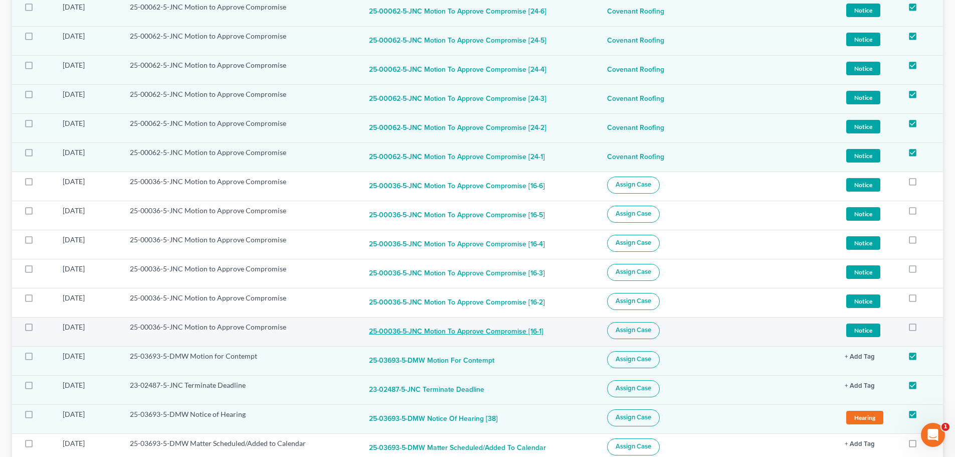
click at [446, 330] on button "25-00036-5-JNC Motion to Approve Compromise [16-1]" at bounding box center [456, 332] width 175 height 20
checkbox input "true"
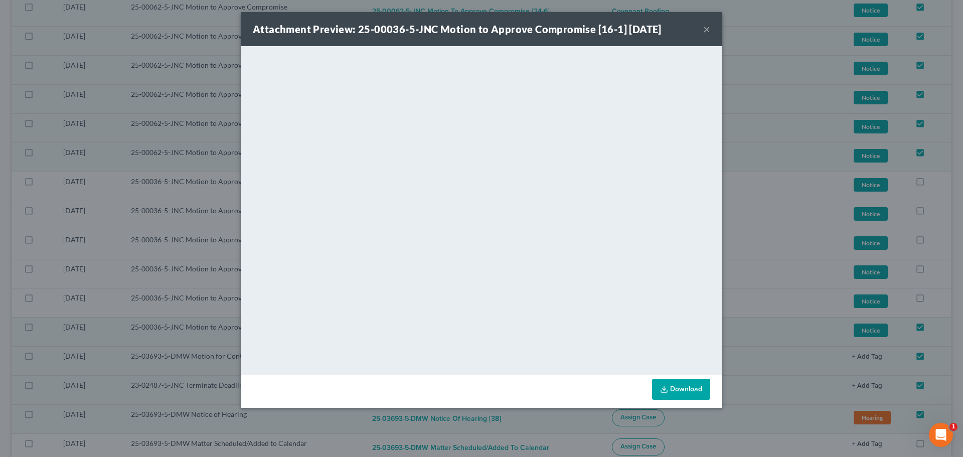
click at [707, 30] on button "×" at bounding box center [706, 29] width 7 height 12
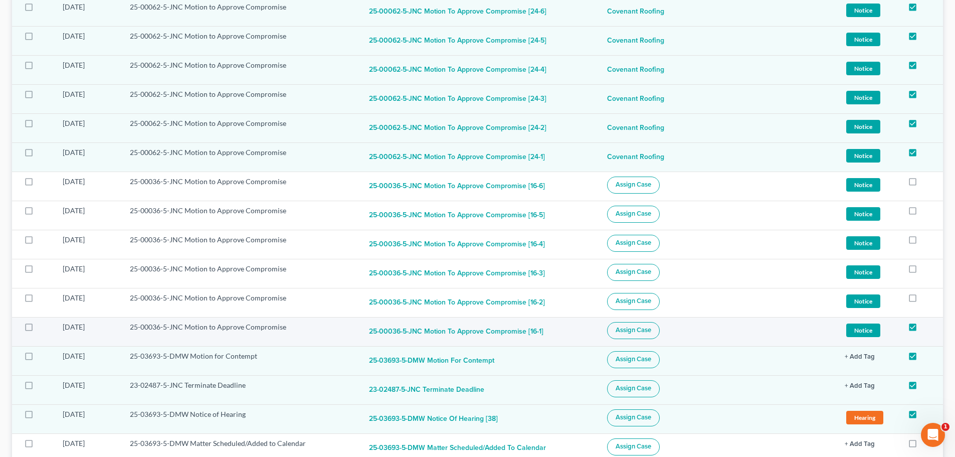
click at [38, 329] on label at bounding box center [38, 329] width 0 height 0
click at [42, 328] on input "checkbox" at bounding box center [45, 325] width 7 height 7
checkbox input "true"
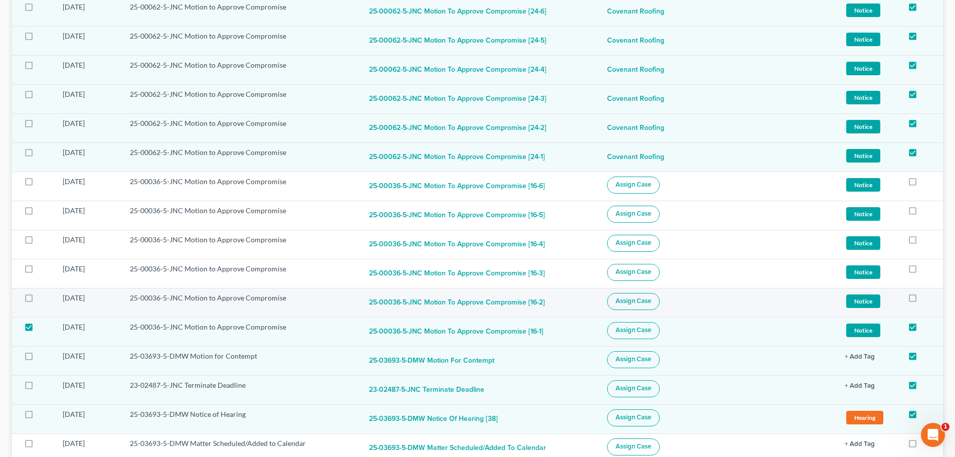
click at [38, 300] on label at bounding box center [38, 300] width 0 height 0
click at [42, 299] on input "checkbox" at bounding box center [45, 296] width 7 height 7
checkbox input "true"
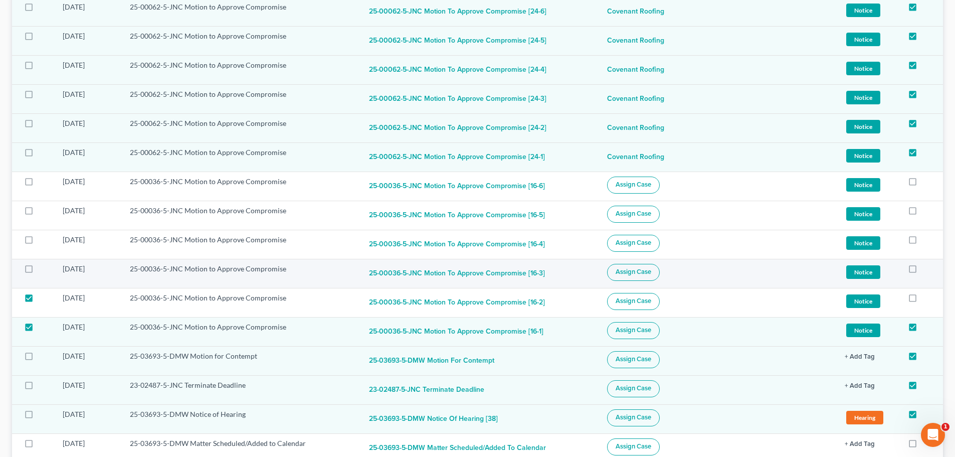
click at [38, 271] on label at bounding box center [38, 271] width 0 height 0
click at [42, 270] on input "checkbox" at bounding box center [45, 267] width 7 height 7
checkbox input "true"
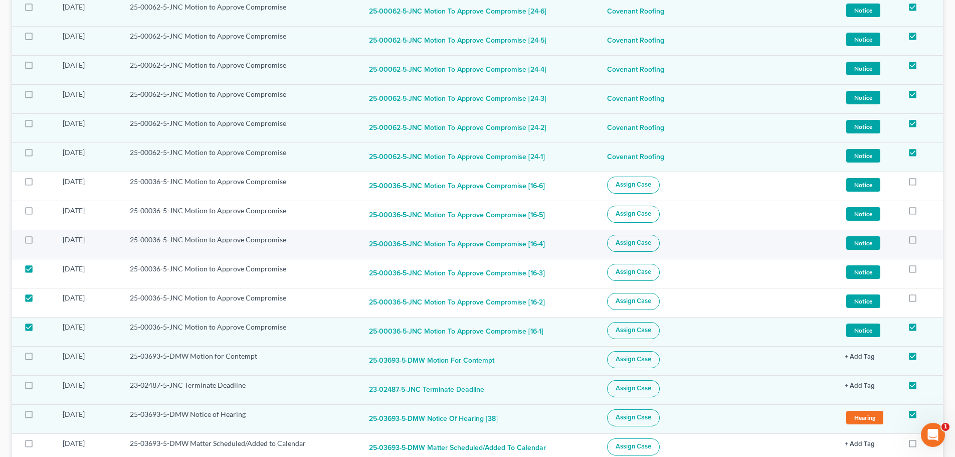
click at [38, 242] on label at bounding box center [38, 242] width 0 height 0
click at [42, 238] on input "checkbox" at bounding box center [45, 238] width 7 height 7
checkbox input "true"
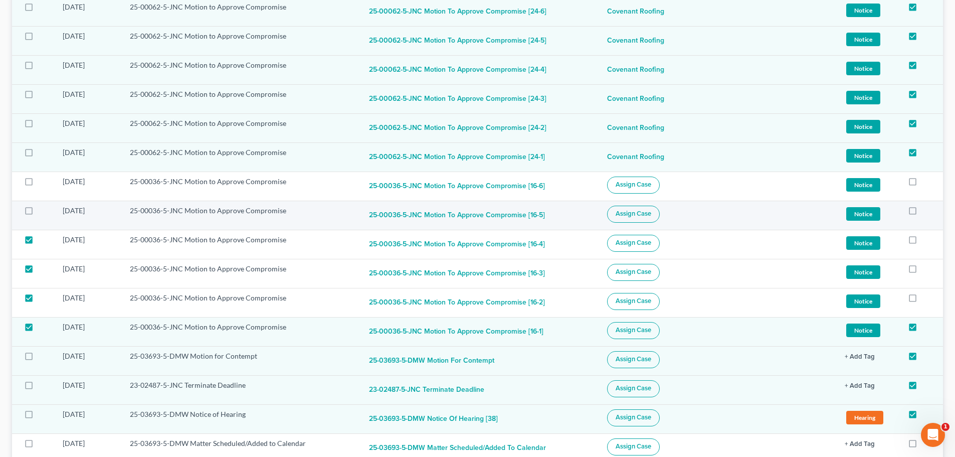
click at [38, 213] on label at bounding box center [38, 213] width 0 height 0
click at [42, 212] on input "checkbox" at bounding box center [45, 209] width 7 height 7
checkbox input "true"
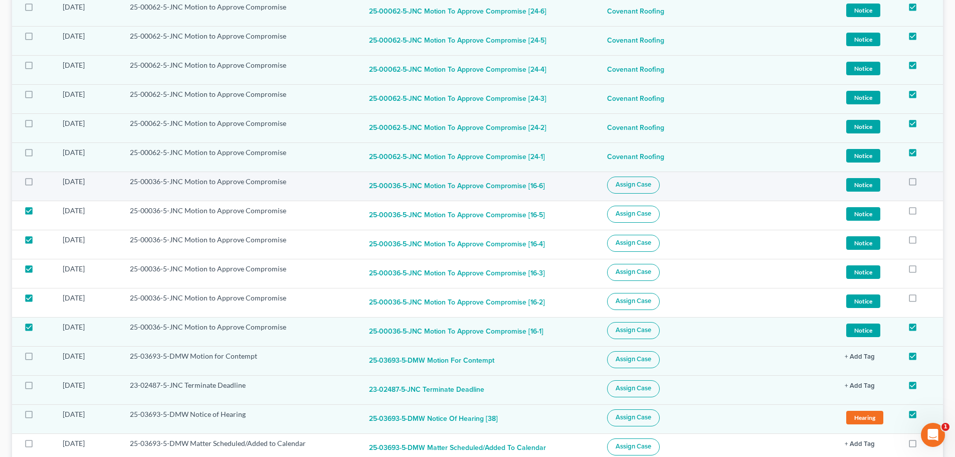
click at [38, 184] on label at bounding box center [38, 184] width 0 height 0
click at [42, 178] on input "checkbox" at bounding box center [45, 180] width 7 height 7
checkbox input "true"
click at [651, 188] on span "Assign Case" at bounding box center [634, 185] width 36 height 8
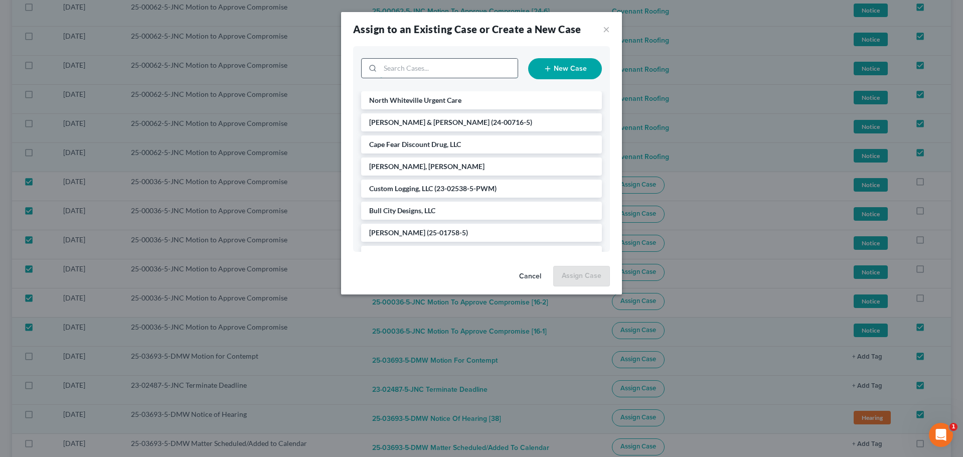
click at [448, 68] on input "search" at bounding box center [448, 68] width 137 height 19
type input "coven"
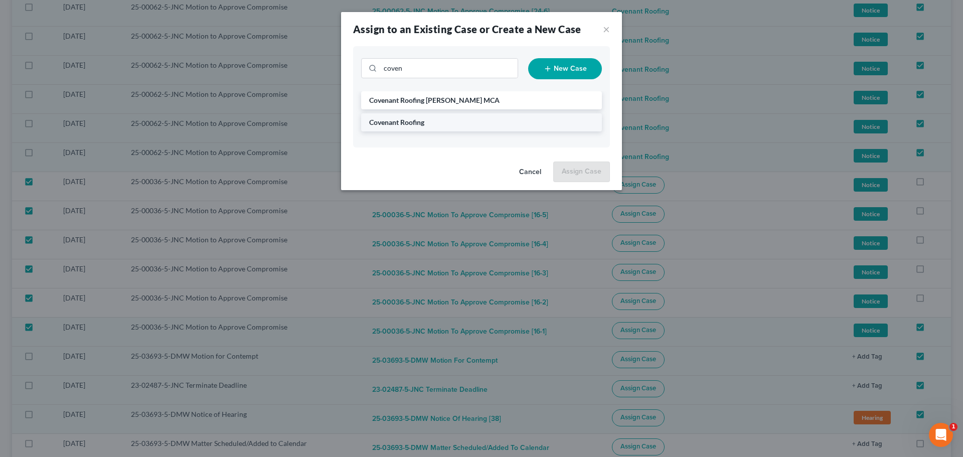
click at [429, 121] on li "Covenant Roofing" at bounding box center [481, 122] width 241 height 18
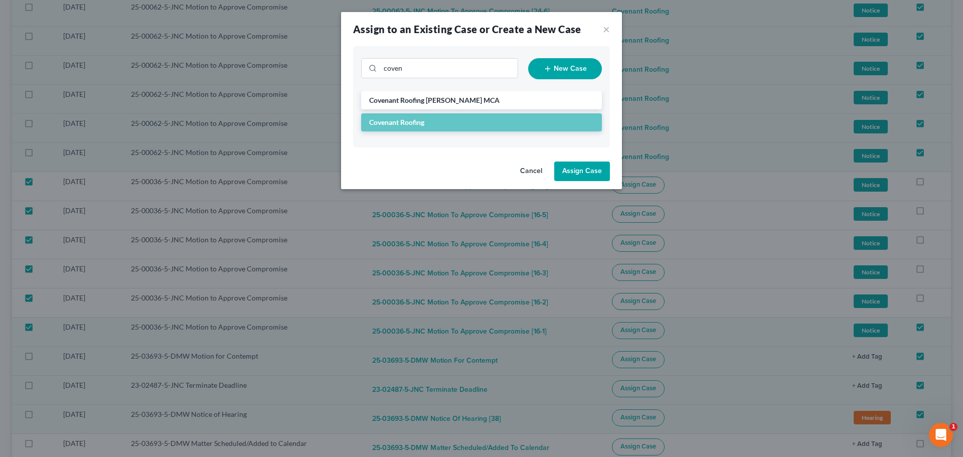
click at [589, 169] on button "Assign Case" at bounding box center [582, 171] width 56 height 20
checkbox input "false"
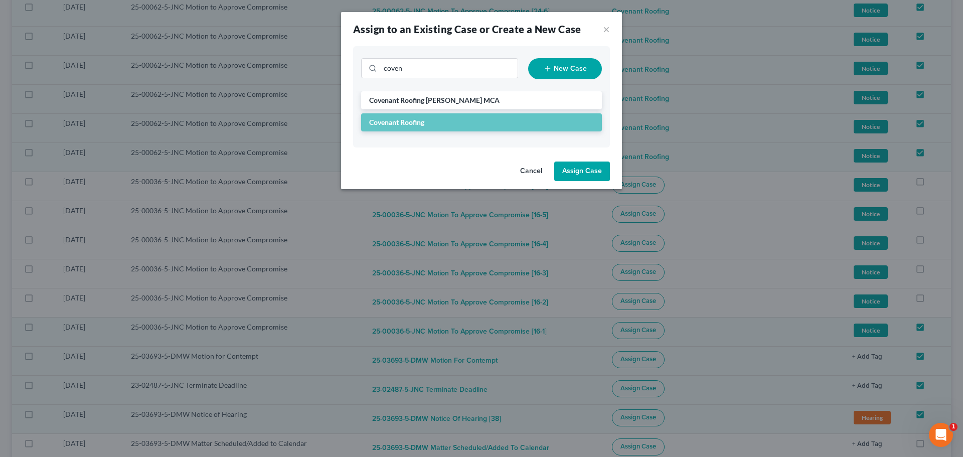
checkbox input "false"
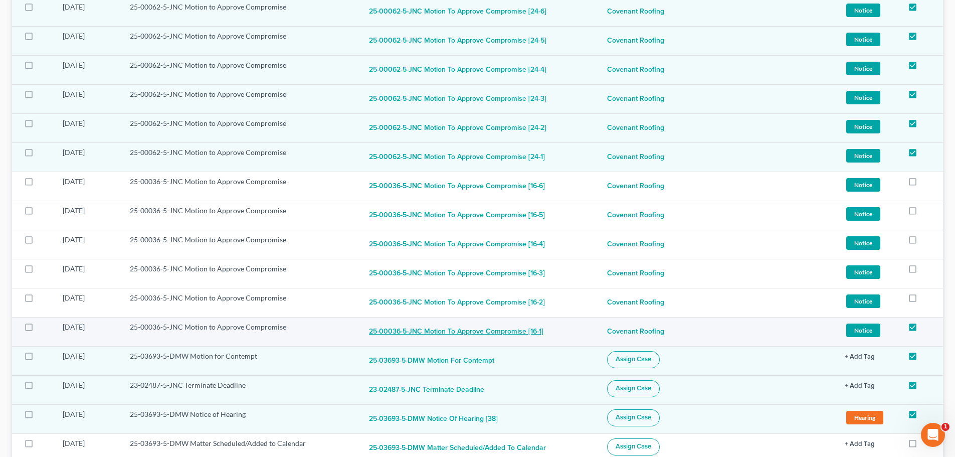
click at [452, 333] on button "25-00036-5-JNC Motion to Approve Compromise [16-1]" at bounding box center [456, 332] width 175 height 20
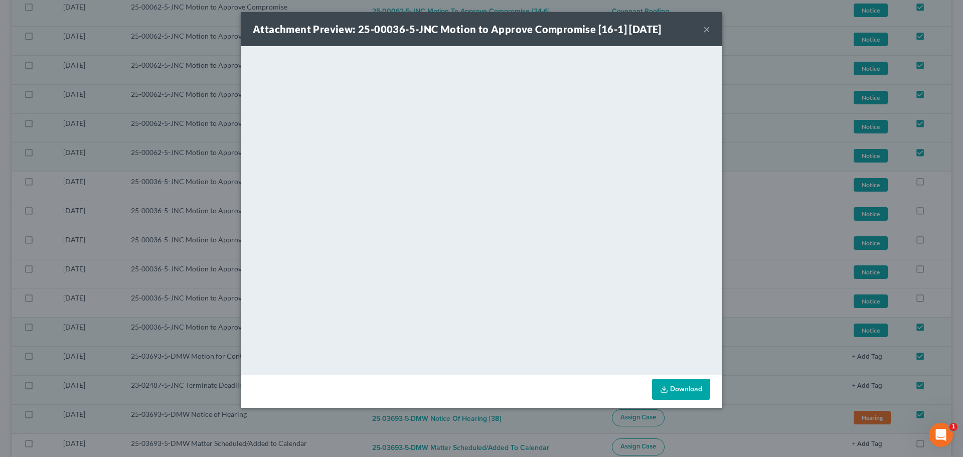
click at [707, 29] on button "×" at bounding box center [706, 29] width 7 height 12
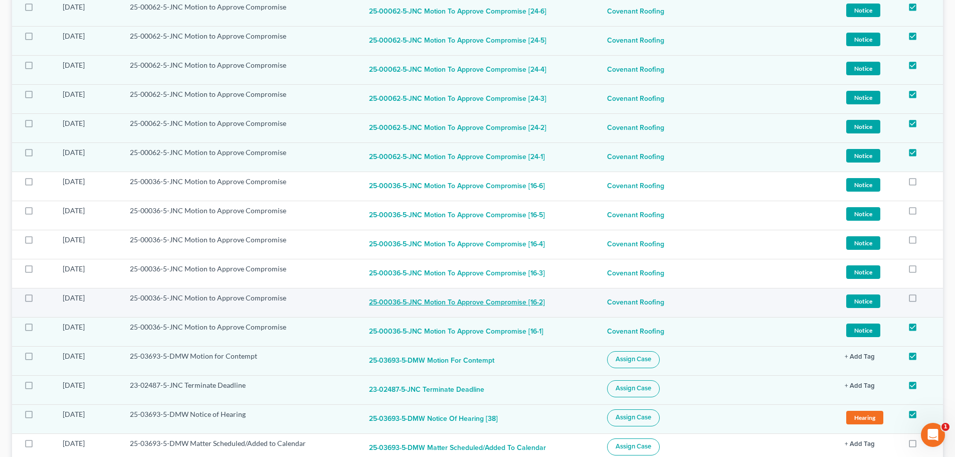
click at [508, 299] on button "25-00036-5-JNC Motion to Approve Compromise [16-2]" at bounding box center [457, 303] width 176 height 20
checkbox input "true"
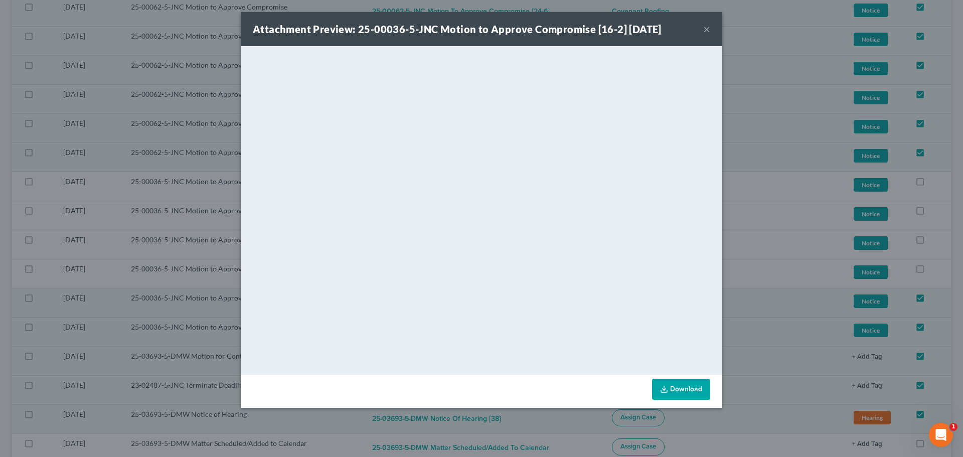
click at [709, 30] on button "×" at bounding box center [706, 29] width 7 height 12
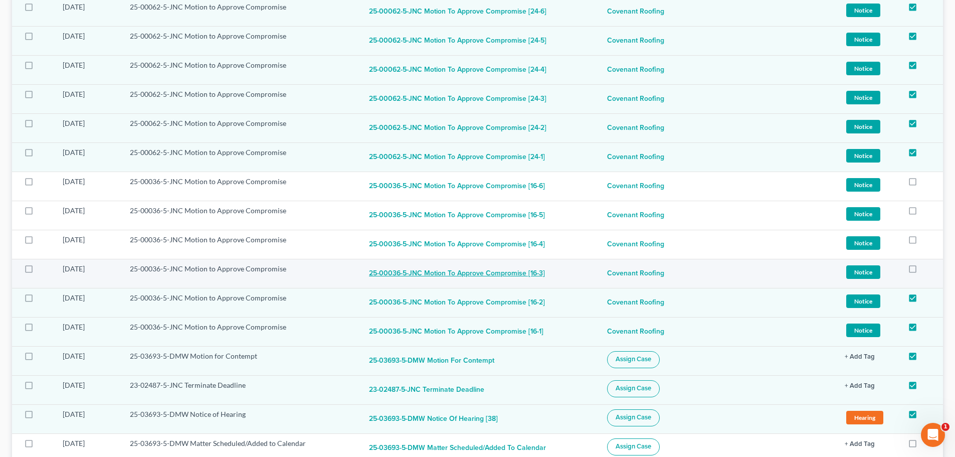
click at [490, 275] on button "25-00036-5-JNC Motion to Approve Compromise [16-3]" at bounding box center [457, 274] width 176 height 20
checkbox input "true"
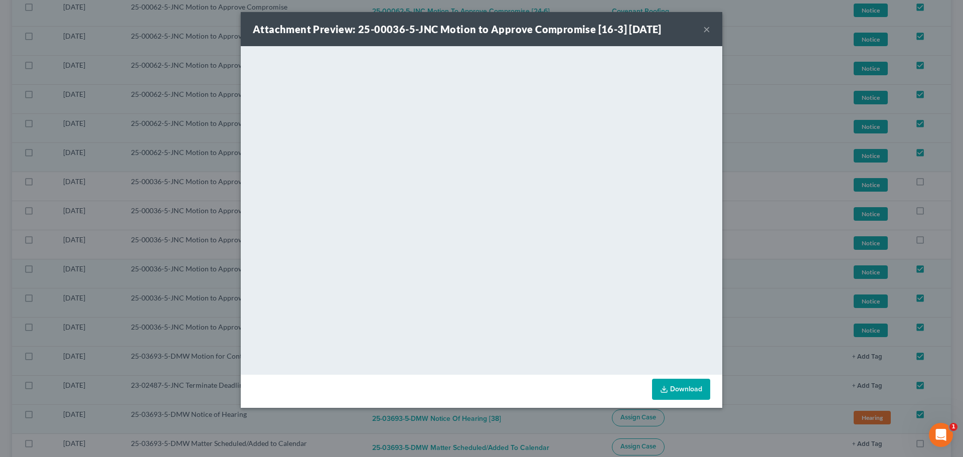
click at [708, 31] on button "×" at bounding box center [706, 29] width 7 height 12
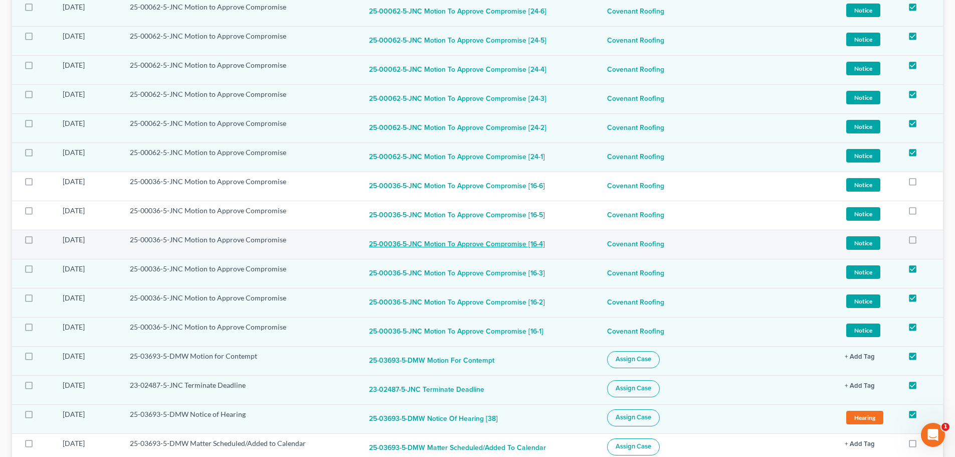
click at [502, 240] on button "25-00036-5-JNC Motion to Approve Compromise [16-4]" at bounding box center [457, 245] width 176 height 20
checkbox input "true"
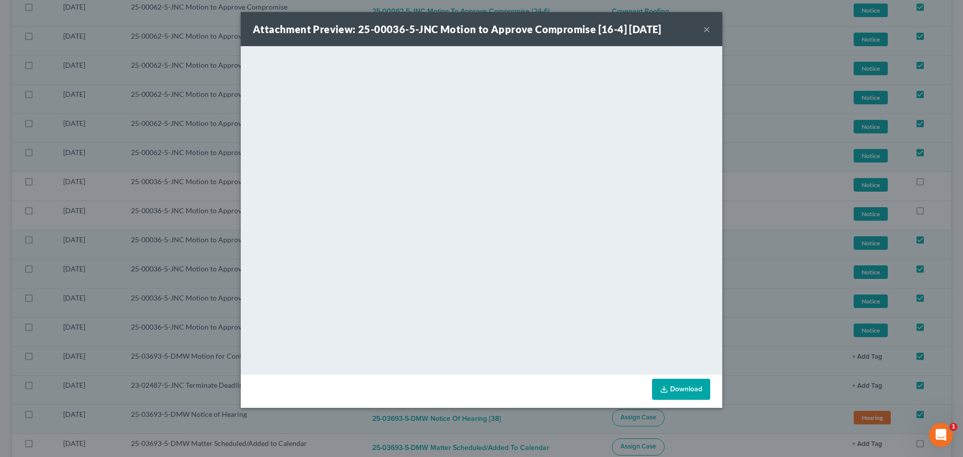
click at [708, 31] on button "×" at bounding box center [706, 29] width 7 height 12
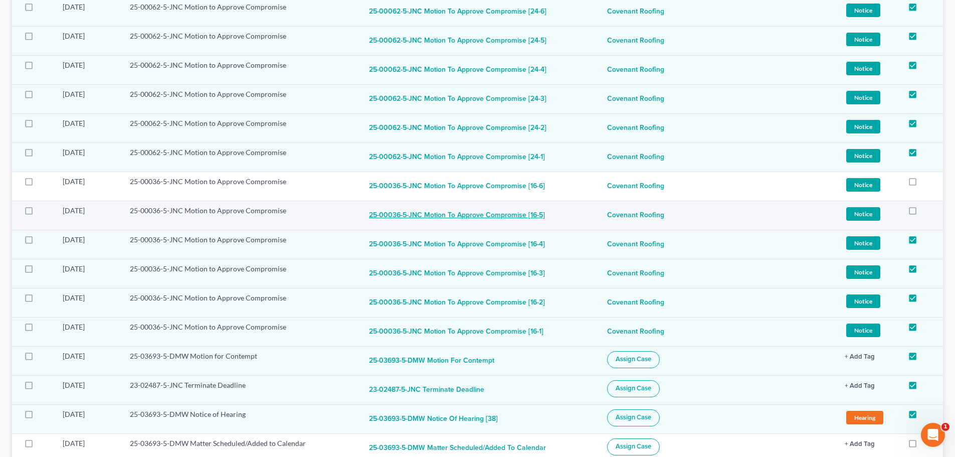
click at [498, 216] on button "25-00036-5-JNC Motion to Approve Compromise [16-5]" at bounding box center [457, 216] width 176 height 20
checkbox input "true"
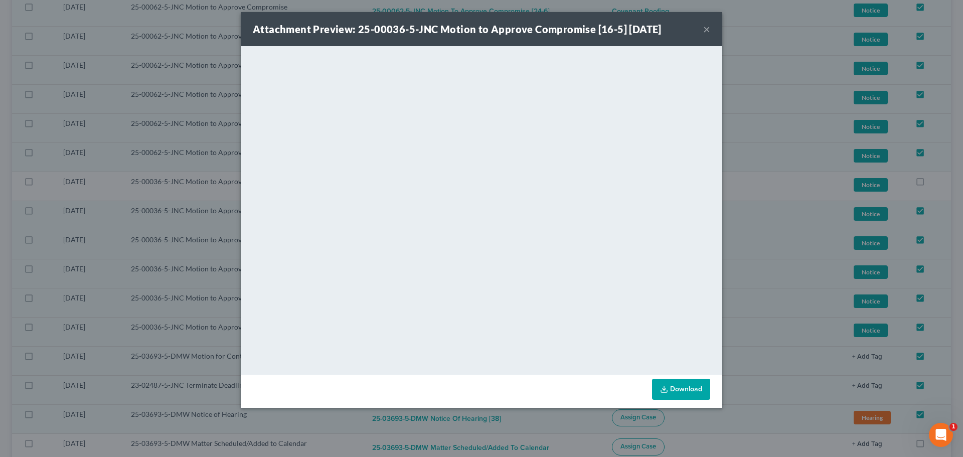
click at [708, 30] on button "×" at bounding box center [706, 29] width 7 height 12
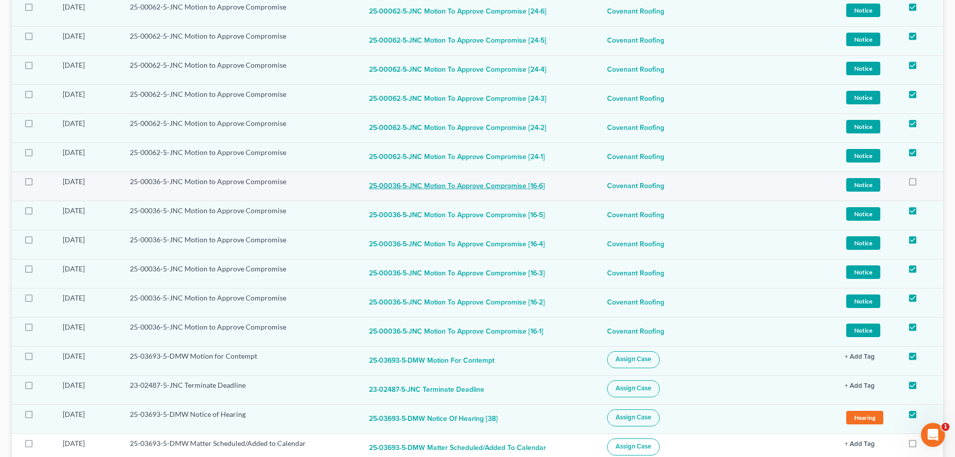
click at [470, 188] on button "25-00036-5-JNC Motion to Approve Compromise [16-6]" at bounding box center [457, 187] width 176 height 20
checkbox input "true"
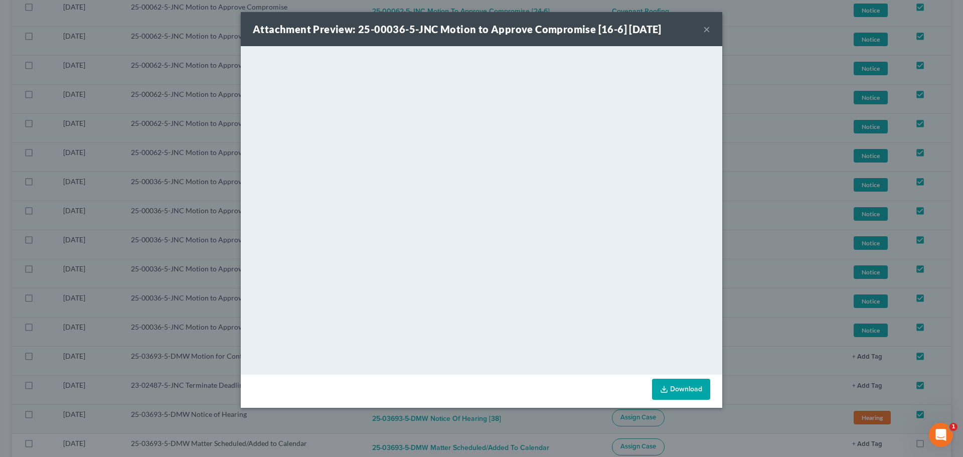
click at [708, 32] on button "×" at bounding box center [706, 29] width 7 height 12
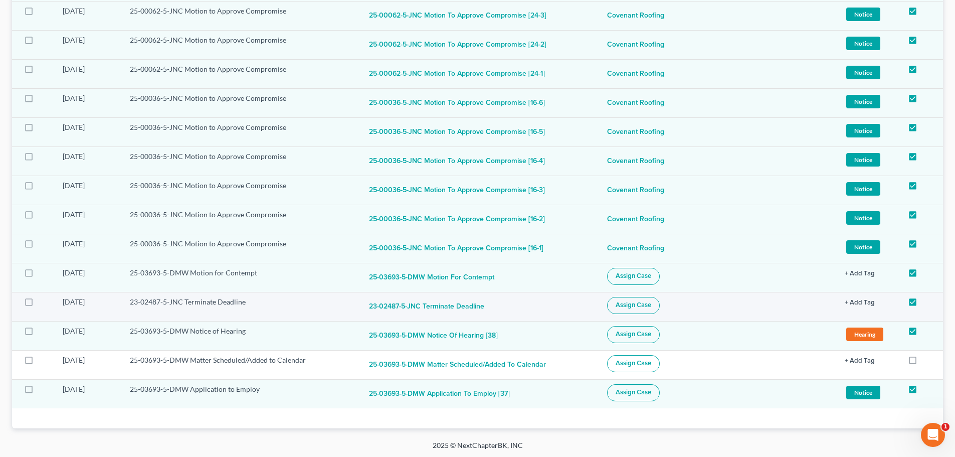
scroll to position [987, 0]
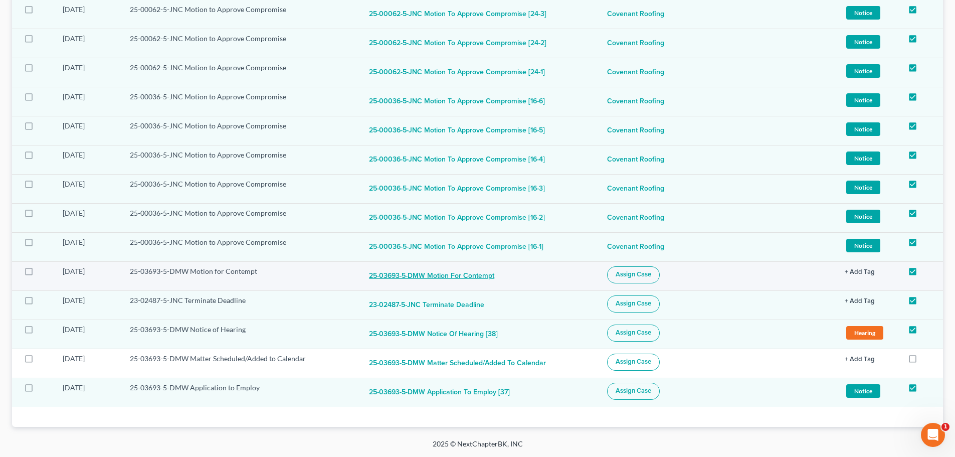
click at [481, 276] on button "25-03693-5-DMW Motion for Contempt" at bounding box center [431, 276] width 125 height 20
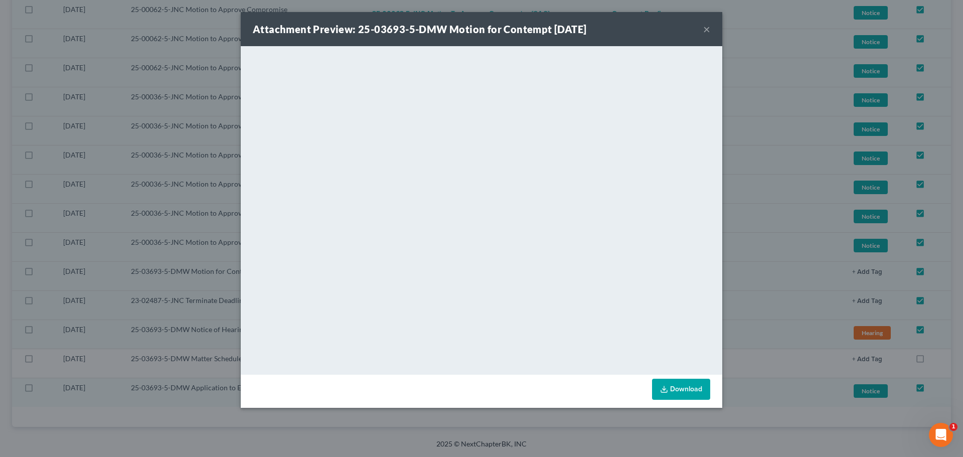
click at [708, 29] on button "×" at bounding box center [706, 29] width 7 height 12
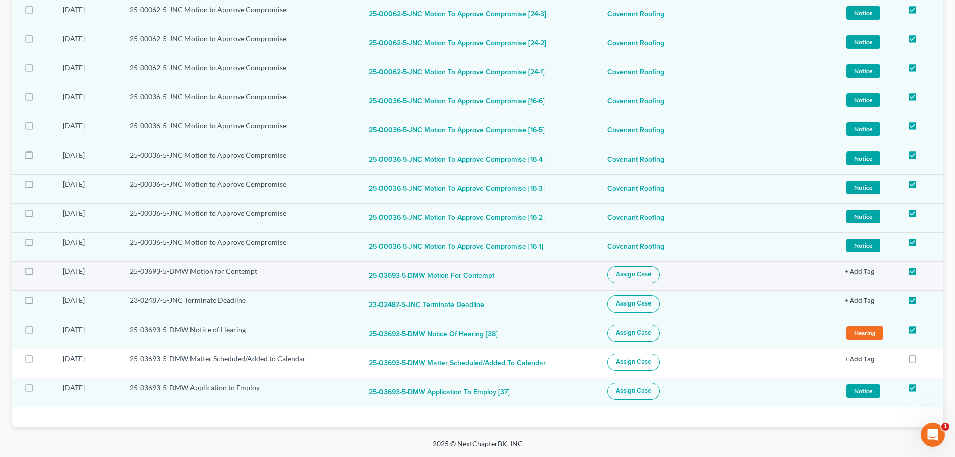
click at [38, 274] on label at bounding box center [38, 274] width 0 height 0
click at [42, 273] on input "checkbox" at bounding box center [45, 269] width 7 height 7
checkbox input "true"
click at [38, 332] on label at bounding box center [38, 332] width 0 height 0
click at [42, 330] on input "checkbox" at bounding box center [45, 327] width 7 height 7
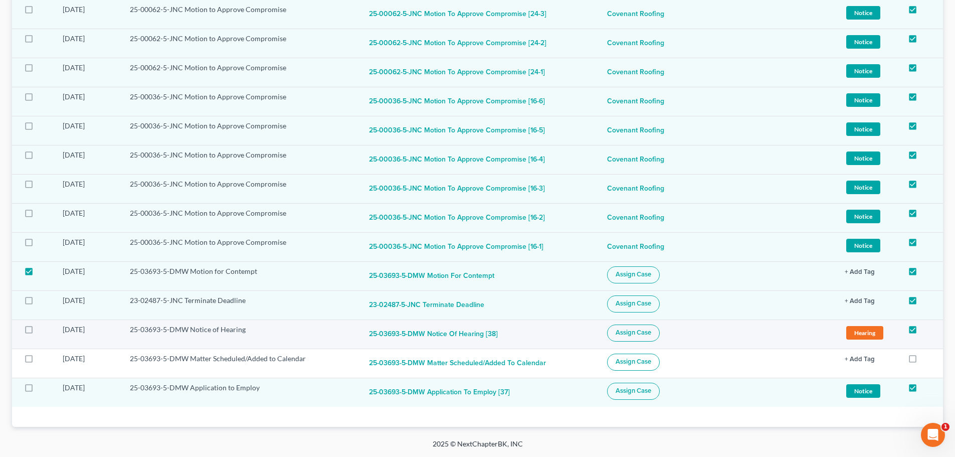
checkbox input "true"
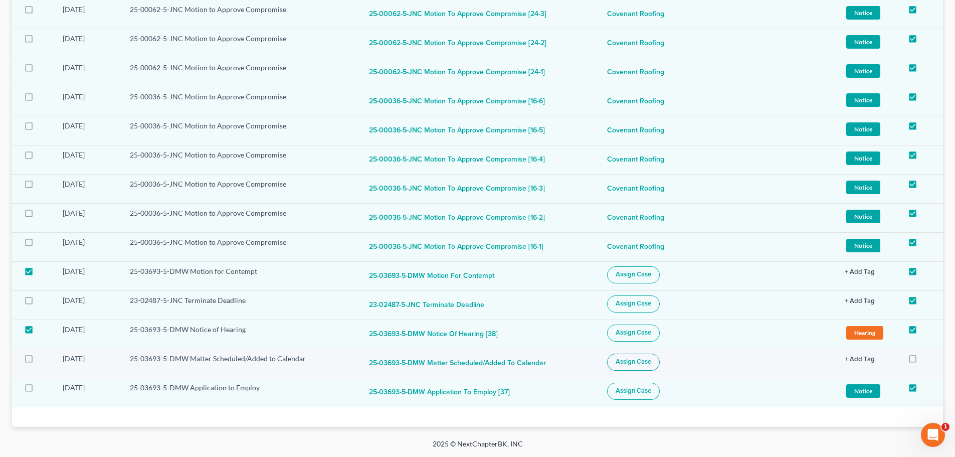
click at [38, 361] on label at bounding box center [38, 361] width 0 height 0
click at [42, 360] on input "checkbox" at bounding box center [45, 357] width 7 height 7
checkbox input "true"
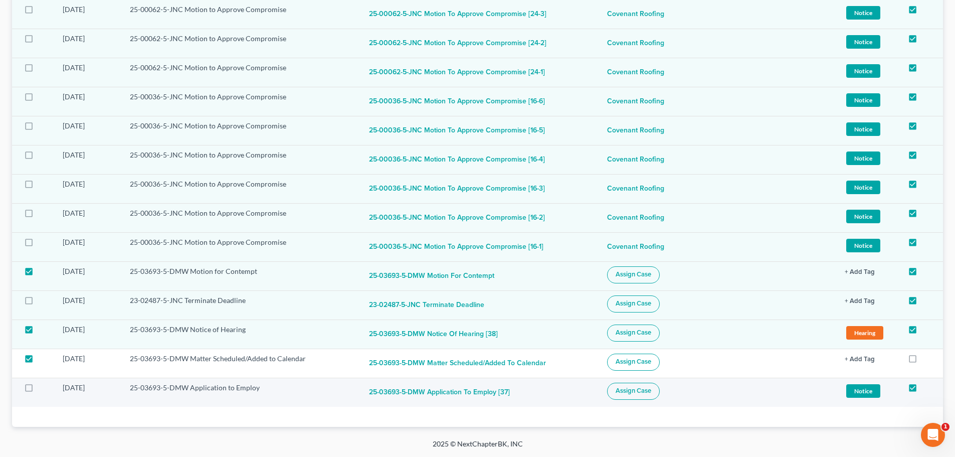
drag, startPoint x: 29, startPoint y: 387, endPoint x: 108, endPoint y: 404, distance: 81.5
click at [38, 390] on label at bounding box center [38, 390] width 0 height 0
click at [42, 387] on input "checkbox" at bounding box center [45, 386] width 7 height 7
checkbox input "true"
click at [659, 397] on button "Assign Case" at bounding box center [633, 391] width 53 height 17
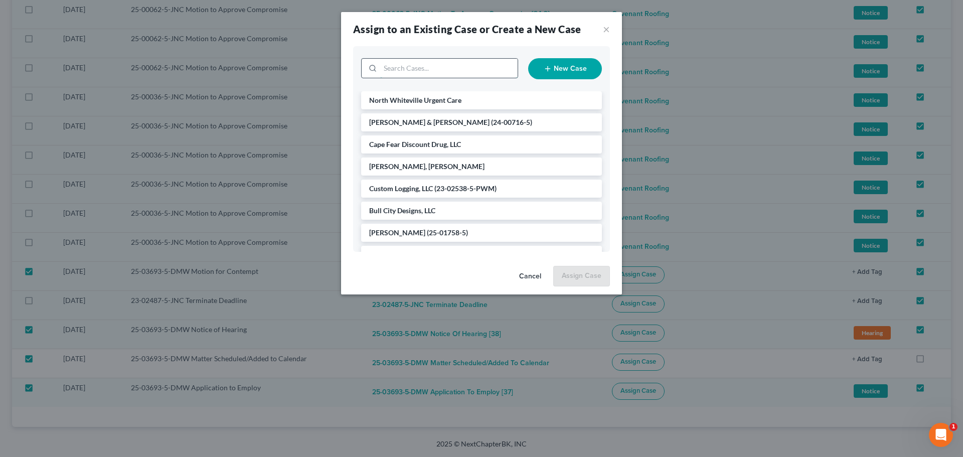
click at [452, 71] on input "search" at bounding box center [448, 68] width 137 height 19
type input "ca"
click at [437, 123] on span "Cape Fear Discount Drug, LLC" at bounding box center [415, 122] width 92 height 9
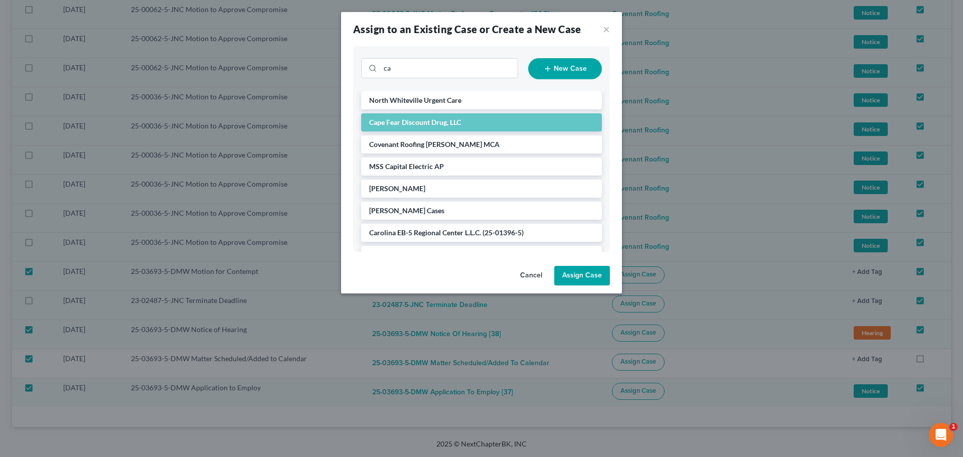
click at [602, 271] on button "Assign Case" at bounding box center [582, 276] width 56 height 20
checkbox input "false"
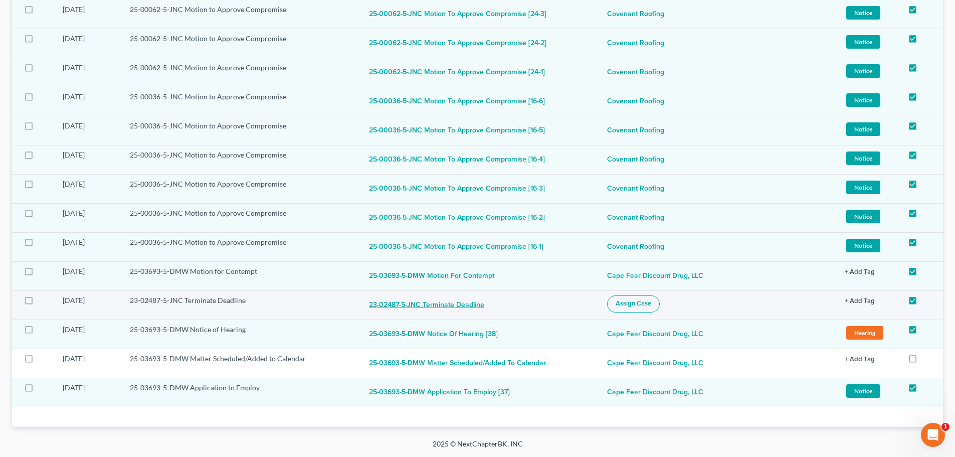
click at [439, 307] on button "23-02487-5-JNC Terminate Deadline" at bounding box center [426, 305] width 115 height 20
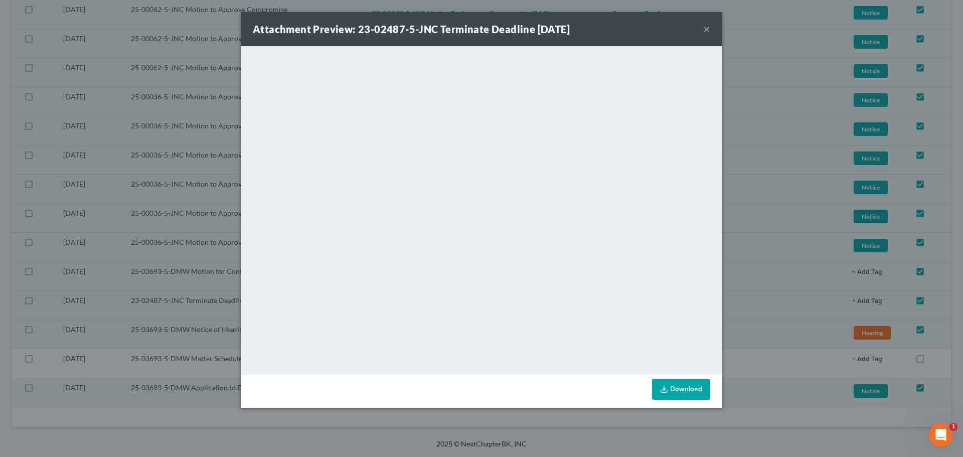
click at [706, 32] on button "×" at bounding box center [706, 29] width 7 height 12
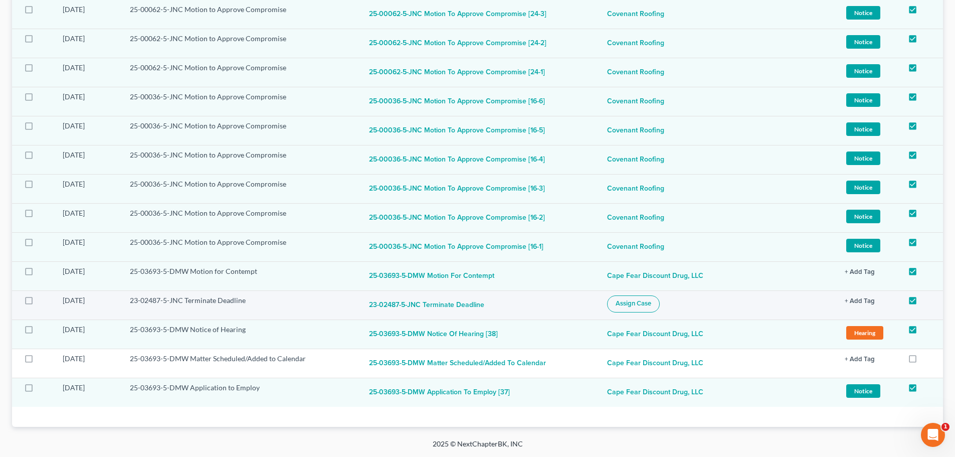
click at [648, 307] on span "Assign Case" at bounding box center [634, 303] width 36 height 8
checkbox input "true"
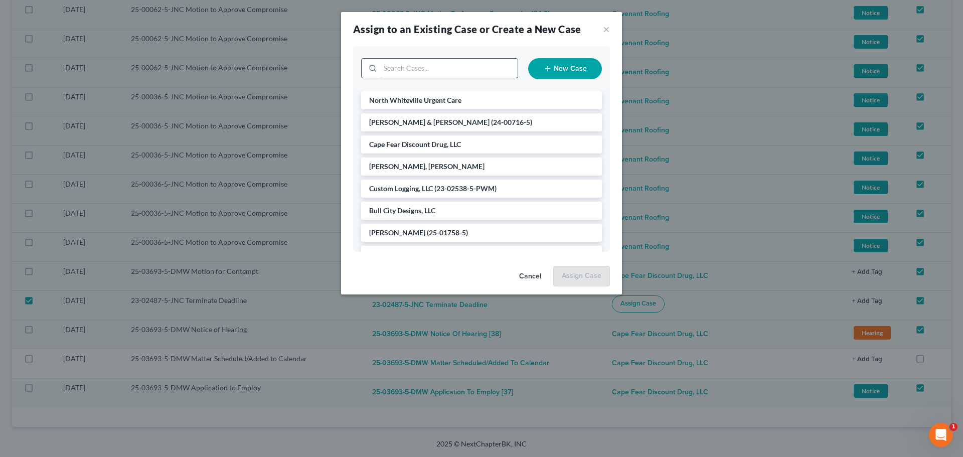
click at [455, 73] on input "search" at bounding box center [448, 68] width 137 height 19
type input "mss"
click at [393, 124] on span "MSS, Inc." at bounding box center [383, 122] width 29 height 9
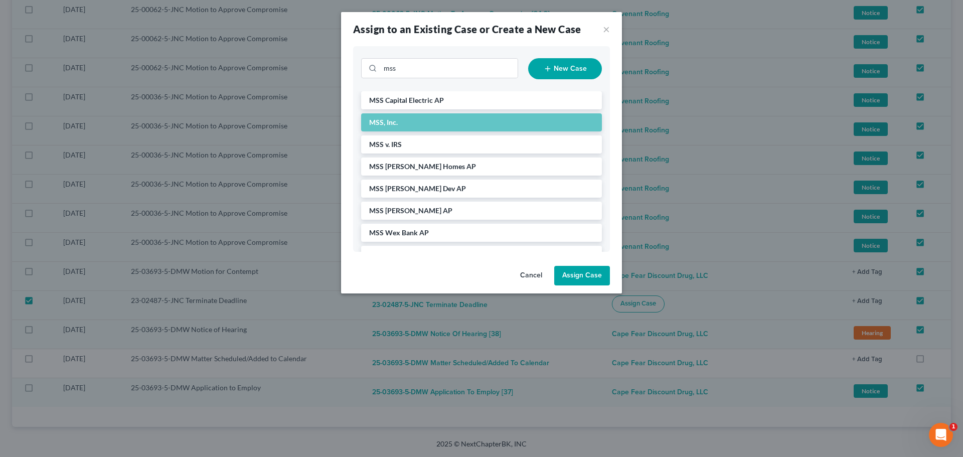
click at [588, 281] on button "Assign Case" at bounding box center [582, 276] width 56 height 20
checkbox input "false"
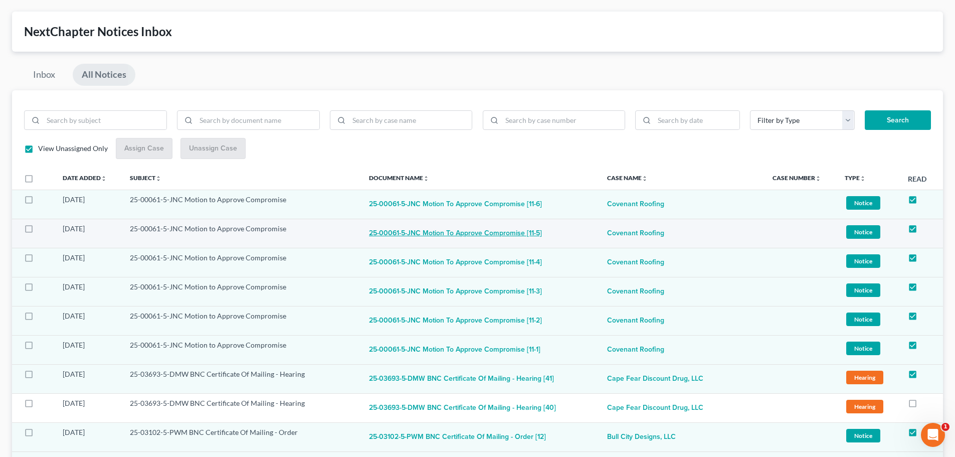
scroll to position [0, 0]
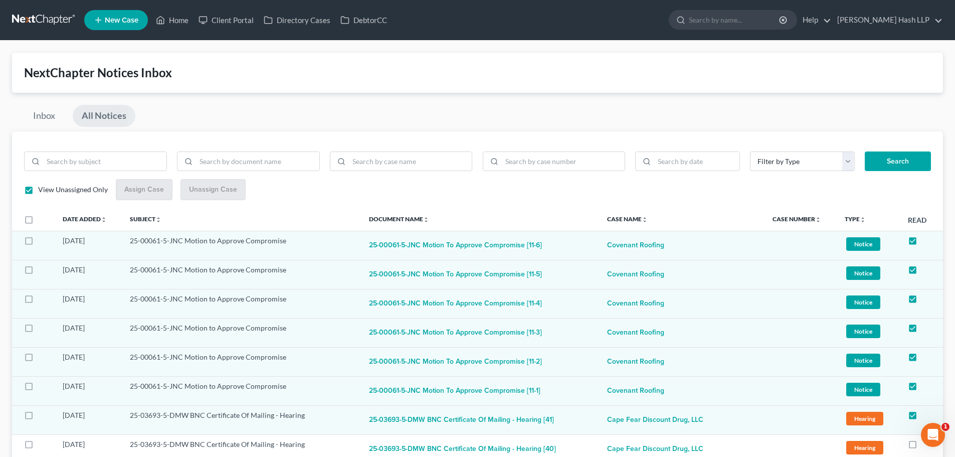
drag, startPoint x: 109, startPoint y: 117, endPoint x: 103, endPoint y: 120, distance: 6.5
click at [110, 117] on link "All Notices" at bounding box center [104, 116] width 63 height 22
checkbox input "false"
